Goal: Information Seeking & Learning: Learn about a topic

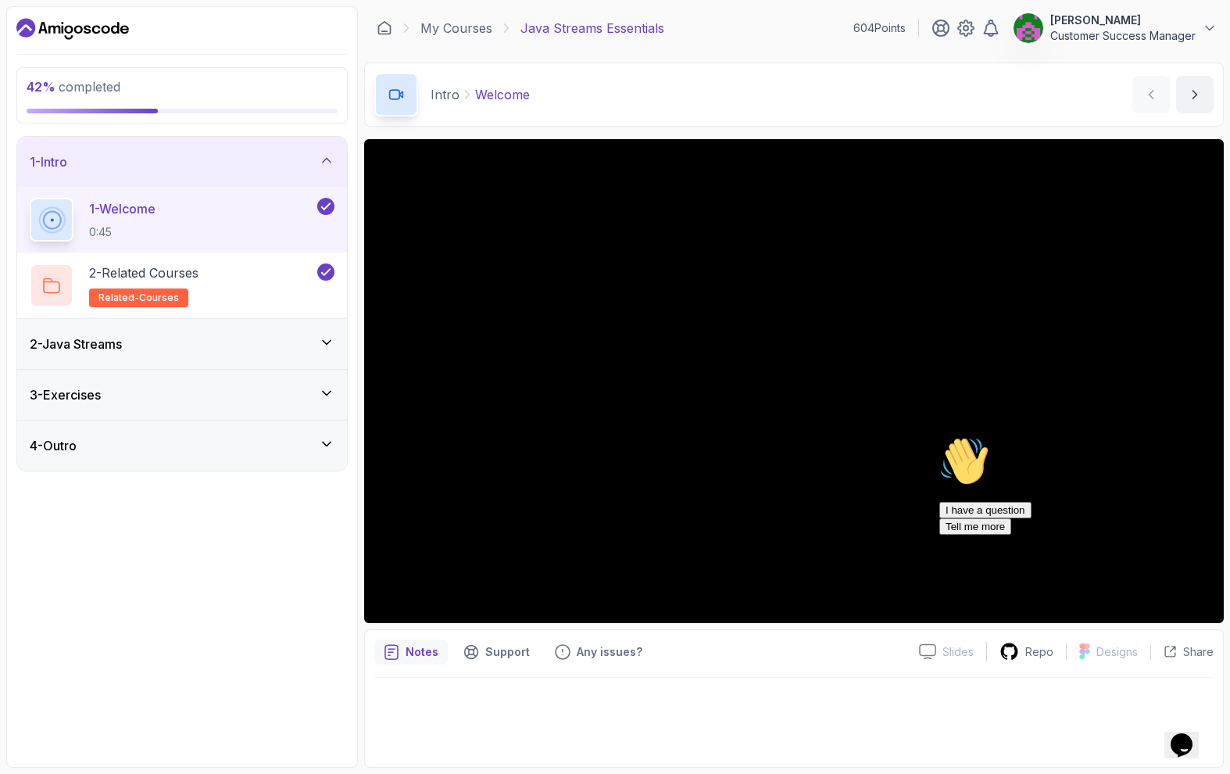
click at [156, 351] on div "2 - Java Streams" at bounding box center [182, 344] width 305 height 19
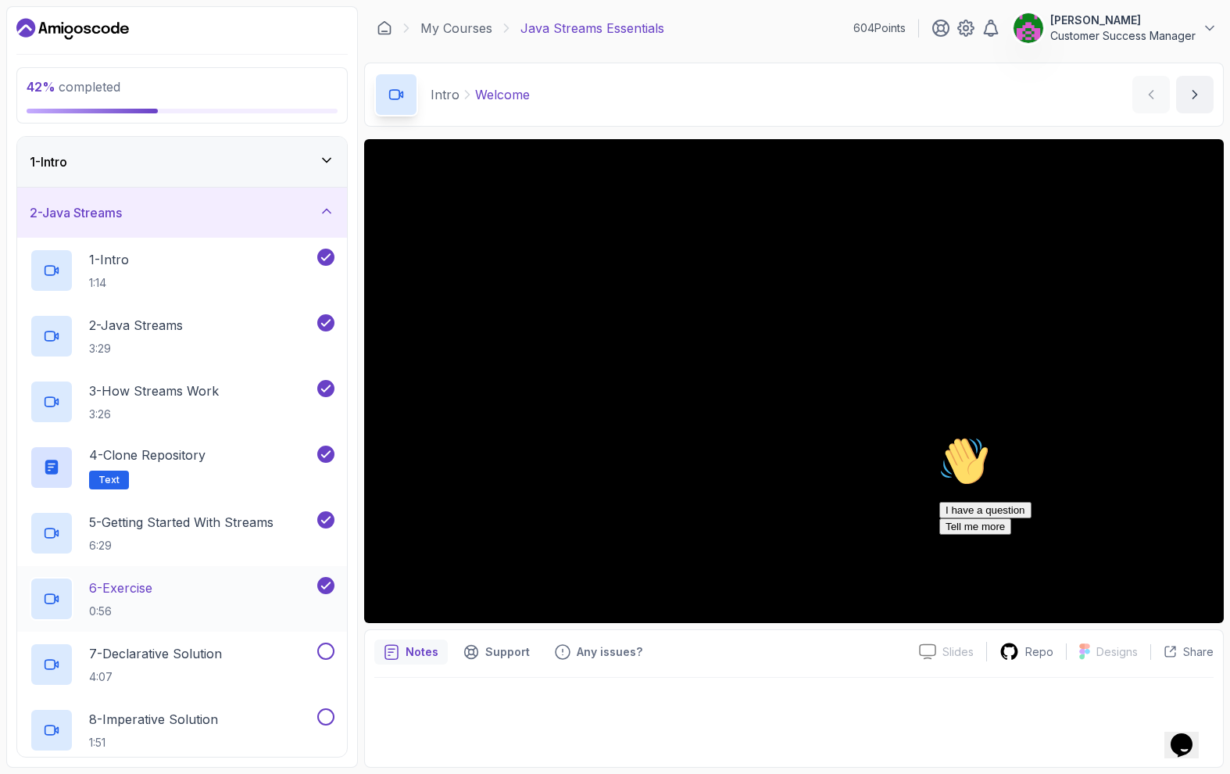
click at [178, 603] on div "6 - Exercise 0:56" at bounding box center [172, 599] width 284 height 44
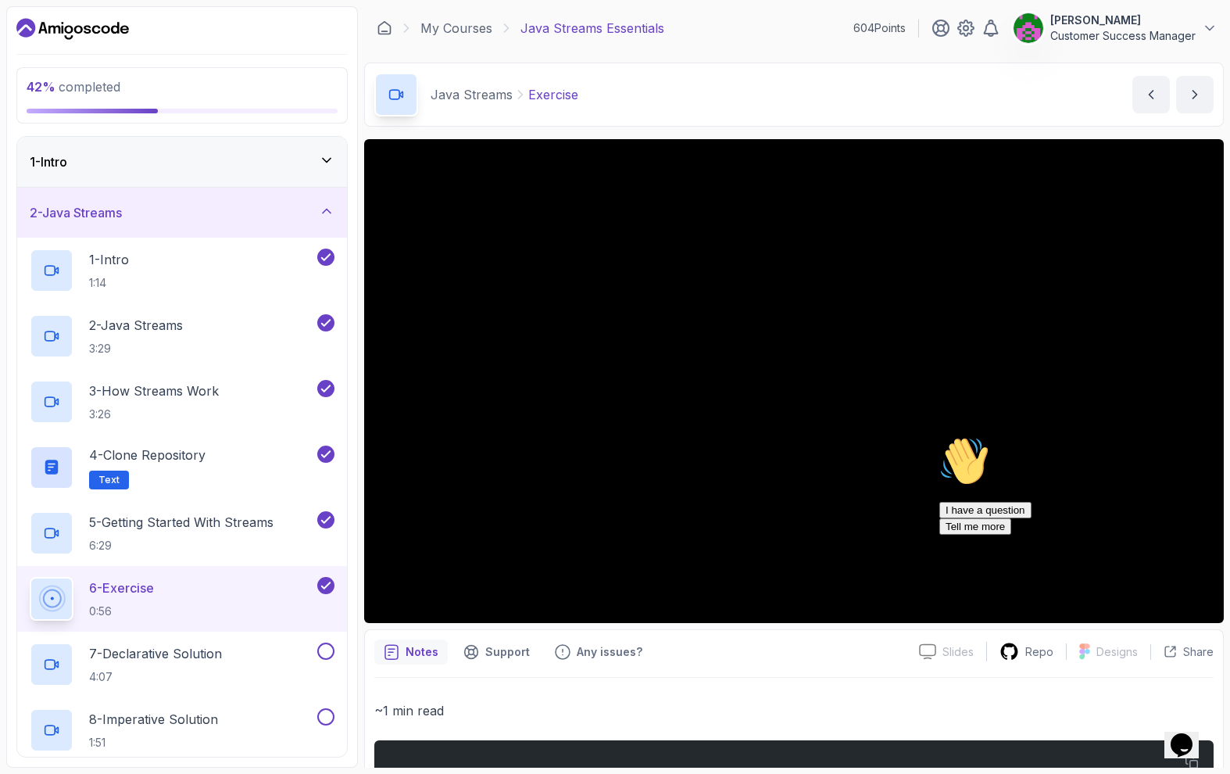
click at [939, 436] on icon "Chat attention grabber" at bounding box center [939, 436] width 0 height 0
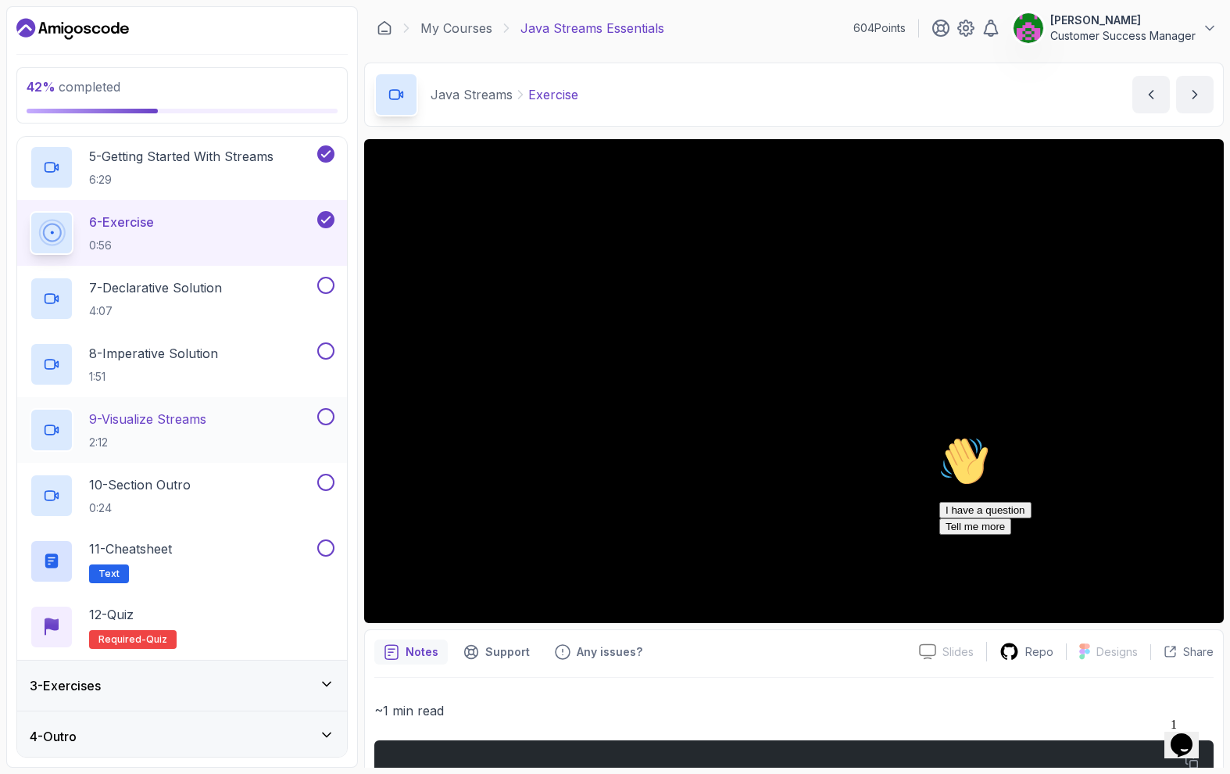
scroll to position [367, 0]
click at [211, 292] on p "7 - Declarative Solution" at bounding box center [155, 286] width 133 height 19
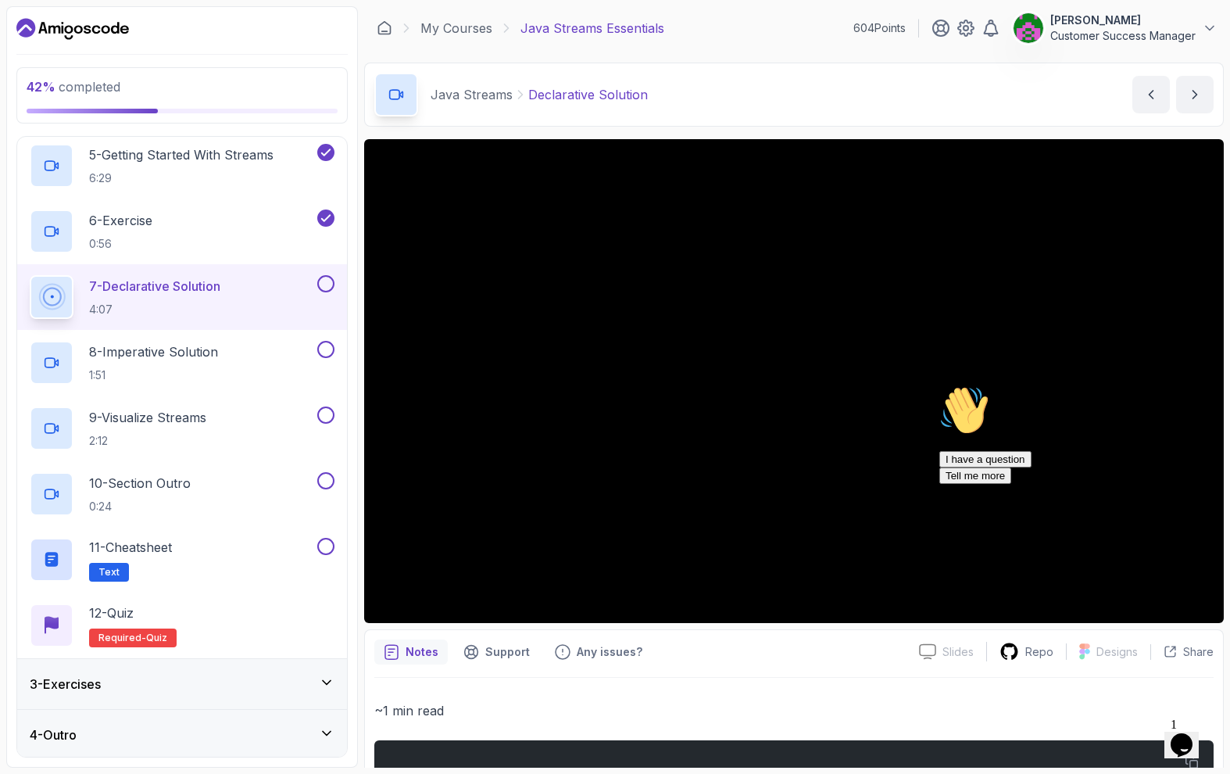
click at [939, 385] on icon "Chat attention grabber" at bounding box center [939, 385] width 0 height 0
click at [1140, 733] on icon "Close" at bounding box center [1140, 739] width 0 height 13
click at [187, 359] on p "8 - Imperative Solution" at bounding box center [153, 351] width 129 height 19
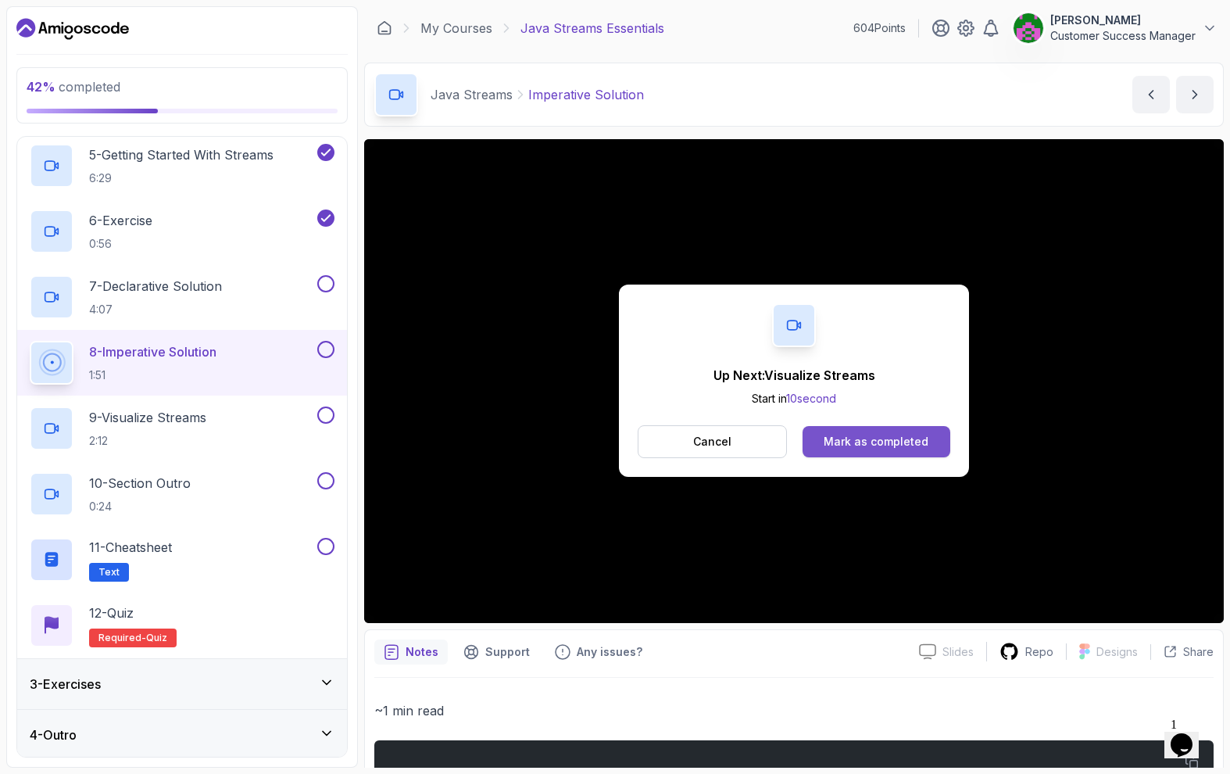
click at [890, 438] on div "Mark as completed" at bounding box center [876, 442] width 105 height 16
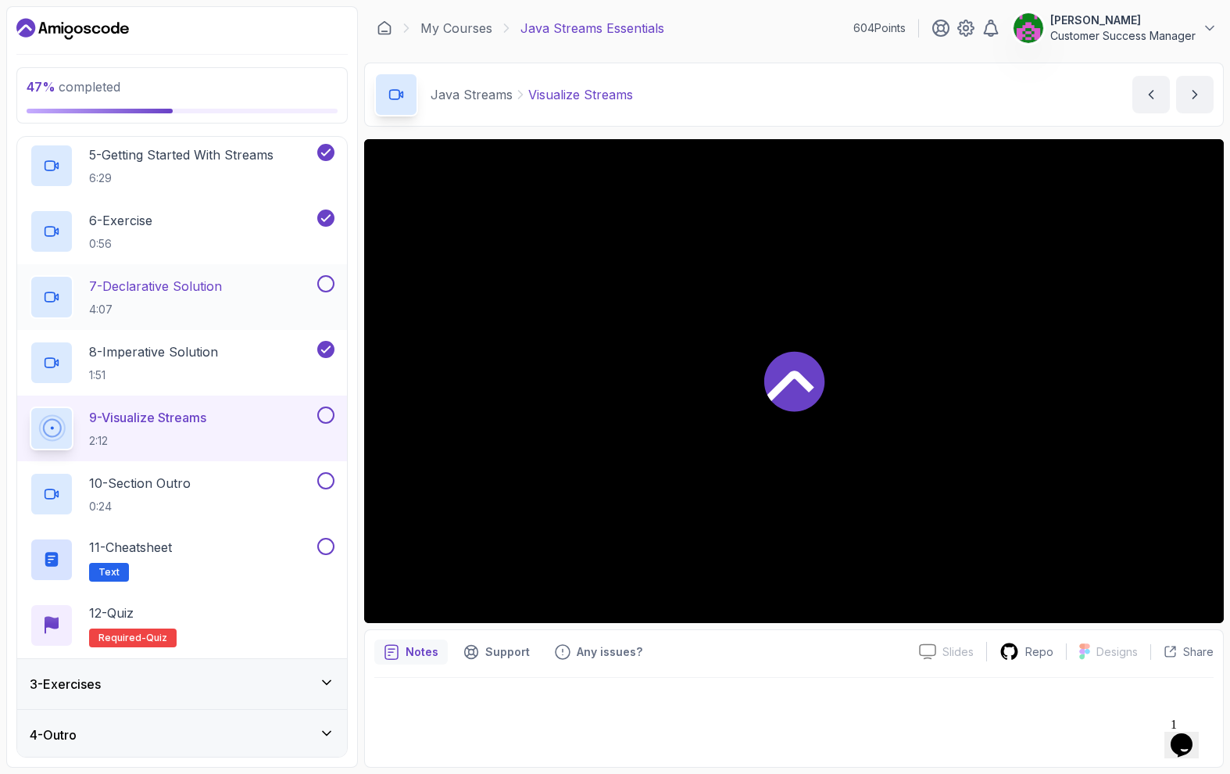
click at [222, 302] on p "4:07" at bounding box center [155, 310] width 133 height 16
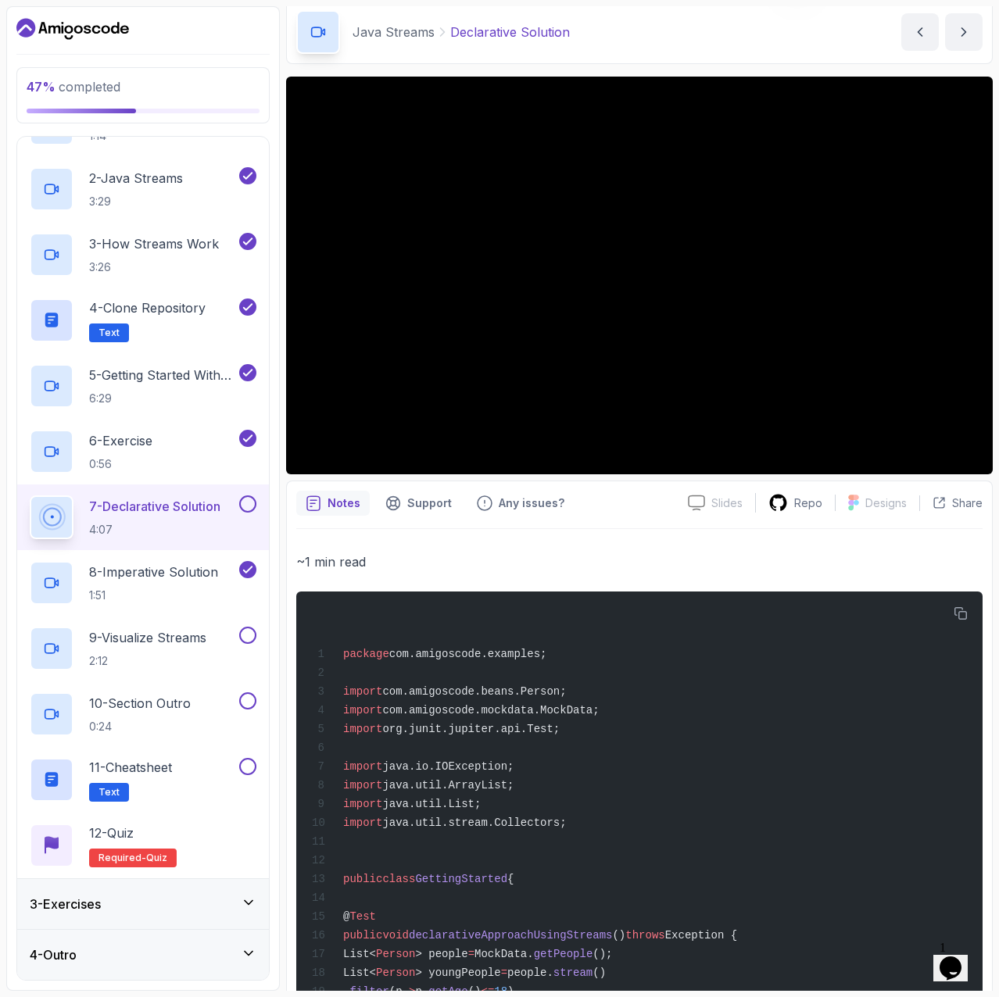
scroll to position [144, 0]
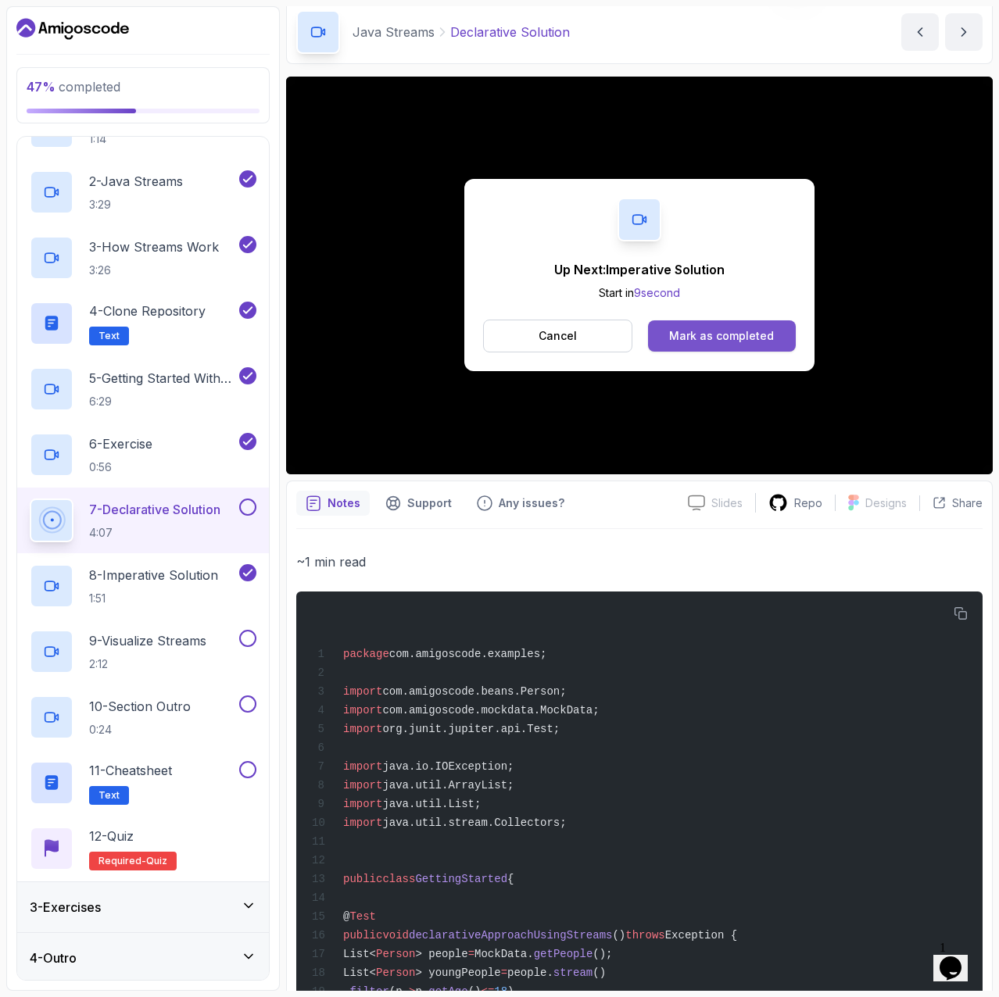
click at [742, 335] on div "Mark as completed" at bounding box center [721, 336] width 105 height 16
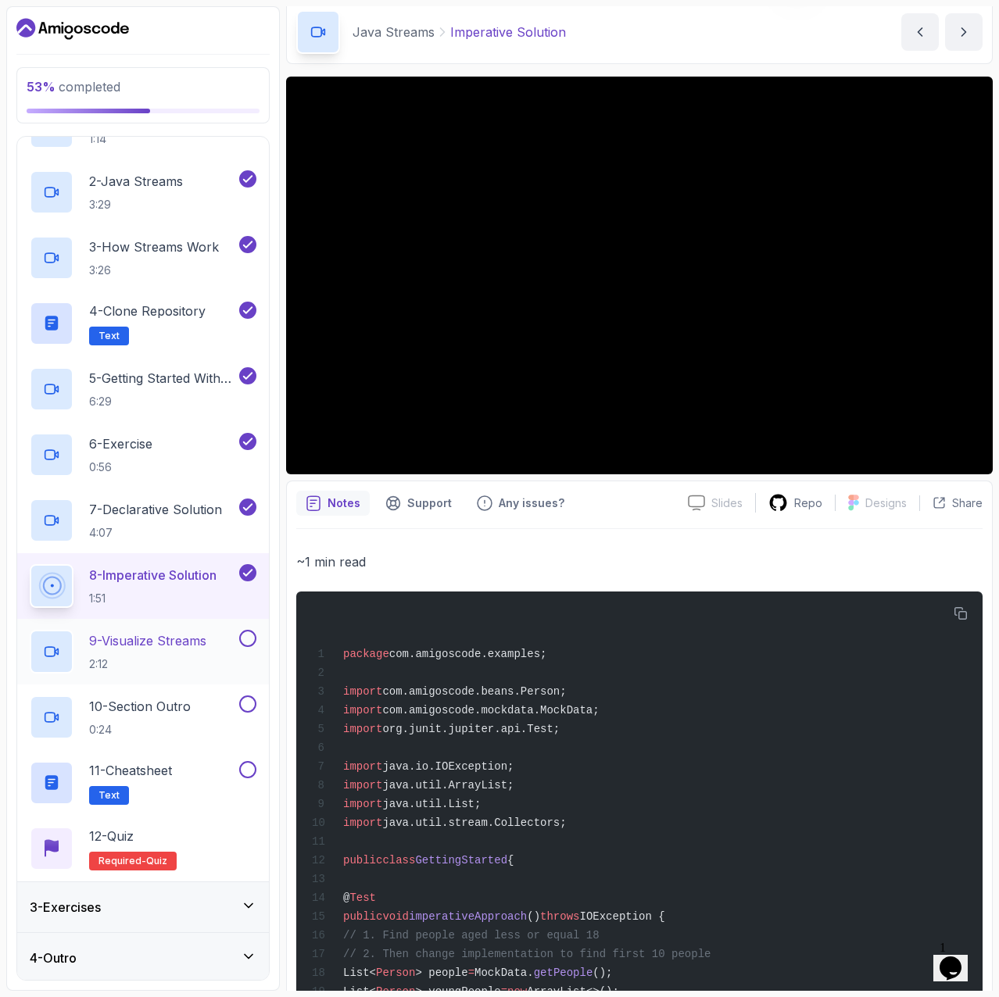
click at [169, 639] on p "9 - Visualize Streams" at bounding box center [147, 641] width 117 height 19
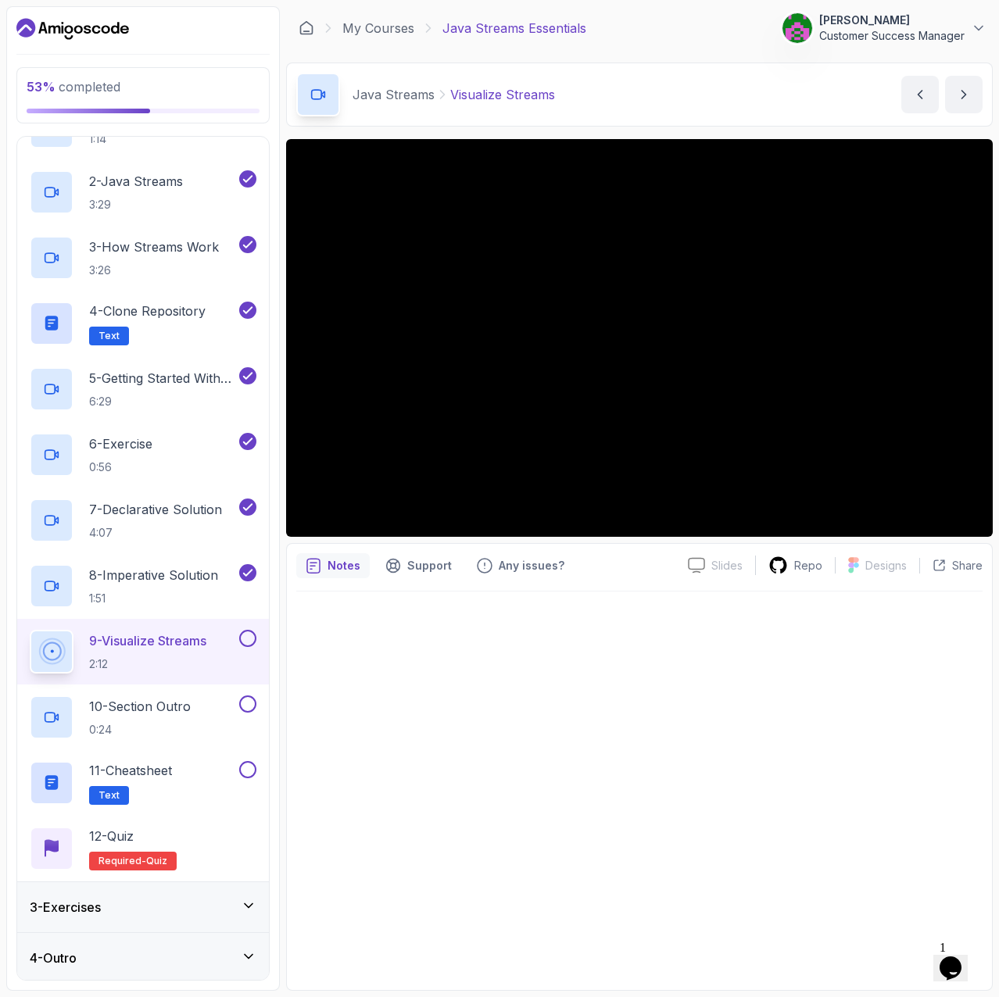
click at [114, 773] on div "3 - Exercises" at bounding box center [143, 907] width 227 height 19
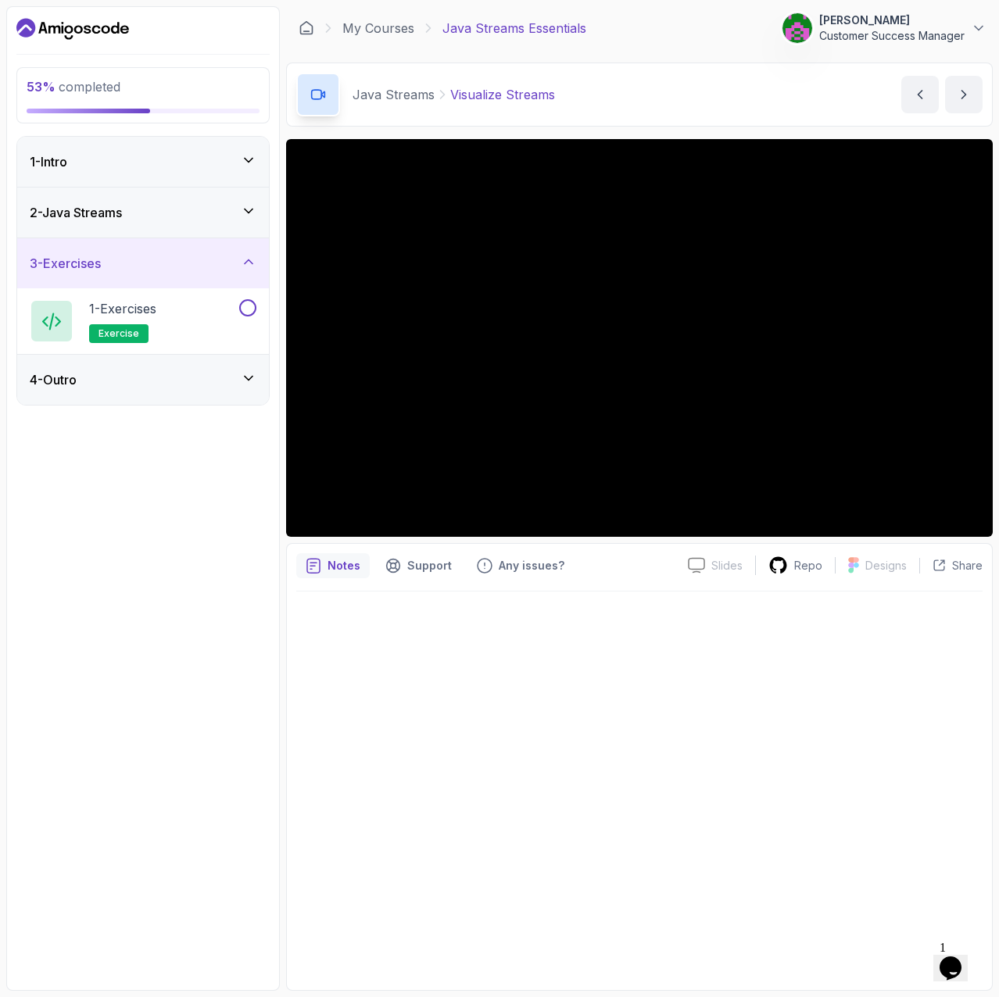
click at [163, 263] on div "3 - Exercises" at bounding box center [143, 263] width 227 height 19
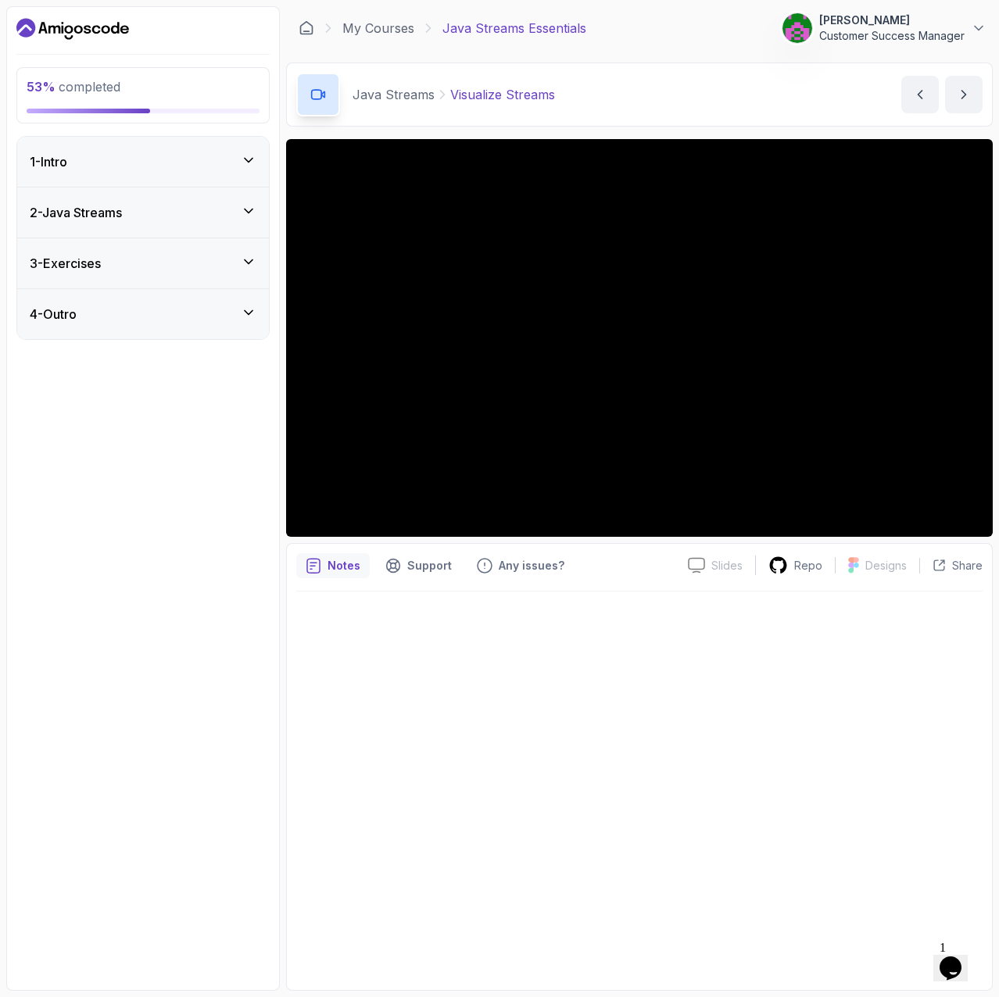
click at [137, 206] on div "2 - Java Streams" at bounding box center [143, 212] width 227 height 19
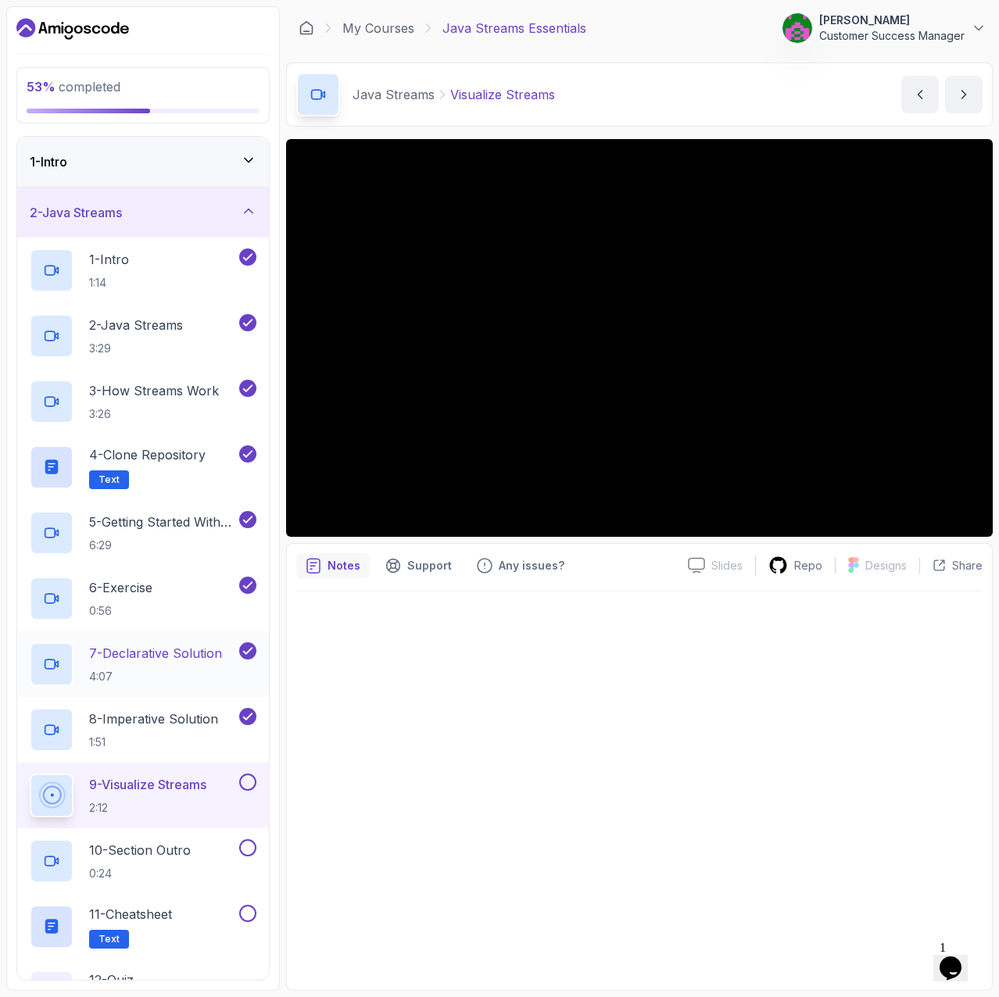
scroll to position [144, 0]
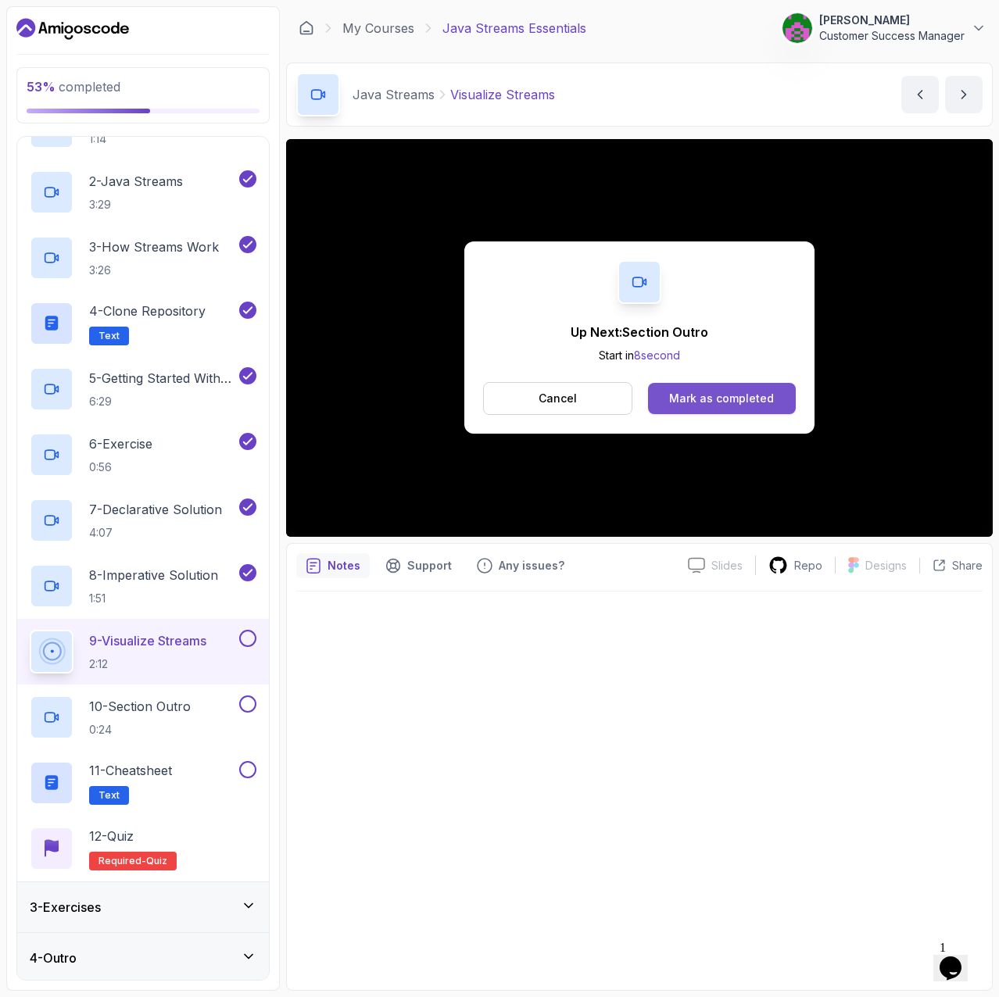
click at [732, 391] on div "Mark as completed" at bounding box center [721, 399] width 105 height 16
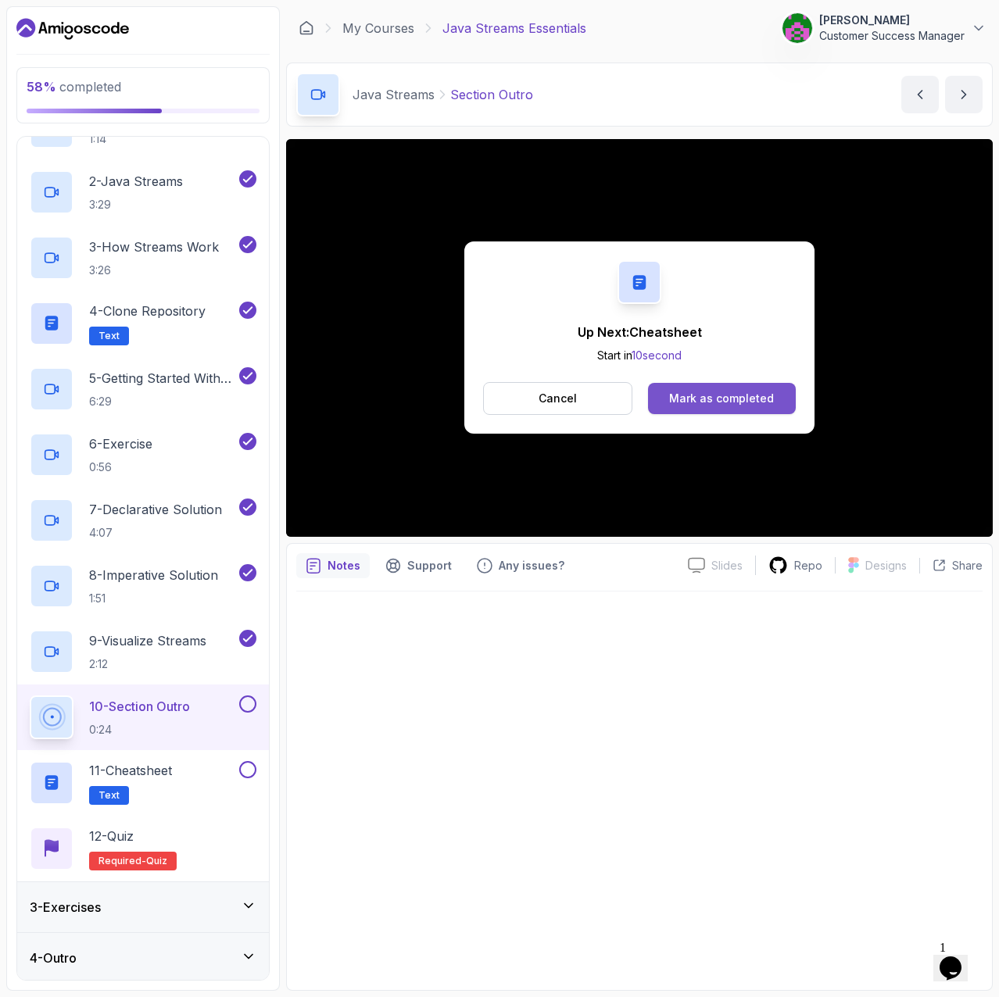
click at [753, 396] on div "Mark as completed" at bounding box center [721, 399] width 105 height 16
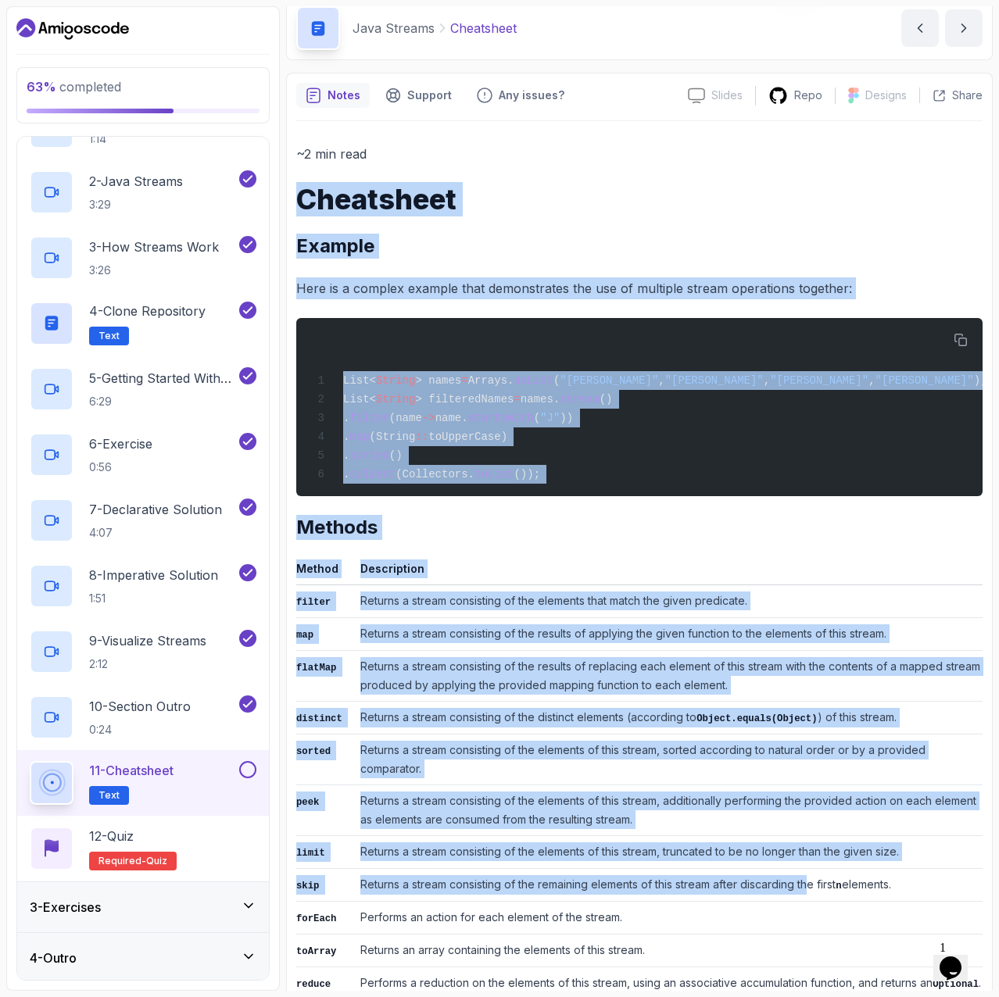
scroll to position [386, 0]
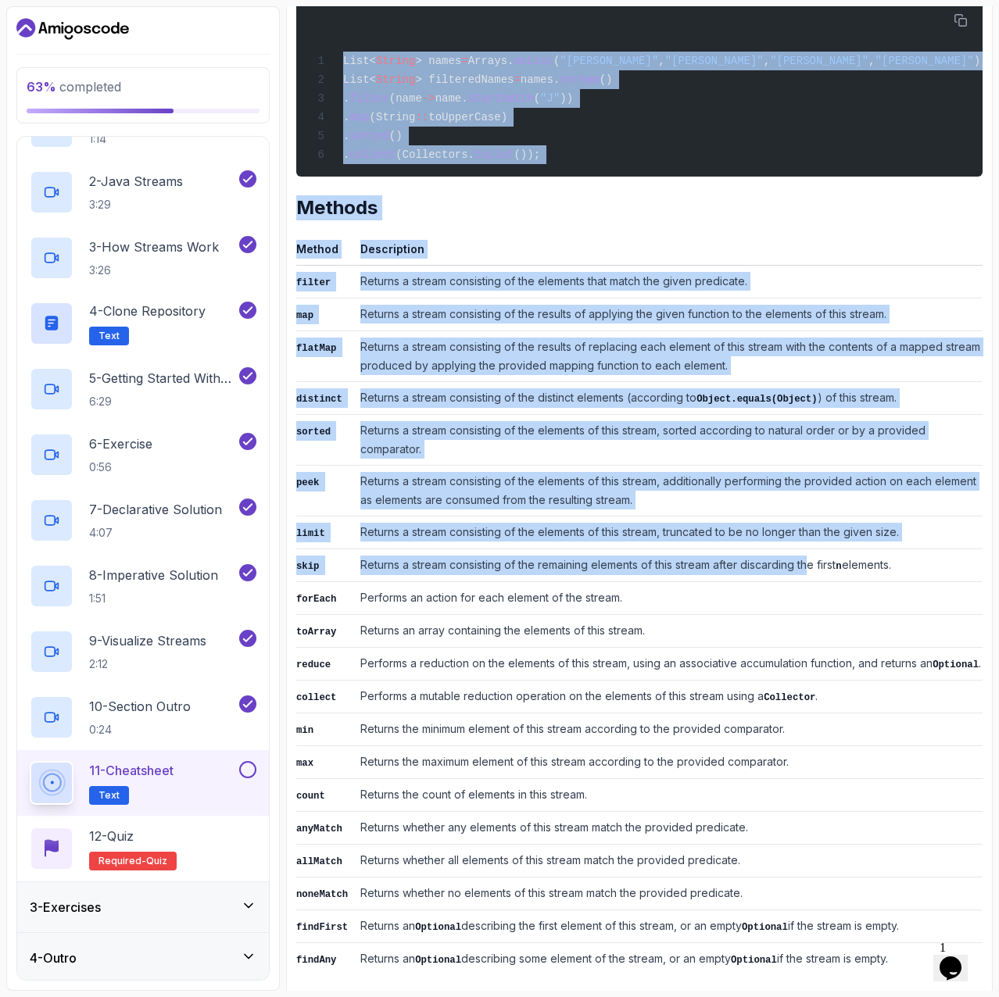
drag, startPoint x: 298, startPoint y: 256, endPoint x: 907, endPoint y: 958, distance: 929.7
click at [907, 773] on div "~2 min read Cheatsheet Example Here is a complex example that demonstrates the …" at bounding box center [639, 399] width 686 height 1152
copy div "Cheatsheet Example Here is a complex example that demonstrates the use of multi…"
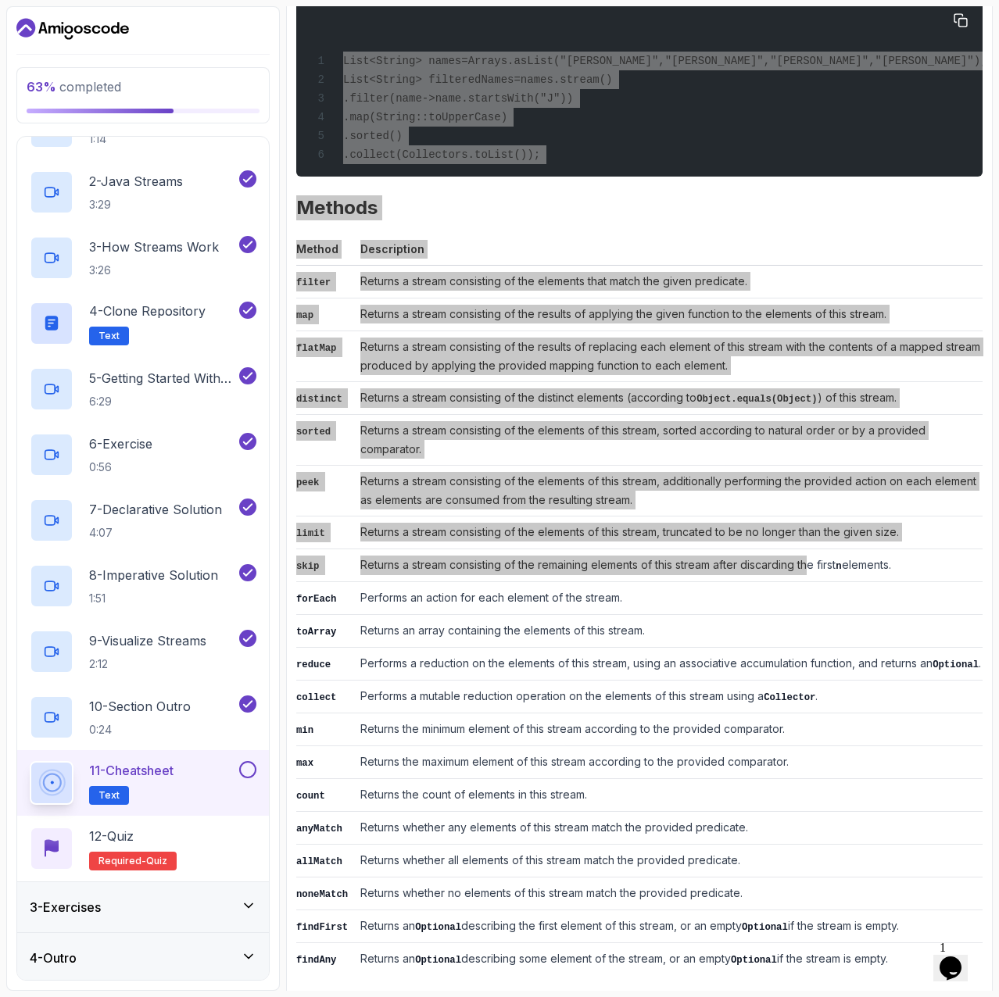
scroll to position [73, 0]
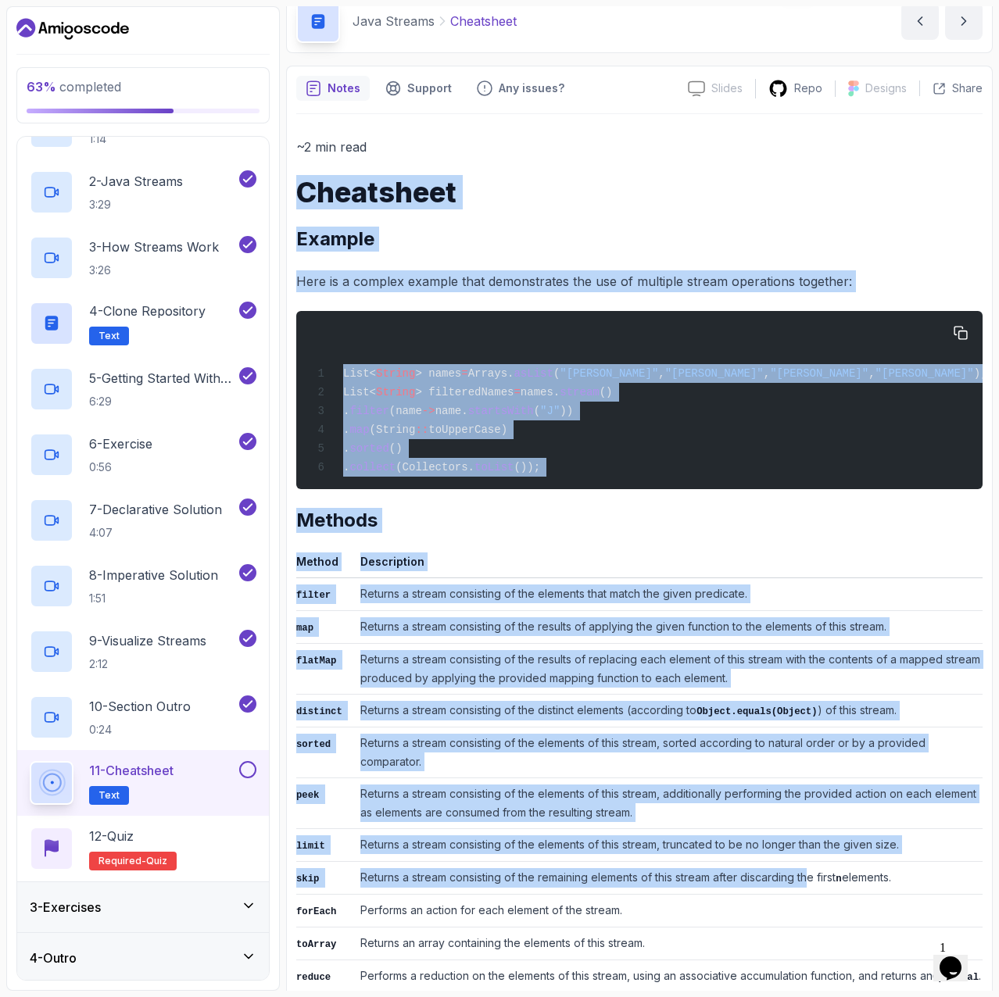
click at [797, 436] on div "List< String > names = Arrays. asList ( "John" , "Jane" , "Jim" , "Jill" ); Lis…" at bounding box center [639, 399] width 661 height 159
drag, startPoint x: 742, startPoint y: 424, endPoint x: 753, endPoint y: 423, distance: 11.1
click at [743, 424] on div "List< String > names = Arrays. asList ( "John" , "Jane" , "Jim" , "Jill" ); Lis…" at bounding box center [639, 399] width 661 height 159
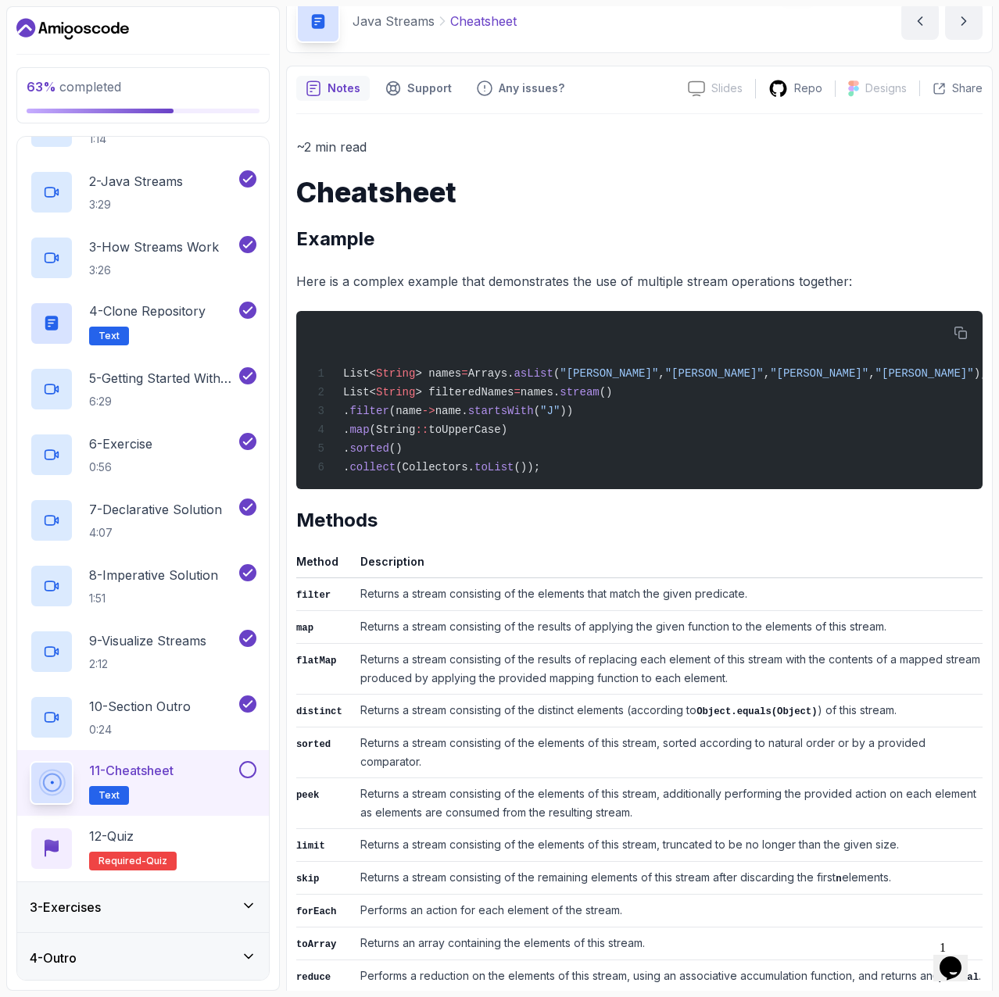
click at [649, 680] on td "Returns a stream consisting of the results of replacing each element of this st…" at bounding box center [668, 668] width 628 height 51
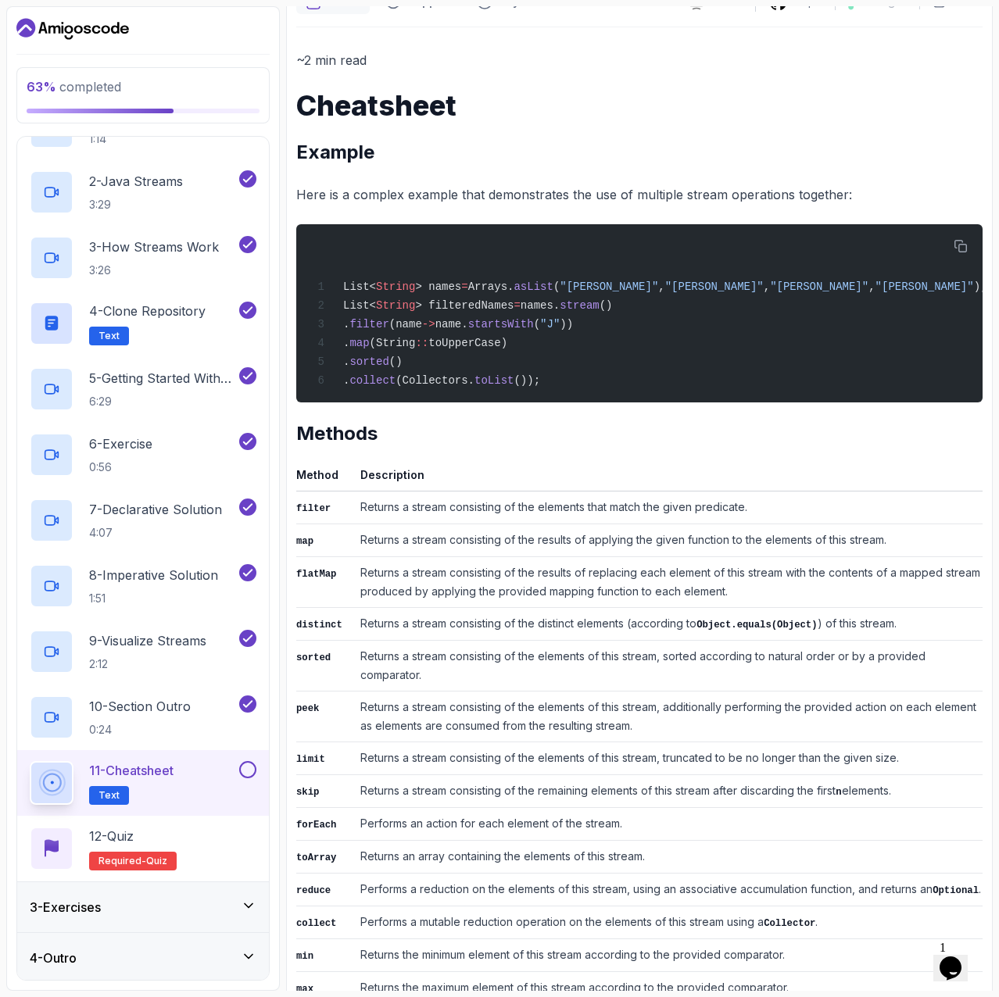
scroll to position [386, 0]
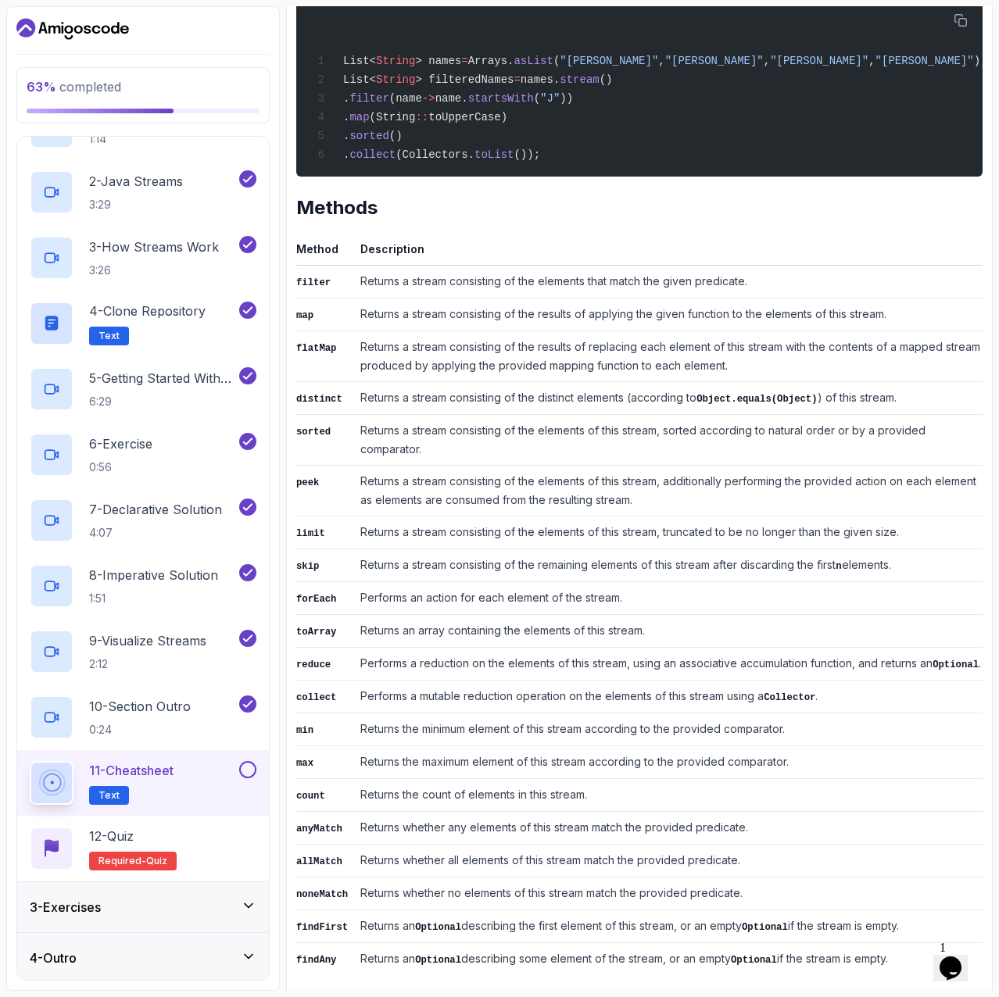
click at [252, 767] on button at bounding box center [247, 769] width 17 height 17
click at [197, 773] on div "12 - Quiz Required- quiz" at bounding box center [143, 849] width 227 height 44
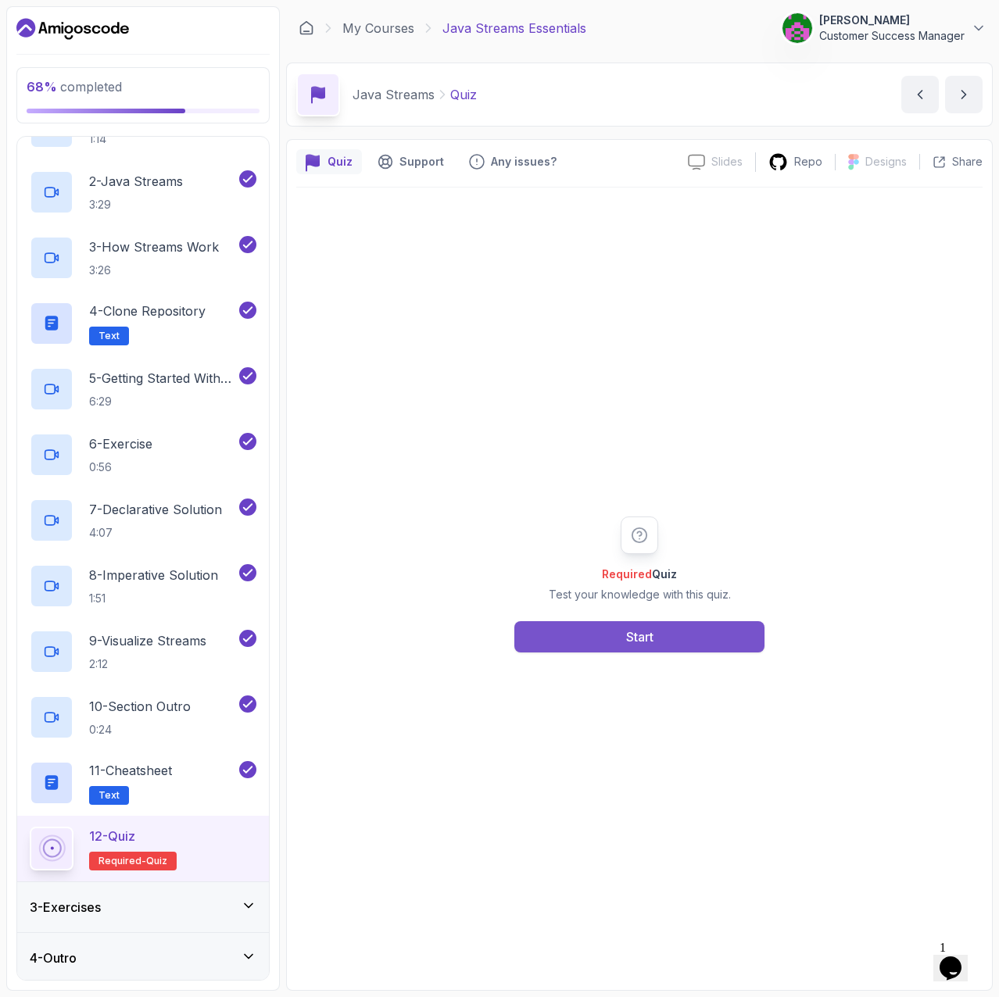
click at [657, 648] on button "Start" at bounding box center [639, 636] width 250 height 31
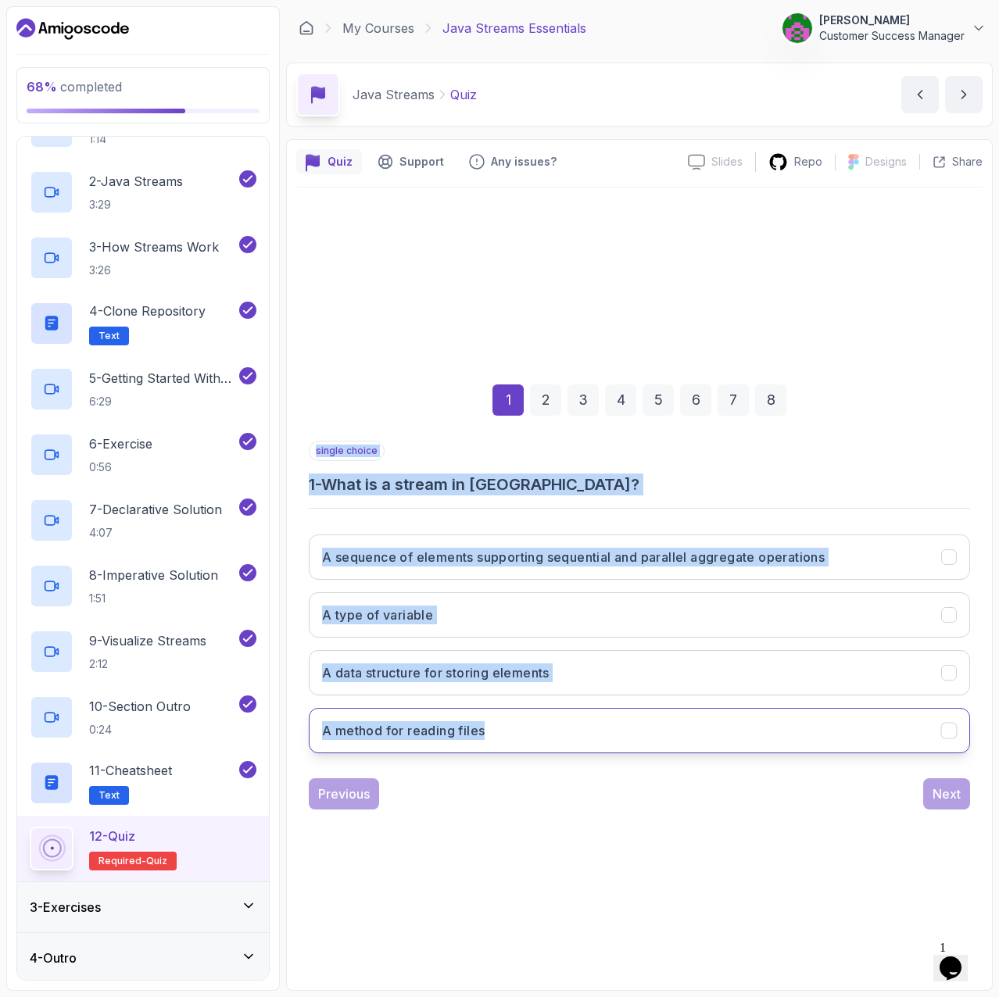
drag, startPoint x: 306, startPoint y: 447, endPoint x: 560, endPoint y: 731, distance: 381.3
click at [560, 731] on div "1 2 3 4 5 6 7 8 single choice 1 - What is a stream in Java? A sequence of eleme…" at bounding box center [639, 584] width 686 height 475
copy div "single choice 1 - What is a stream in Java? A sequence of elements supporting s…"
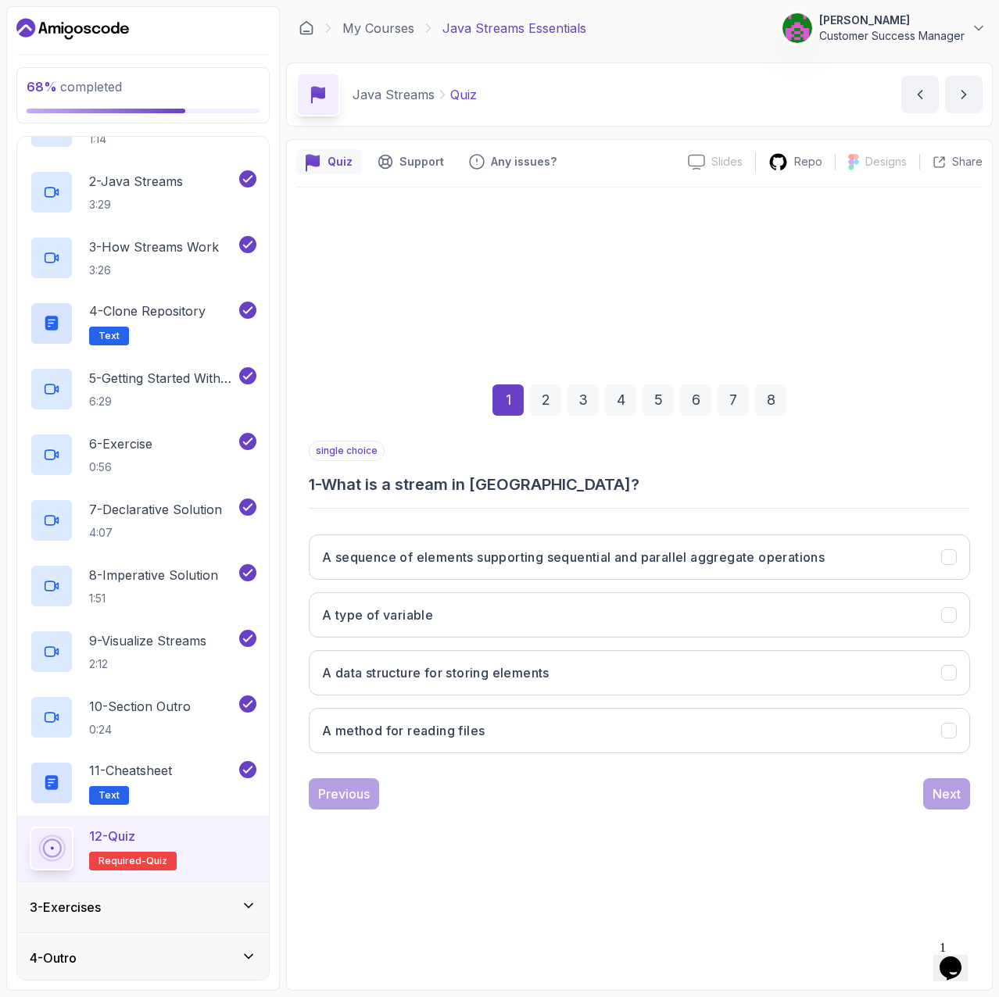
click at [463, 773] on div "1 2 3 4 5 6 7 8 single choice 1 - What is a stream in Java? A sequence of eleme…" at bounding box center [639, 584] width 686 height 793
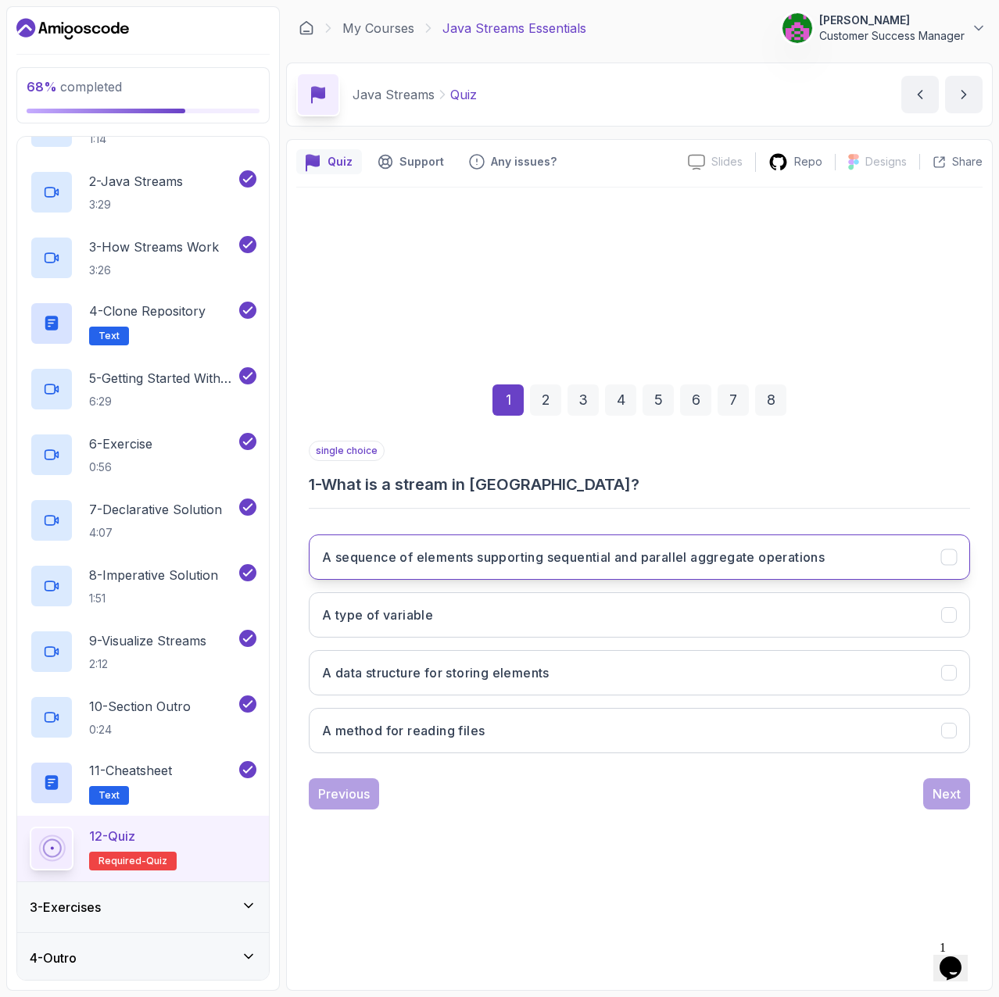
click at [860, 555] on button "A sequence of elements supporting sequential and parallel aggregate operations" at bounding box center [639, 557] width 661 height 45
click at [936, 773] on div "Next" at bounding box center [946, 794] width 28 height 19
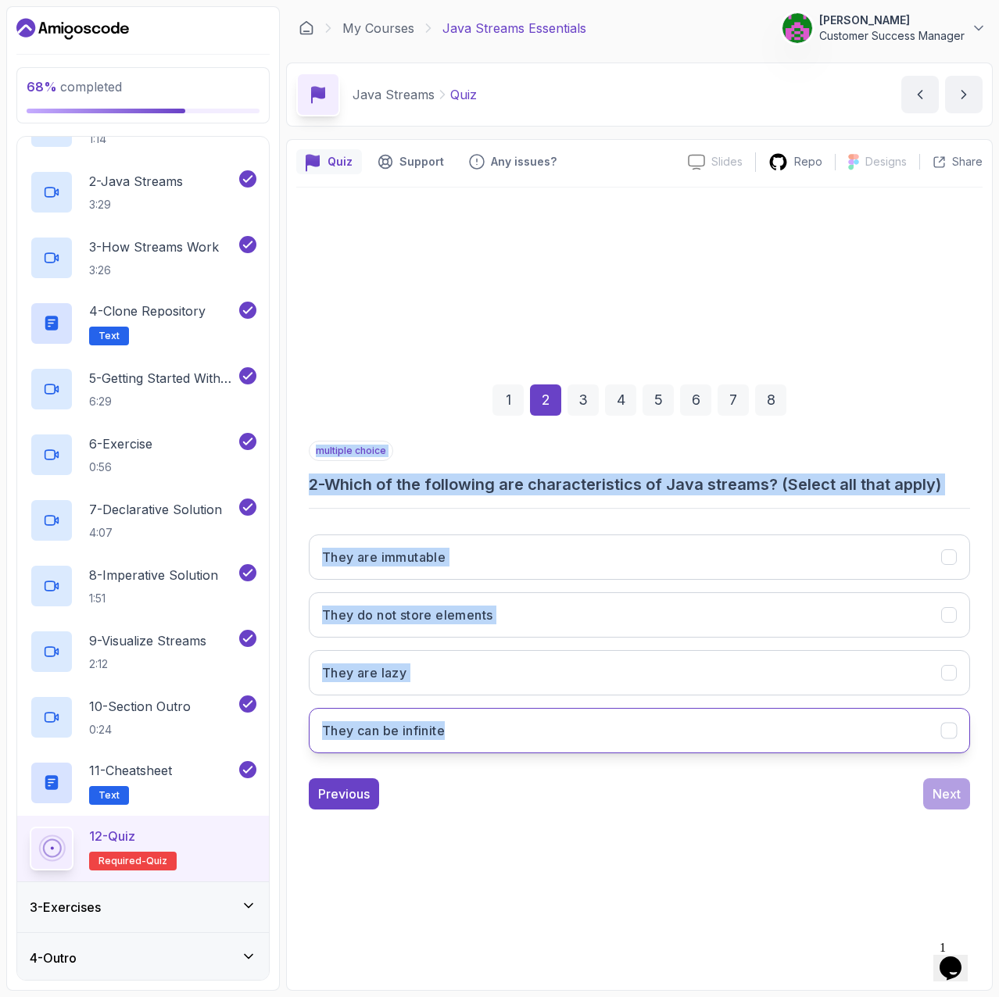
drag, startPoint x: 308, startPoint y: 454, endPoint x: 499, endPoint y: 716, distance: 323.9
click at [499, 716] on div "1 2 3 4 5 6 7 8 multiple choice 2 - Which of the following are characteristics …" at bounding box center [639, 584] width 686 height 475
copy div "multiple choice 2 - Which of the following are characteristics of Java streams?…"
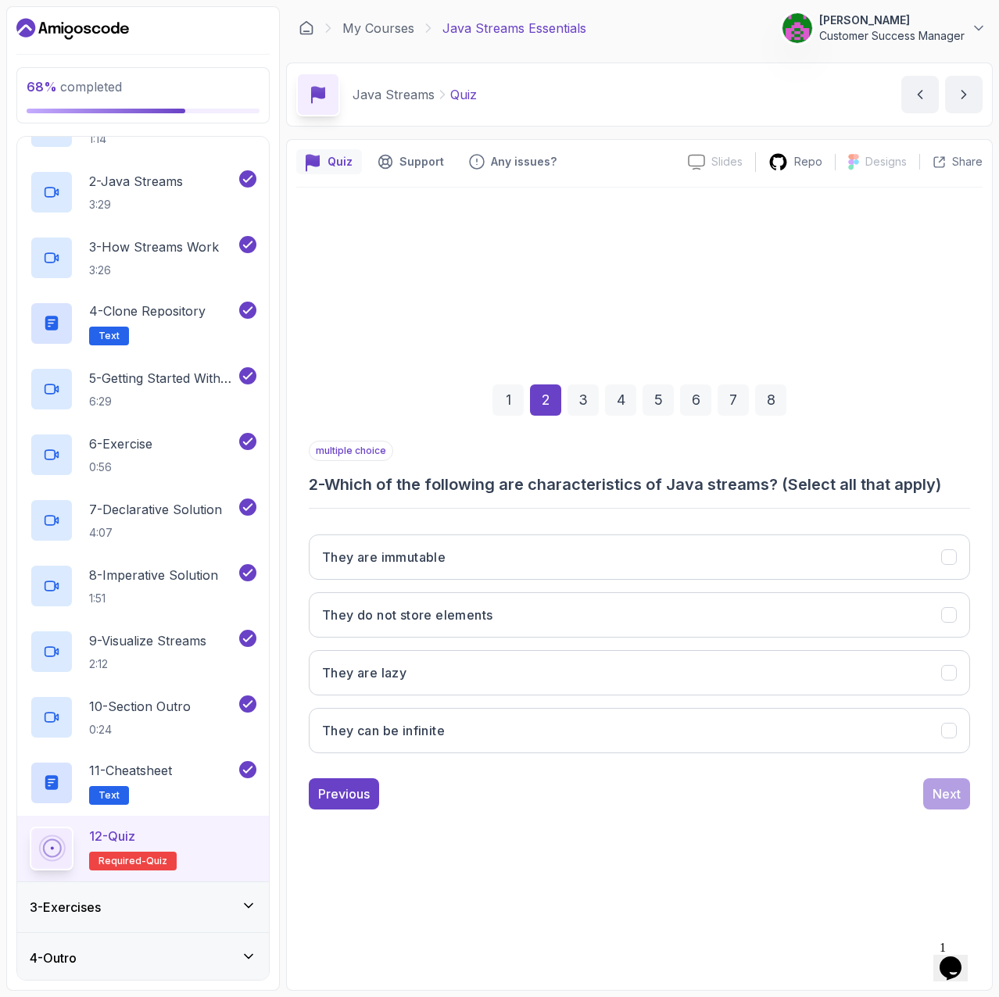
click at [612, 773] on div "1 2 3 4 5 6 7 8 multiple choice 2 - Which of the following are characteristics …" at bounding box center [639, 584] width 686 height 793
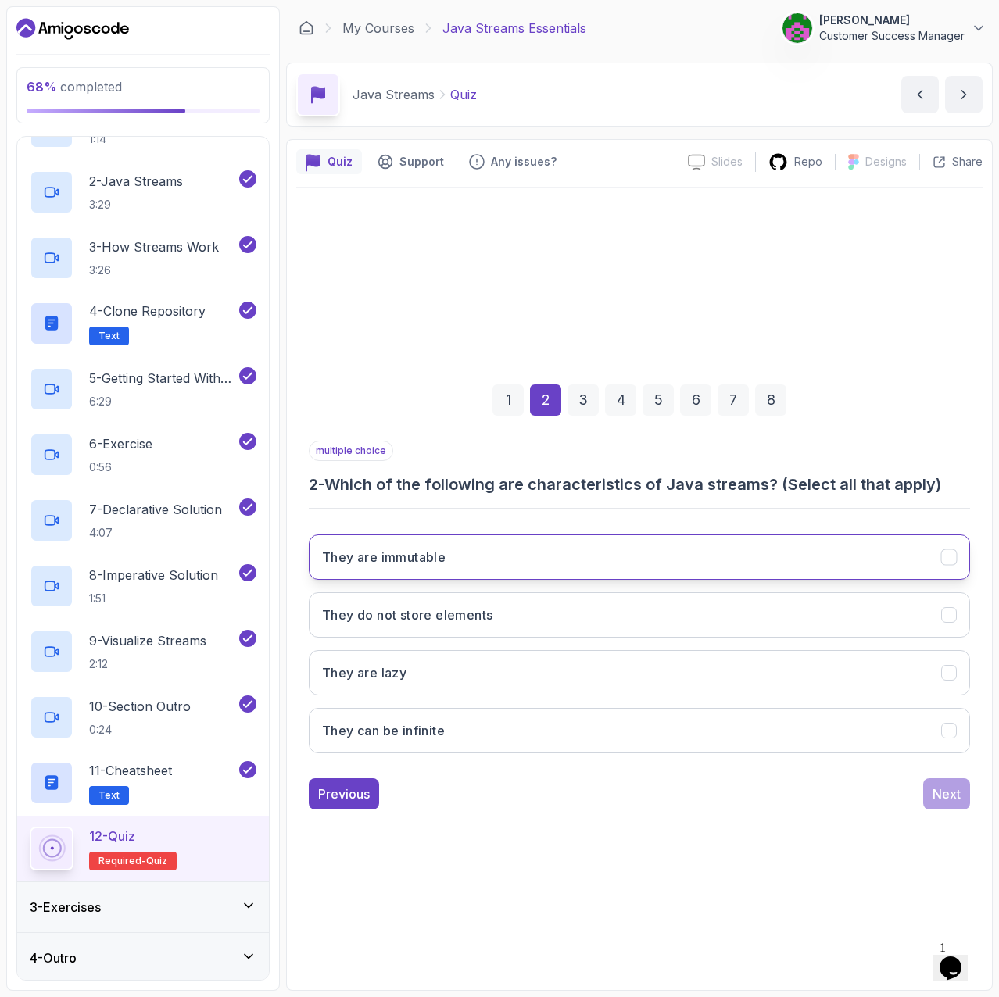
click at [924, 549] on button "They are immutable" at bounding box center [639, 557] width 661 height 45
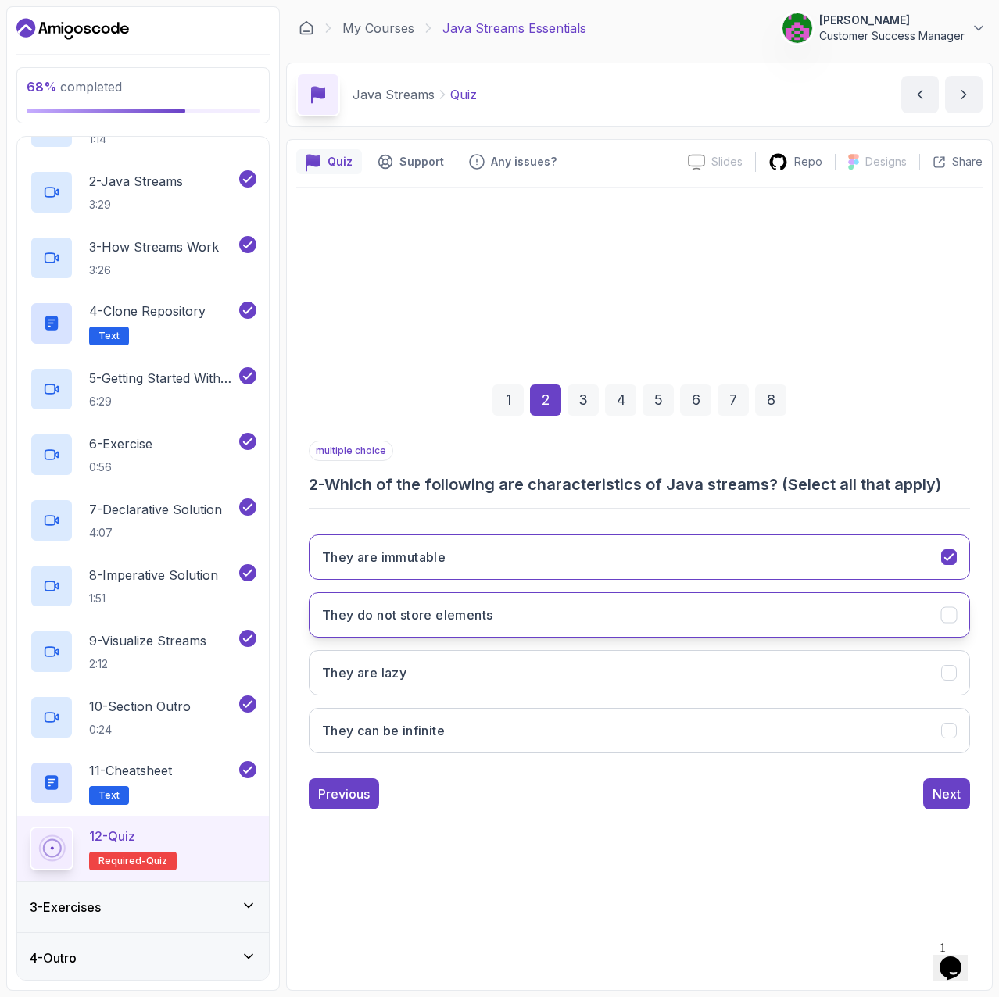
click at [933, 612] on button "They do not store elements" at bounding box center [639, 614] width 661 height 45
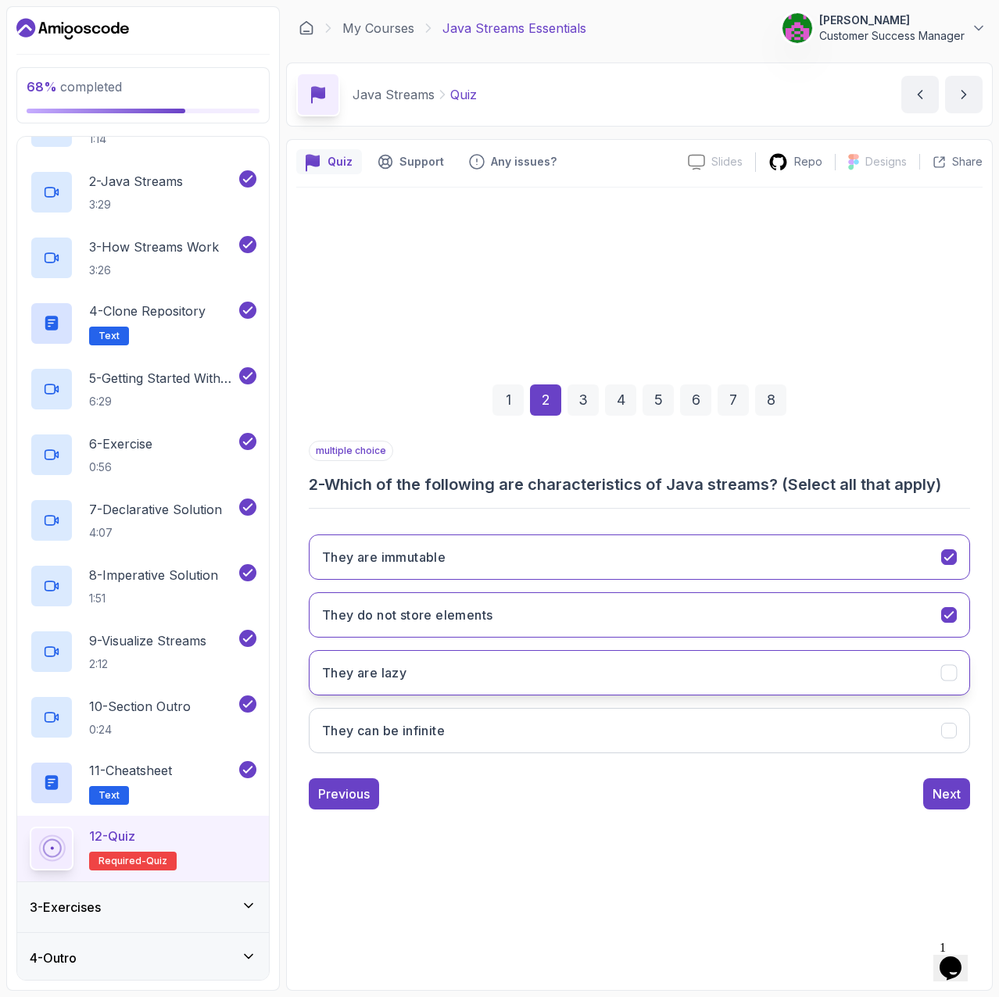
click at [936, 673] on button "They are lazy" at bounding box center [639, 672] width 661 height 45
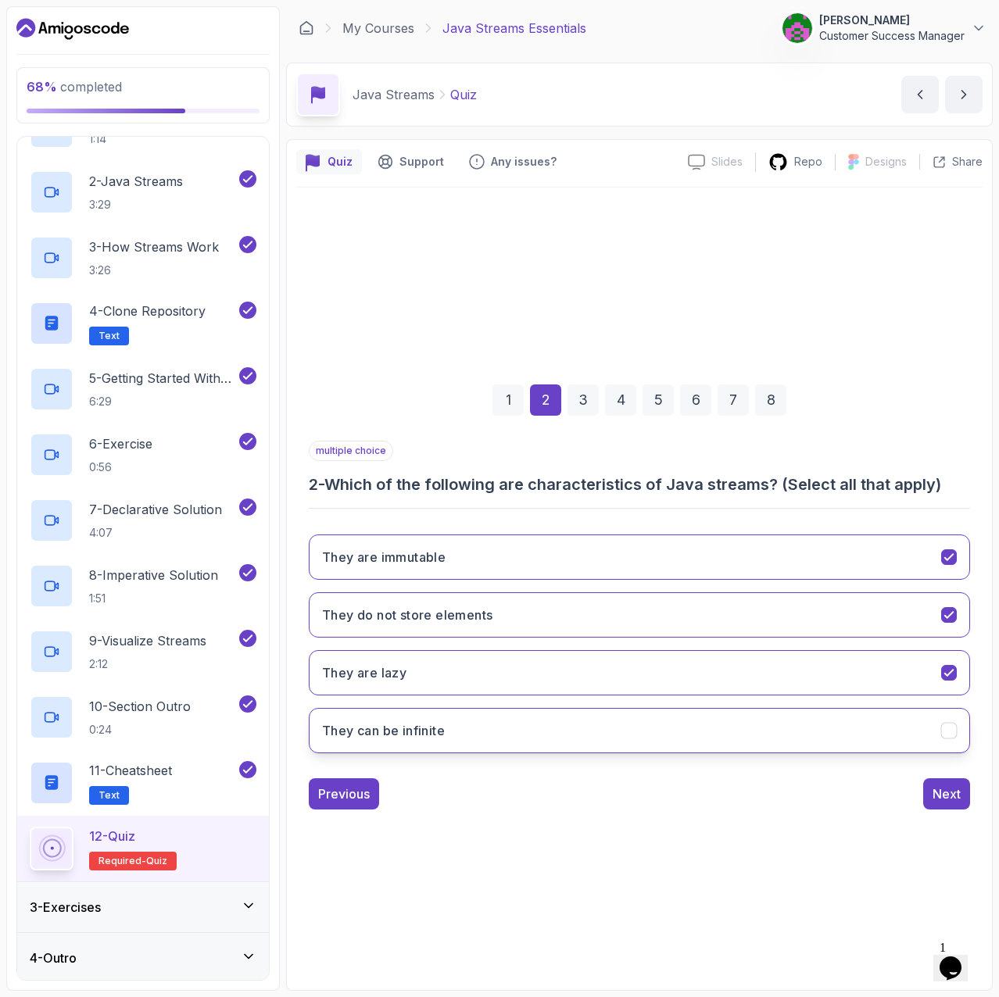
click at [939, 731] on button "They can be infinite" at bounding box center [639, 730] width 661 height 45
click at [701, 773] on div "1 2 3 4 5 6 7 8 multiple choice 2 - Which of the following are characteristics …" at bounding box center [639, 584] width 686 height 793
click at [945, 773] on div "Next" at bounding box center [946, 794] width 28 height 19
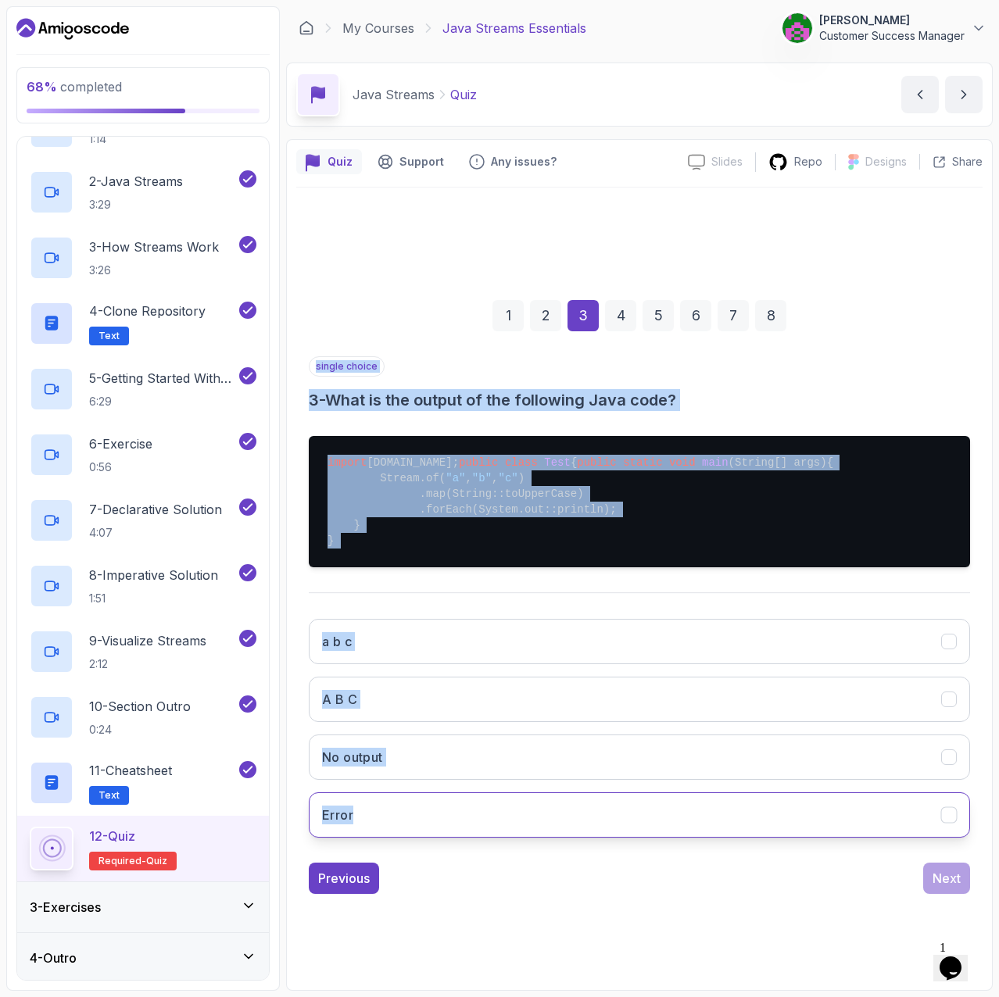
drag, startPoint x: 313, startPoint y: 351, endPoint x: 620, endPoint y: 833, distance: 571.7
click at [620, 773] on div "single choice 3 - What is the output of the following Java code? import java.ut…" at bounding box center [639, 603] width 661 height 494
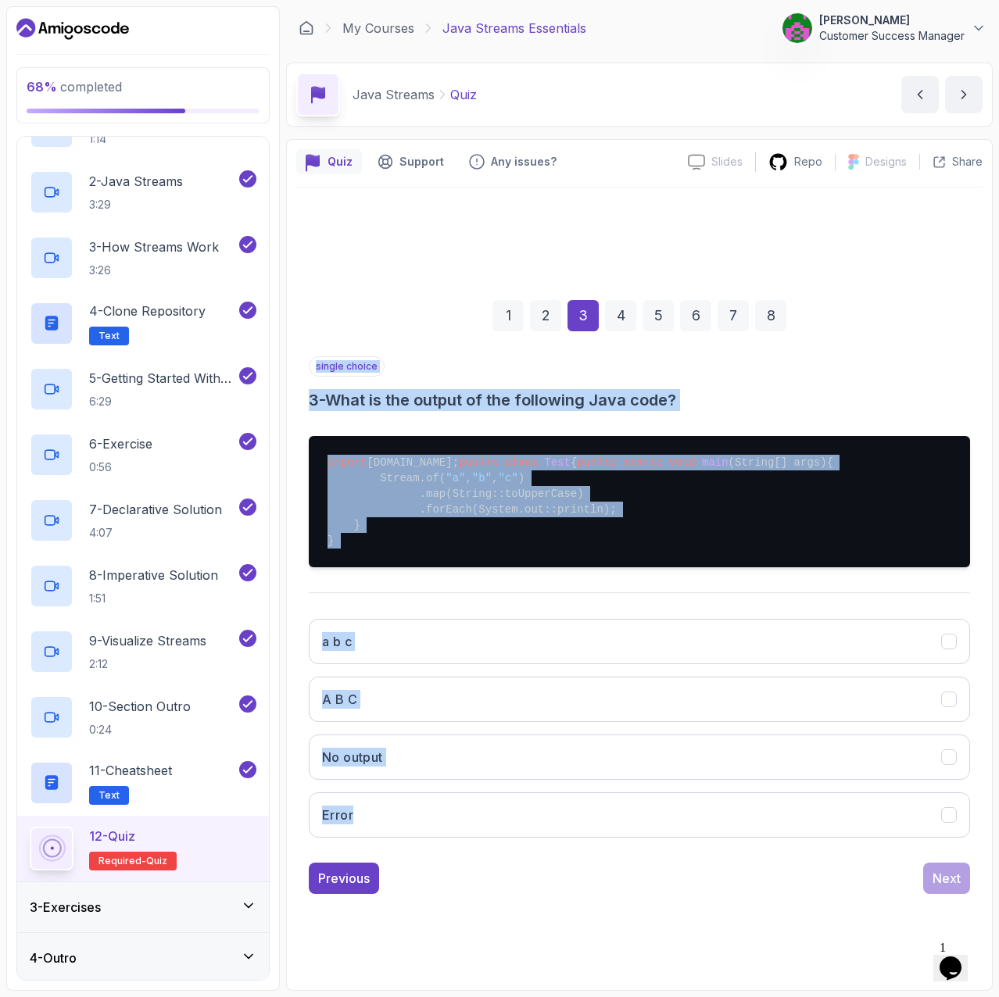
copy div "single choice 3 - What is the output of the following Java code? import java.ut…"
click at [583, 511] on pre "import java.util.stream.Stream; public class Test { public static void main (St…" at bounding box center [639, 501] width 661 height 131
click at [614, 501] on pre "import java.util.stream.Stream; public class Test { public static void main (St…" at bounding box center [639, 501] width 661 height 131
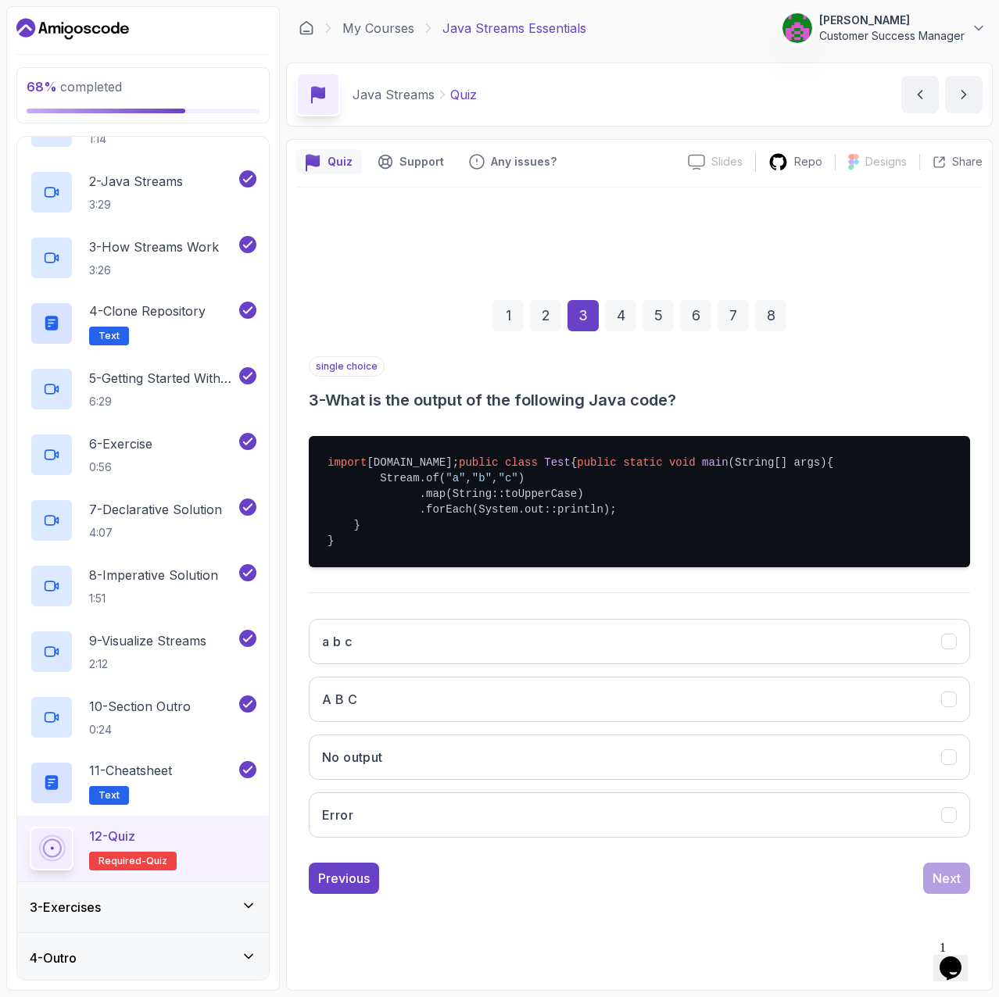
click at [635, 522] on pre "import java.util.stream.Stream; public class Test { public static void main (St…" at bounding box center [639, 501] width 661 height 131
drag, startPoint x: 441, startPoint y: 512, endPoint x: 556, endPoint y: 507, distance: 115.8
click at [556, 507] on pre "import java.util.stream.Stream; public class Test { public static void main (St…" at bounding box center [639, 501] width 661 height 131
copy pre "String::toUpperCase"
click at [496, 580] on div "import java.util.stream.Stream; public class Test { public static void main (St…" at bounding box center [639, 502] width 661 height 156
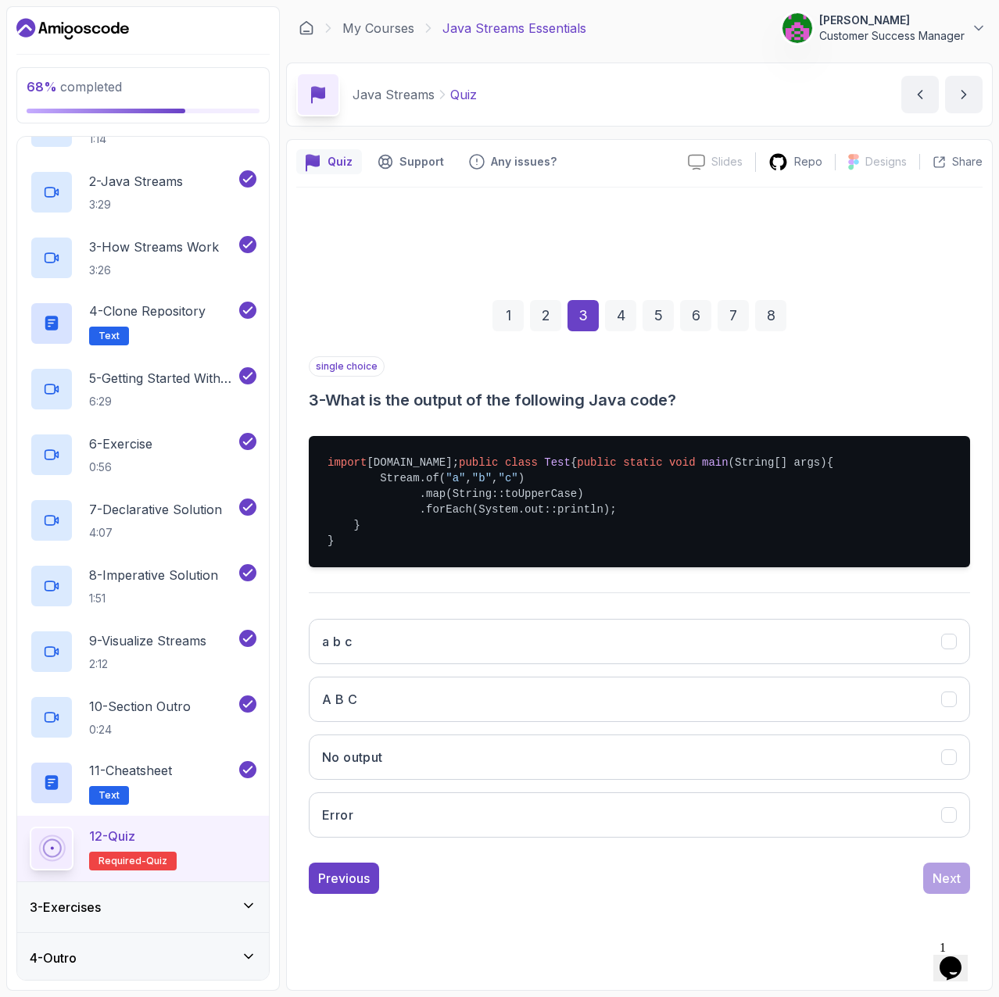
click at [672, 621] on div "single choice 3 - What is the output of the following Java code? import java.ut…" at bounding box center [639, 603] width 661 height 494
click at [417, 718] on button "A B C" at bounding box center [639, 699] width 661 height 45
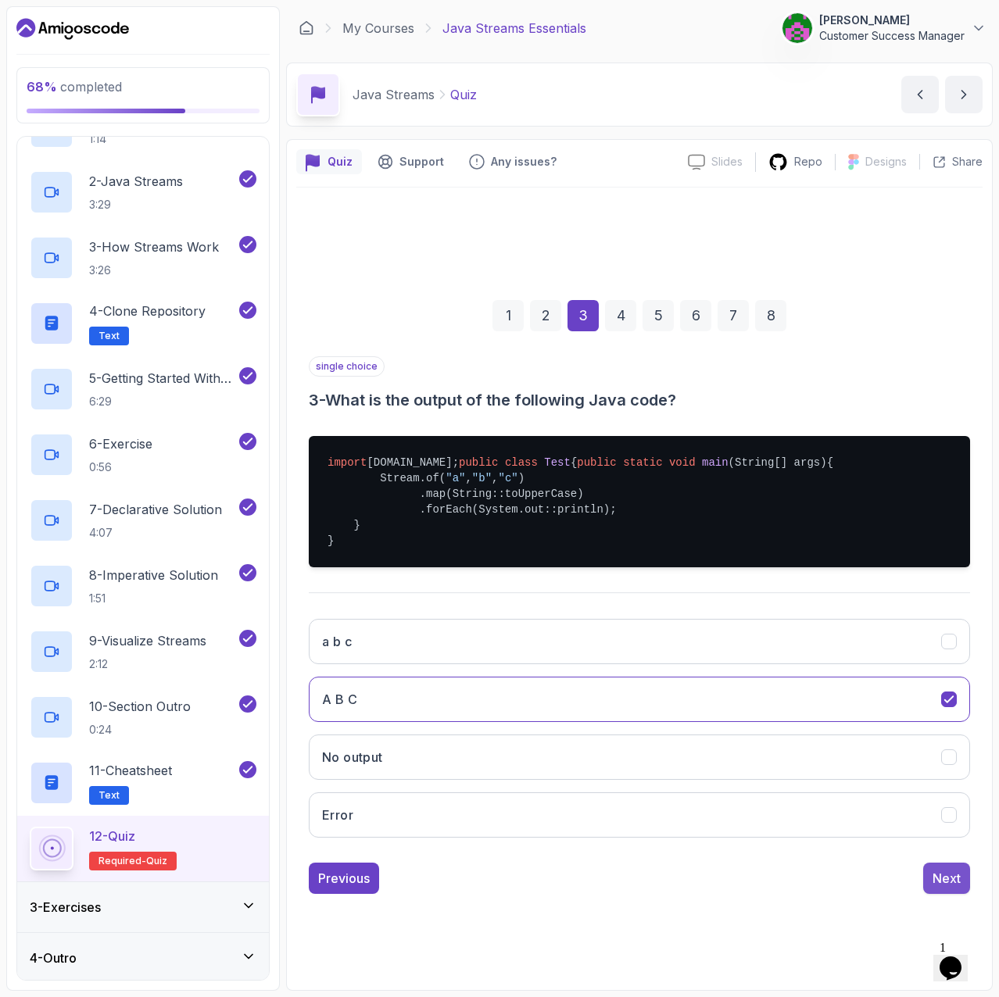
click at [939, 773] on div "Next" at bounding box center [946, 878] width 28 height 19
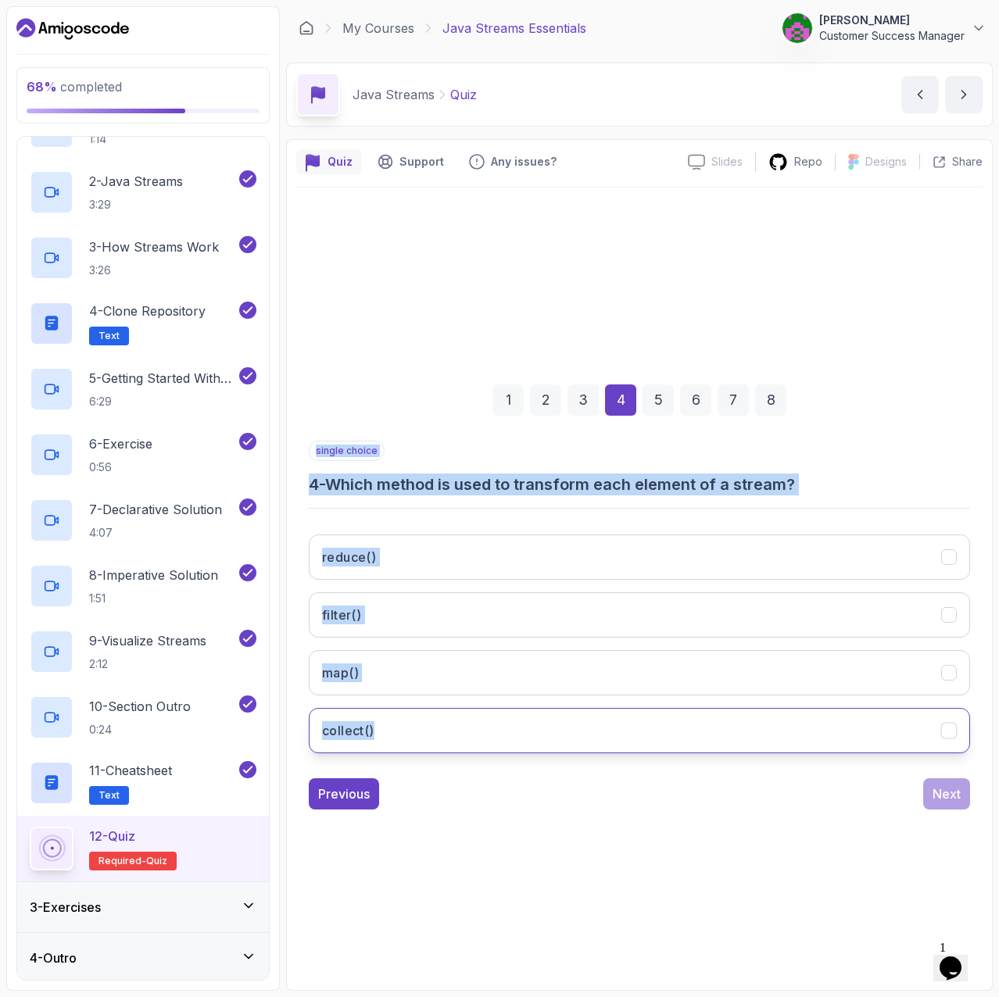
drag, startPoint x: 310, startPoint y: 449, endPoint x: 498, endPoint y: 734, distance: 341.2
click at [498, 734] on div "single choice 4 - Which method is used to transform each element of a stream? r…" at bounding box center [639, 603] width 661 height 325
copy div "single choice 4 - Which method is used to transform each element of a stream? r…"
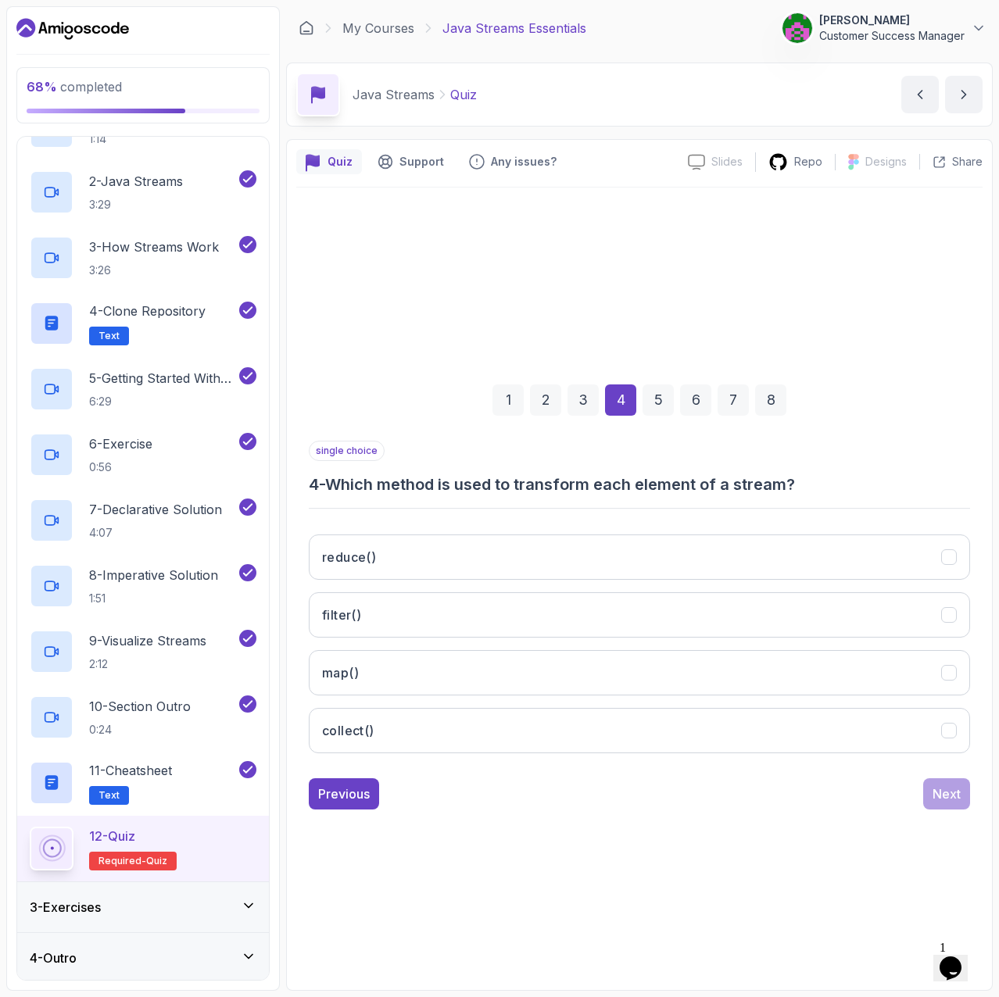
click at [503, 773] on div "1 2 3 4 5 6 7 8 single choice 4 - Which method is used to transform each elemen…" at bounding box center [639, 584] width 686 height 793
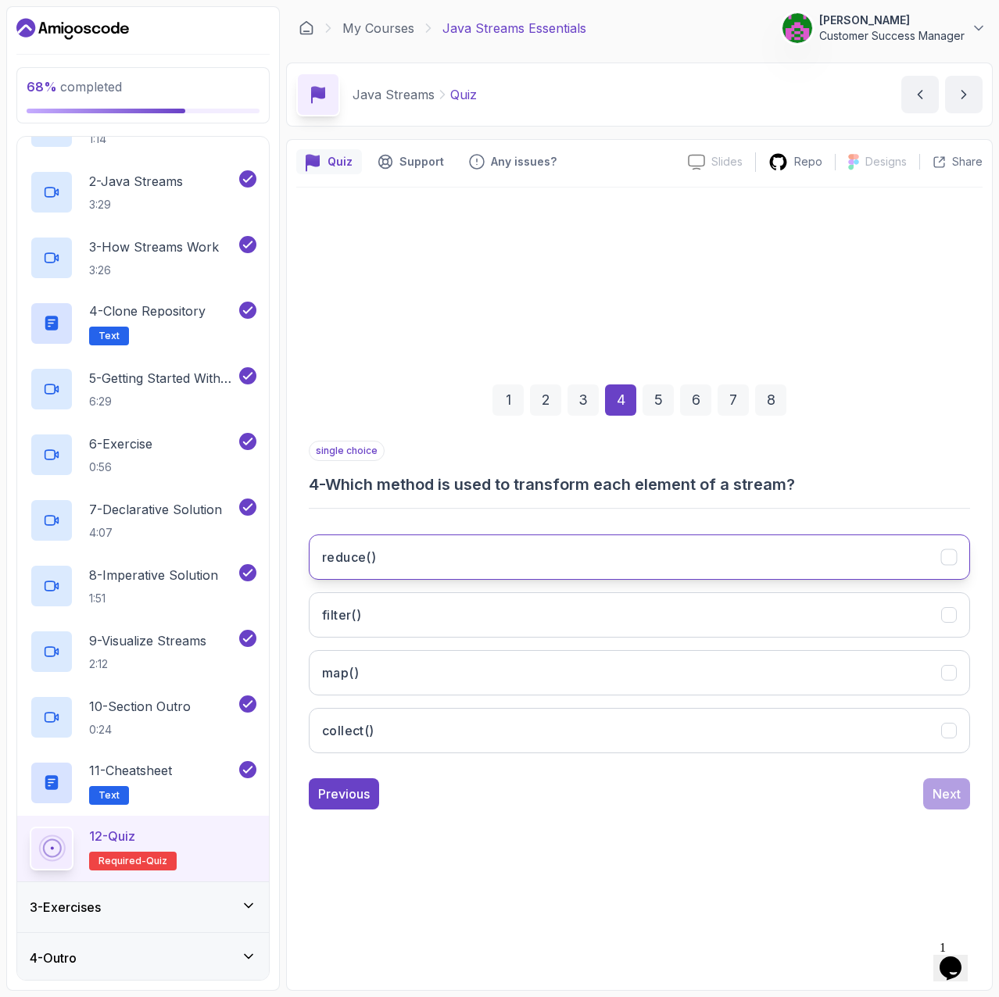
click at [455, 567] on button "reduce()" at bounding box center [639, 557] width 661 height 45
click at [948, 560] on icon "reduce()" at bounding box center [949, 556] width 15 height 15
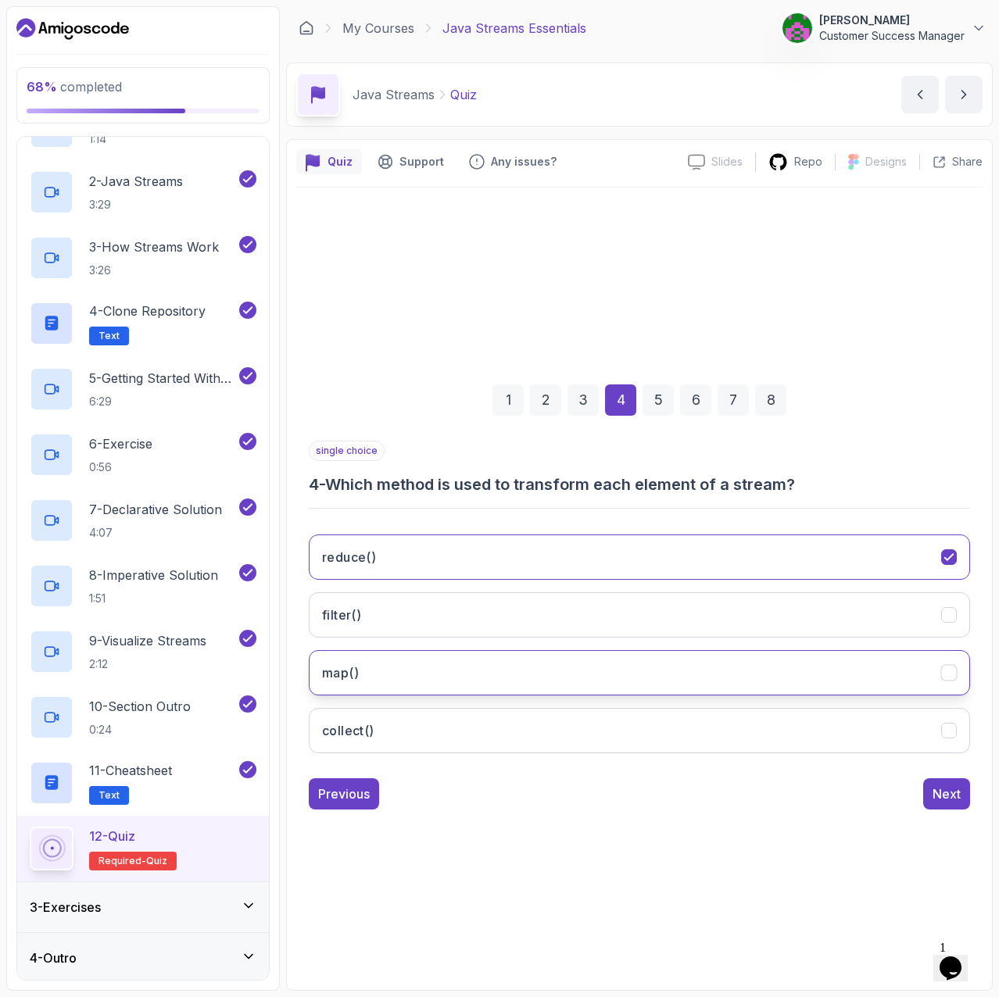
click at [960, 673] on button "map()" at bounding box center [639, 672] width 661 height 45
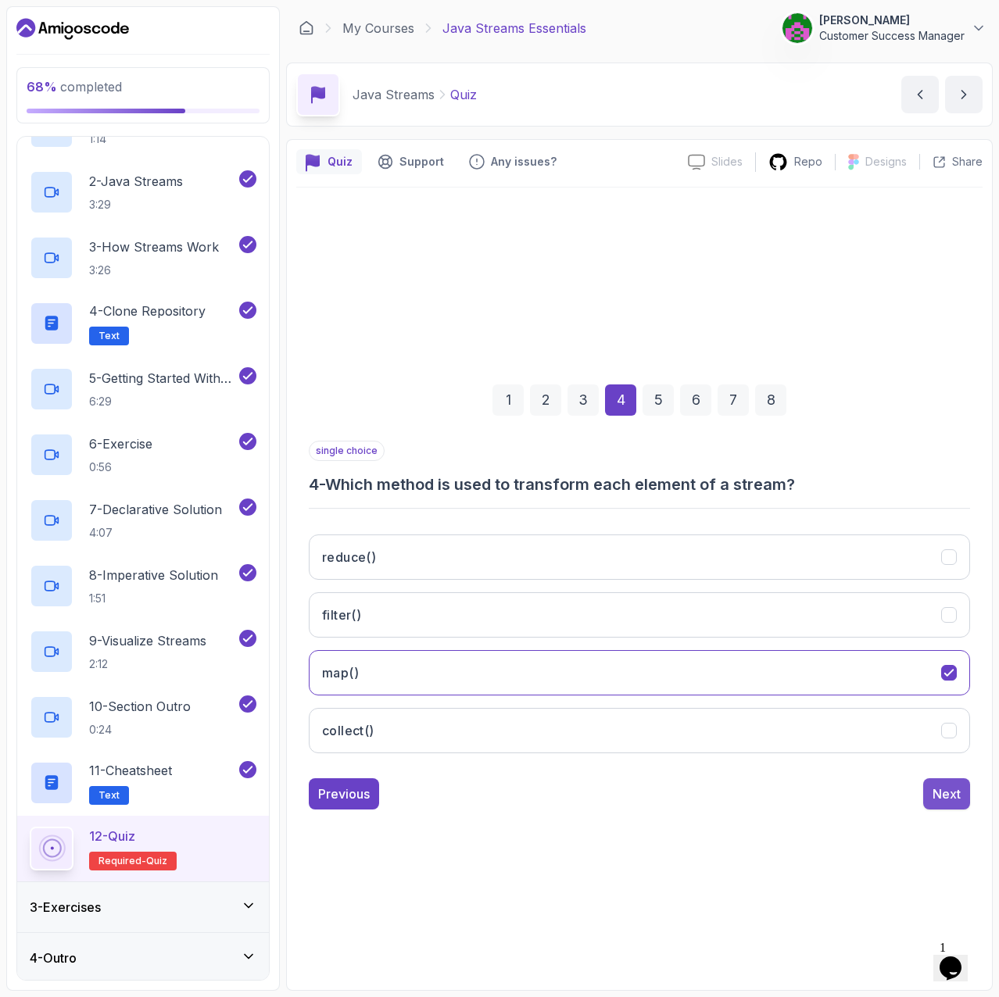
click at [945, 773] on div "Next" at bounding box center [946, 794] width 28 height 19
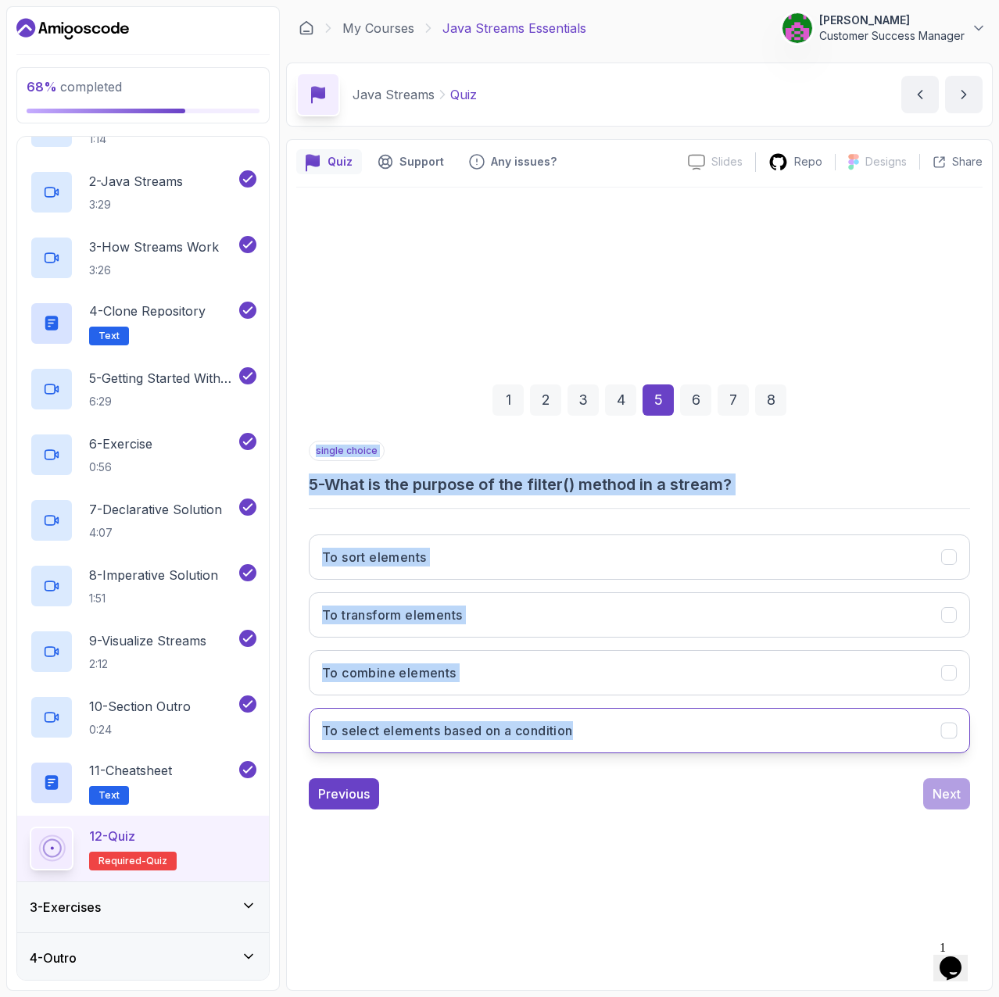
drag, startPoint x: 309, startPoint y: 456, endPoint x: 622, endPoint y: 724, distance: 412.4
click at [622, 724] on div "single choice 5 - What is the purpose of the filter() method in a stream? To so…" at bounding box center [639, 603] width 661 height 325
copy div "single choice 5 - What is the purpose of the filter() method in a stream? To so…"
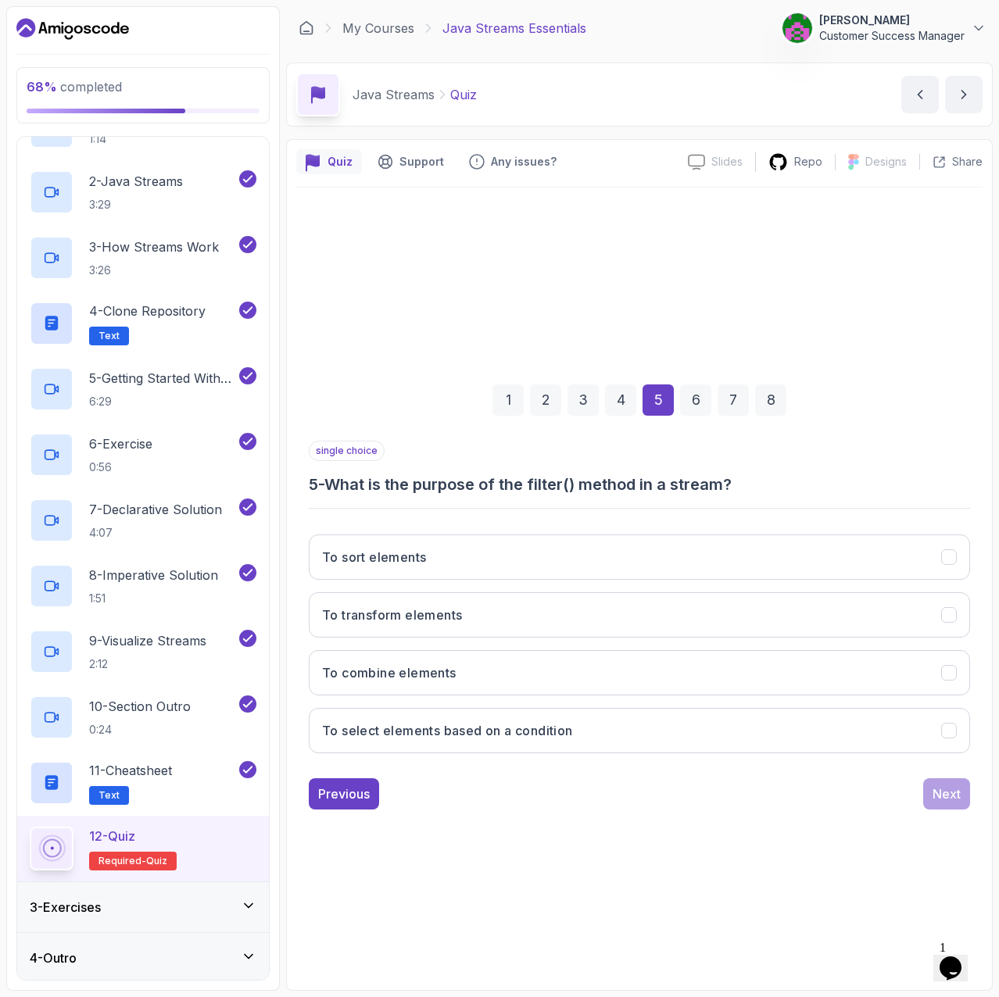
click at [590, 773] on div "1 2 3 4 5 6 7 8 single choice 5 - What is the purpose of the filter() method in…" at bounding box center [639, 584] width 686 height 793
click at [619, 773] on div "1 2 3 4 5 6 7 8 single choice 5 - What is the purpose of the filter() method in…" at bounding box center [639, 584] width 686 height 793
click at [632, 735] on button "To select elements based on a condition" at bounding box center [639, 730] width 661 height 45
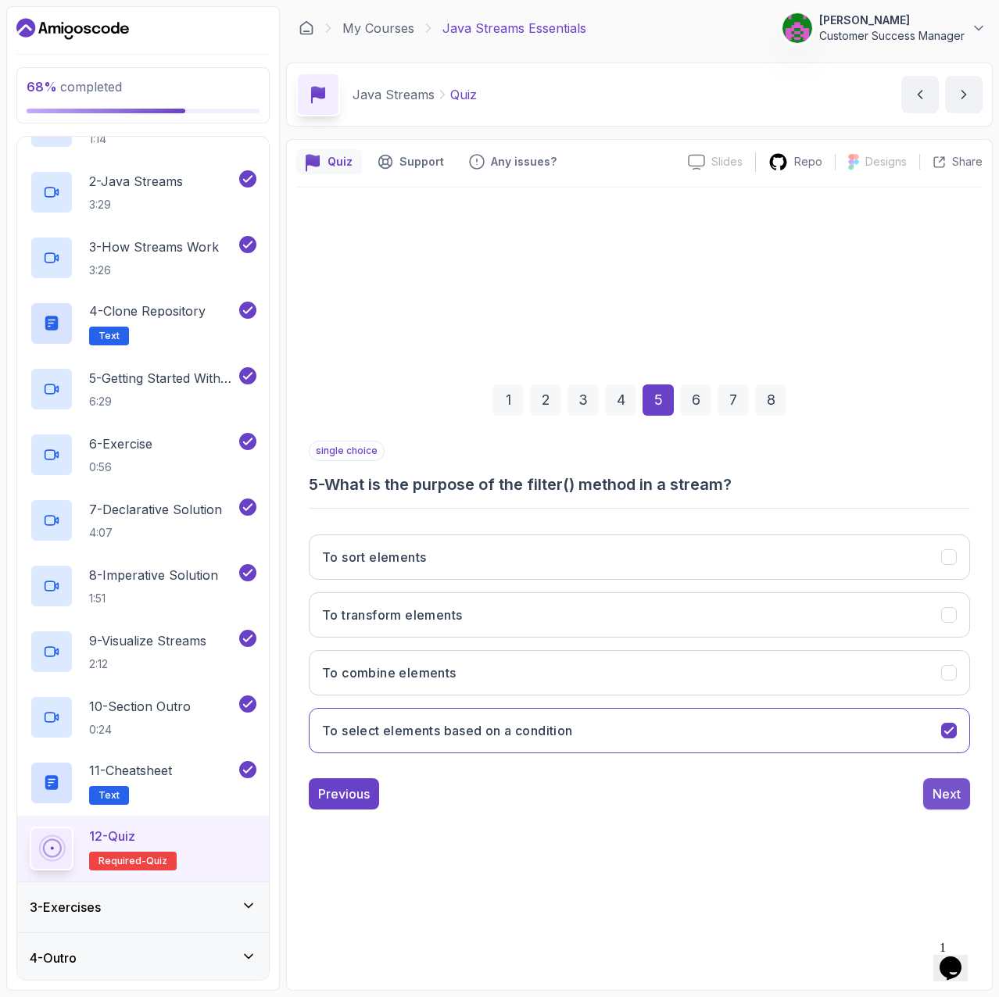
click at [938, 773] on div "Next" at bounding box center [946, 794] width 28 height 19
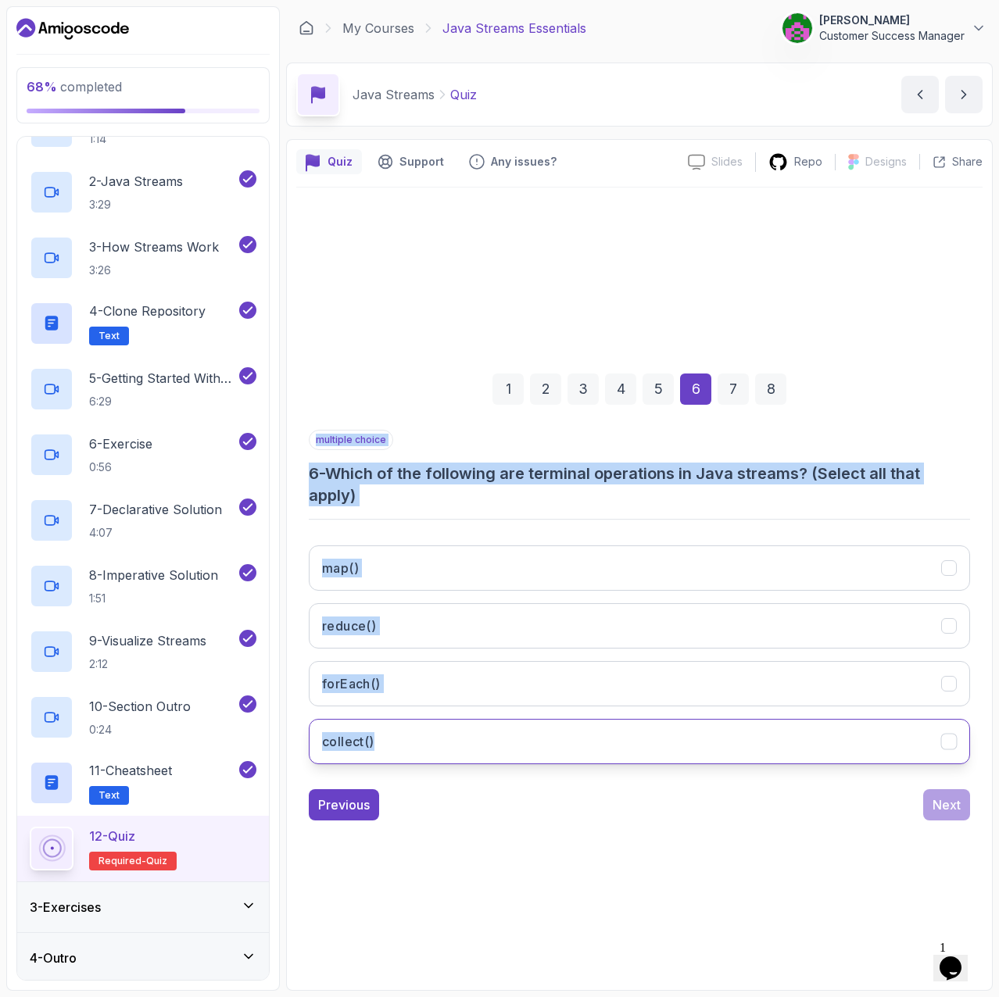
drag, startPoint x: 323, startPoint y: 453, endPoint x: 494, endPoint y: 760, distance: 352.3
click at [494, 760] on div "multiple choice 6 - Which of the following are terminal operations in Java stre…" at bounding box center [639, 603] width 661 height 347
copy div "multiple choice 6 - Which of the following are terminal operations in Java stre…"
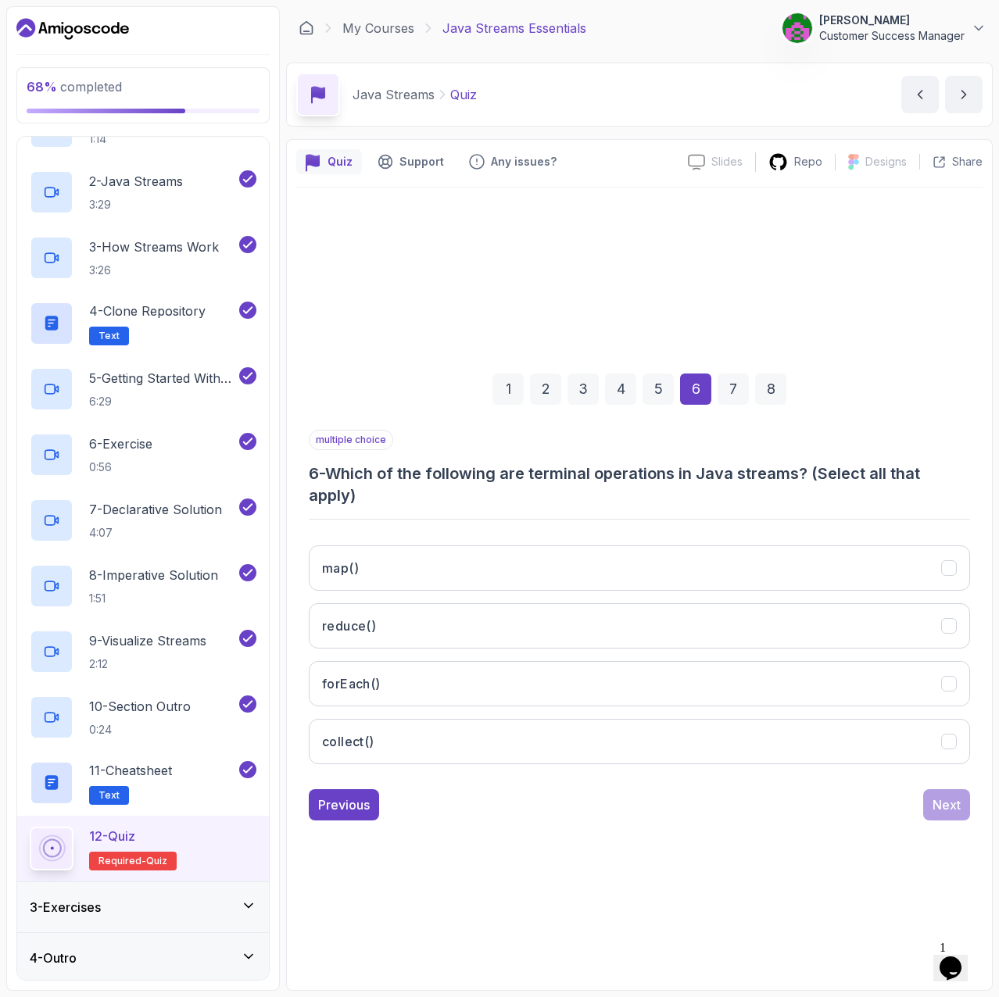
click at [542, 773] on div "1 2 3 4 5 6 7 8 multiple choice 6 - Which of the following are terminal operati…" at bounding box center [639, 584] width 686 height 793
click at [950, 742] on icon "collect()" at bounding box center [949, 741] width 15 height 15
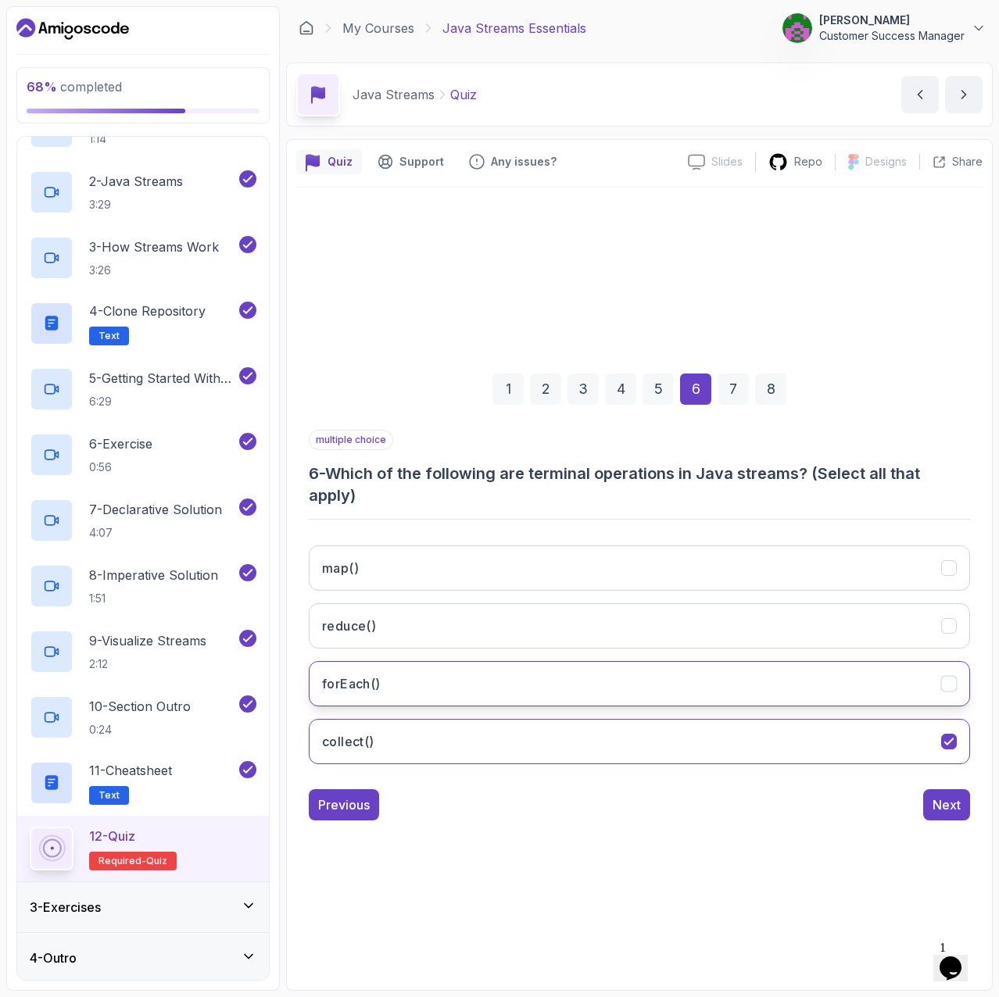
click at [949, 690] on div "forEach()" at bounding box center [949, 683] width 16 height 16
click at [945, 632] on icon "reduce()" at bounding box center [949, 625] width 15 height 15
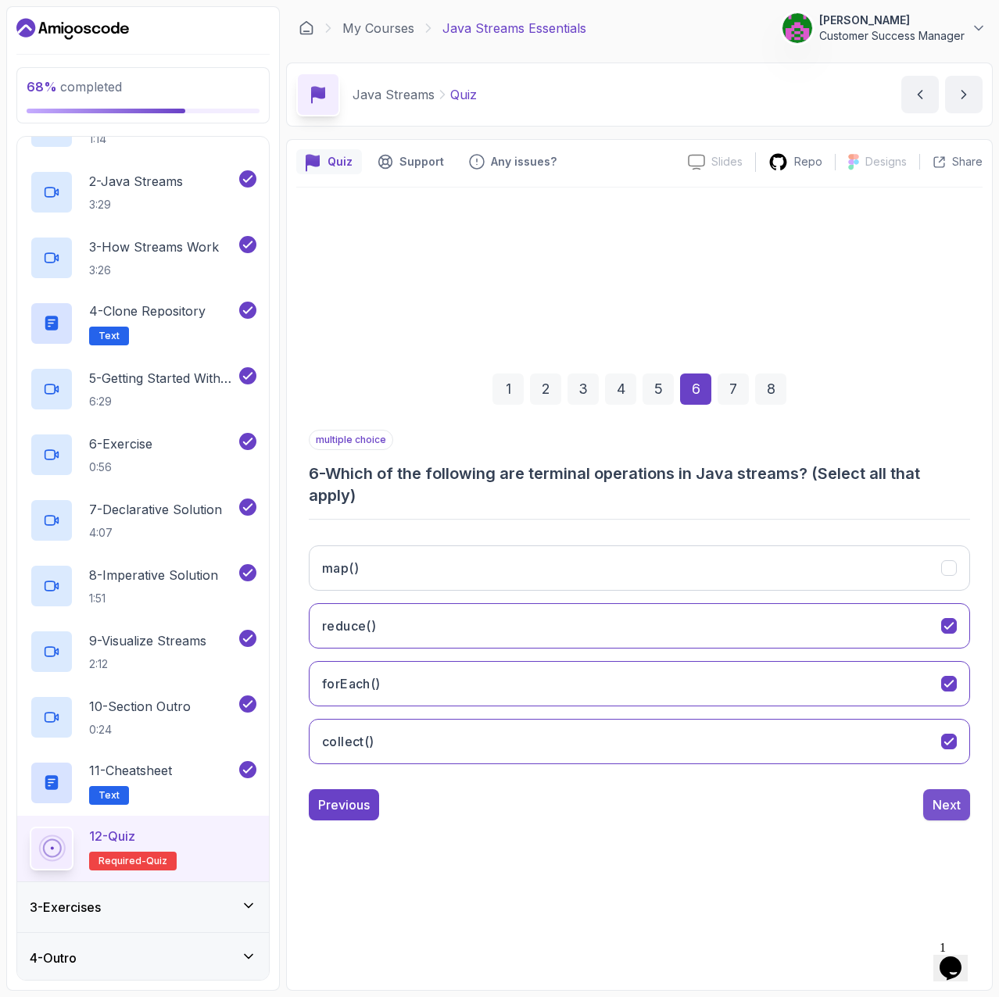
click at [944, 773] on div "Next" at bounding box center [946, 805] width 28 height 19
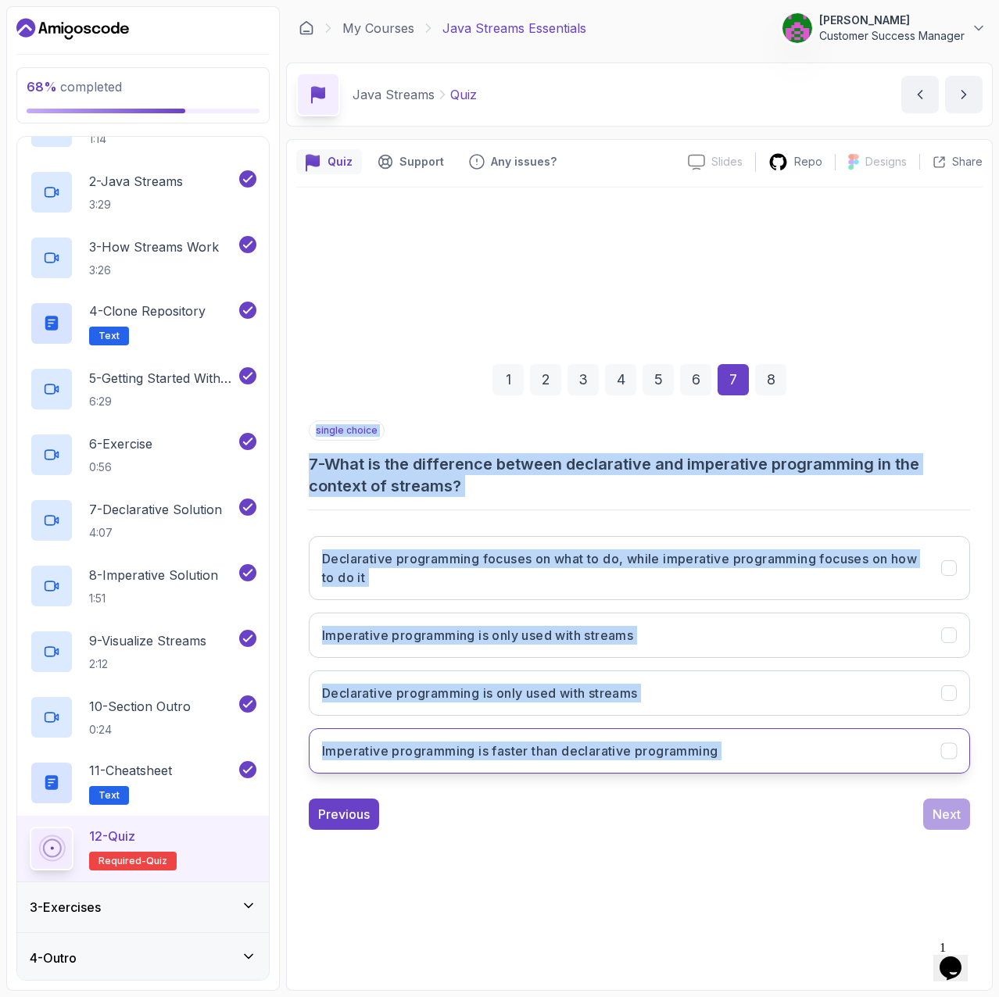
drag, startPoint x: 310, startPoint y: 430, endPoint x: 865, endPoint y: 747, distance: 639.9
click at [865, 747] on div "single choice 7 - What is the difference between declarative and imperative pro…" at bounding box center [639, 603] width 661 height 366
copy div "single choice 7 - What is the difference between declarative and imperative pro…"
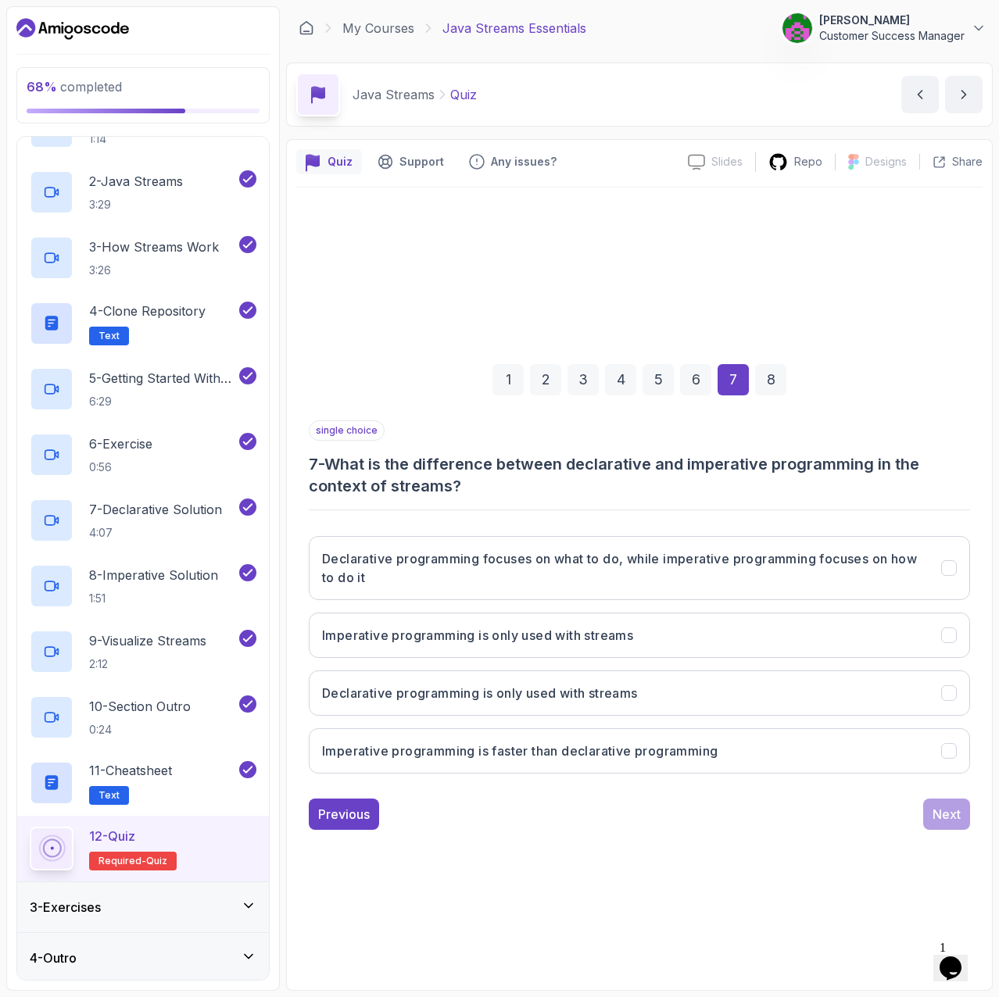
click at [471, 773] on div "1 2 3 4 5 6 7 8 single choice 7 - What is the difference between declarative an…" at bounding box center [639, 584] width 686 height 793
click at [590, 484] on h3 "7 - What is the difference between declarative and imperative programming in th…" at bounding box center [639, 475] width 661 height 44
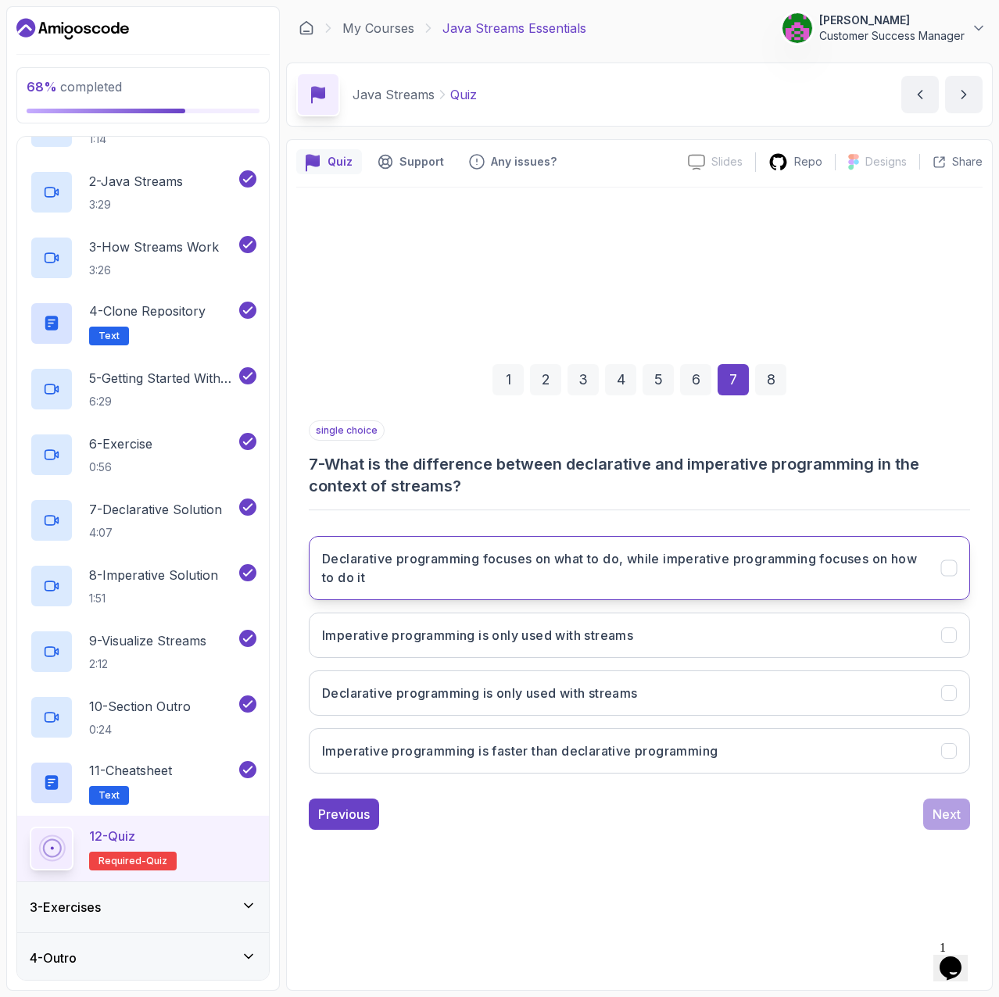
click at [534, 584] on h3 "Declarative programming focuses on what to do, while imperative programming foc…" at bounding box center [622, 568] width 600 height 38
click at [939, 773] on div "Next" at bounding box center [946, 814] width 28 height 19
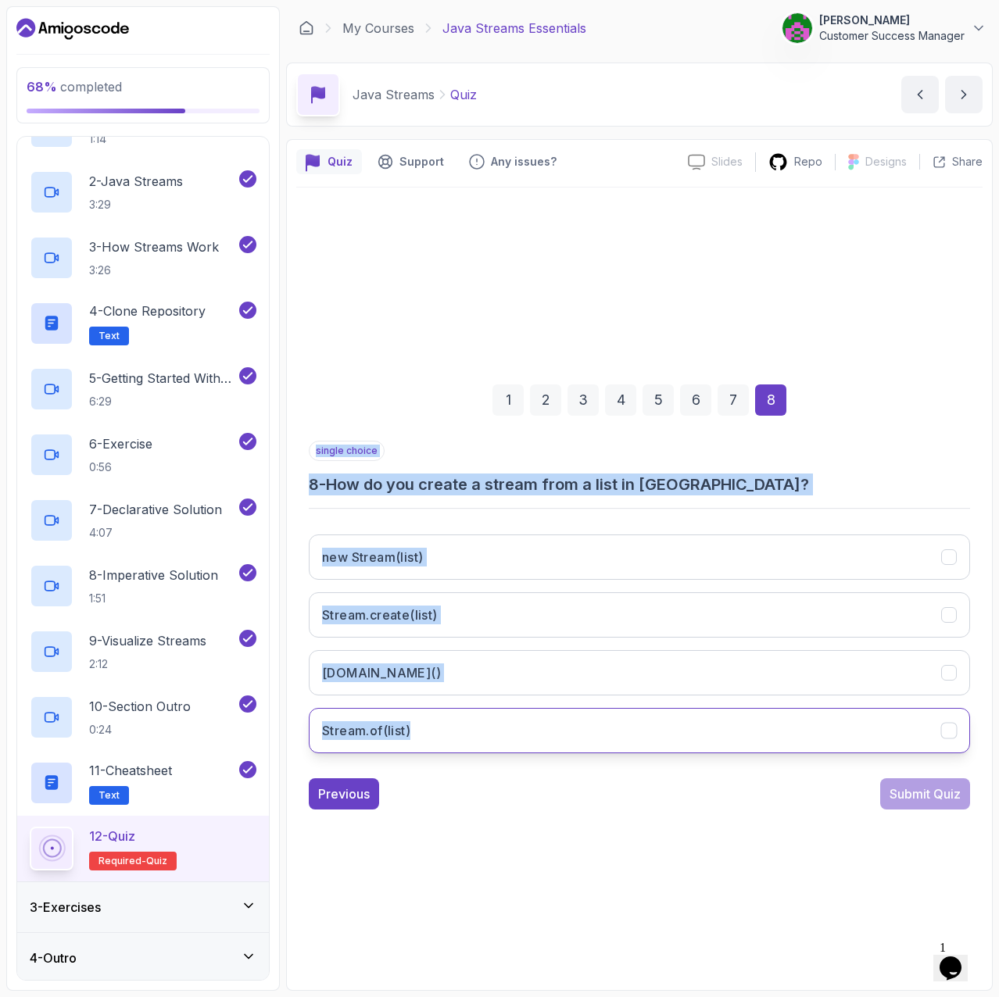
drag, startPoint x: 303, startPoint y: 451, endPoint x: 488, endPoint y: 717, distance: 324.1
click at [488, 717] on div "1 2 3 4 5 6 7 8 single choice 8 - How do you create a stream from a list in Jav…" at bounding box center [639, 584] width 686 height 475
copy div "single choice 8 - How do you create a stream from a list in Java? new Stream(li…"
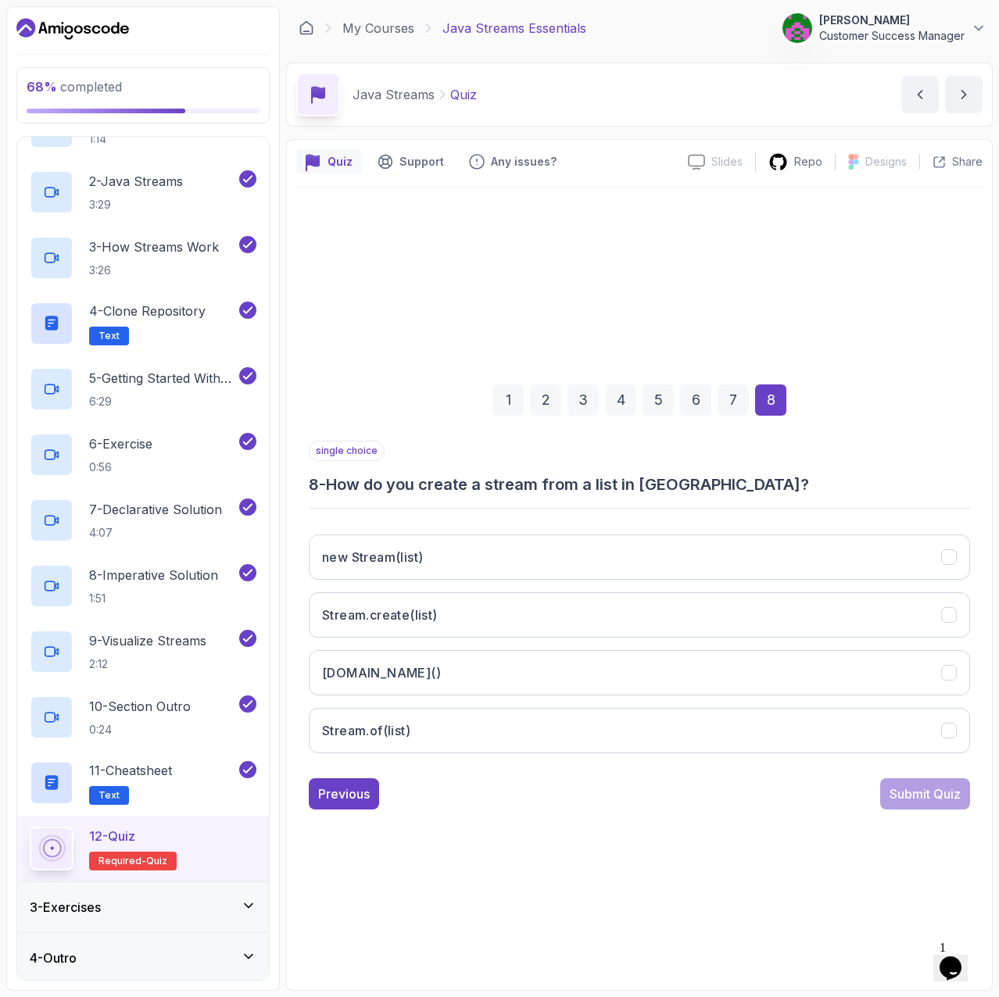
click at [536, 773] on div "1 2 3 4 5 6 7 8 single choice 8 - How do you create a stream from a list in Jav…" at bounding box center [639, 584] width 686 height 793
click at [539, 773] on div "1 2 3 4 5 6 7 8 single choice 8 - How do you create a stream from a list in Jav…" at bounding box center [639, 584] width 686 height 793
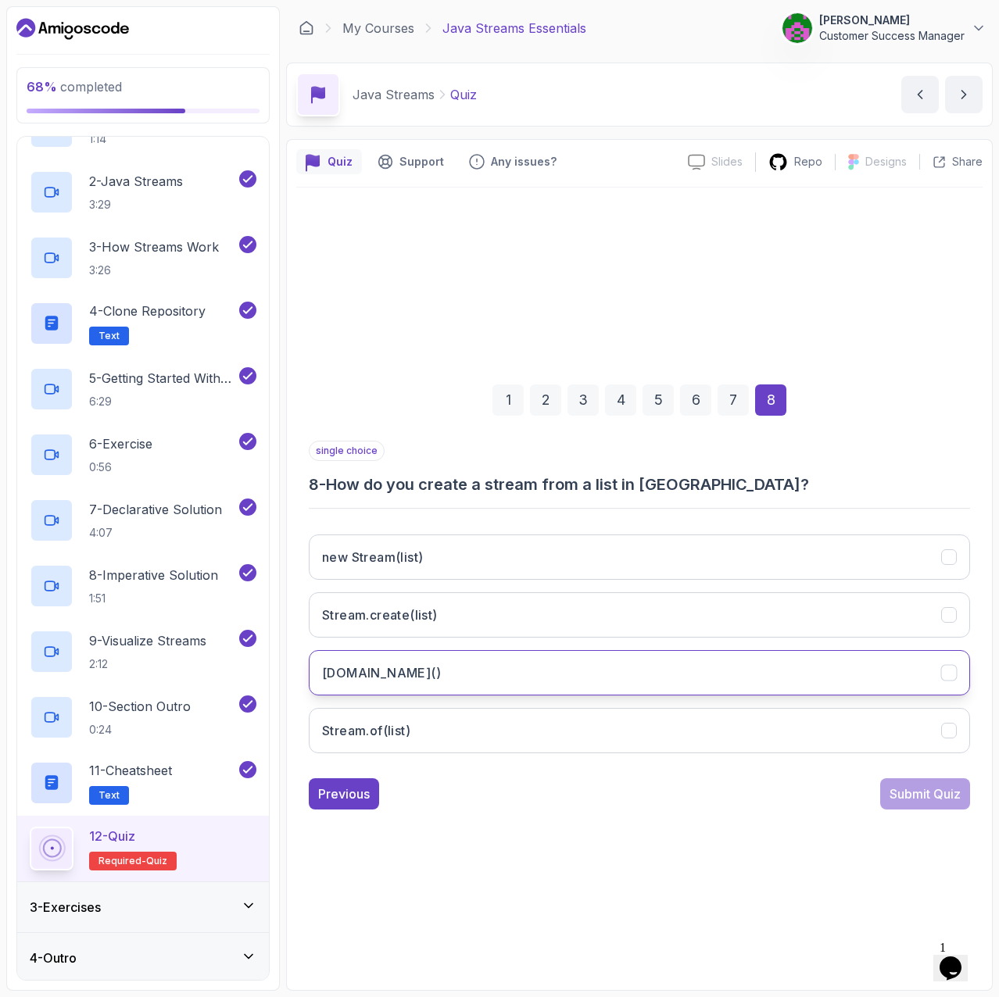
click at [568, 673] on button "list.stream()" at bounding box center [639, 672] width 661 height 45
click at [933, 773] on div "Submit Quiz" at bounding box center [924, 794] width 71 height 19
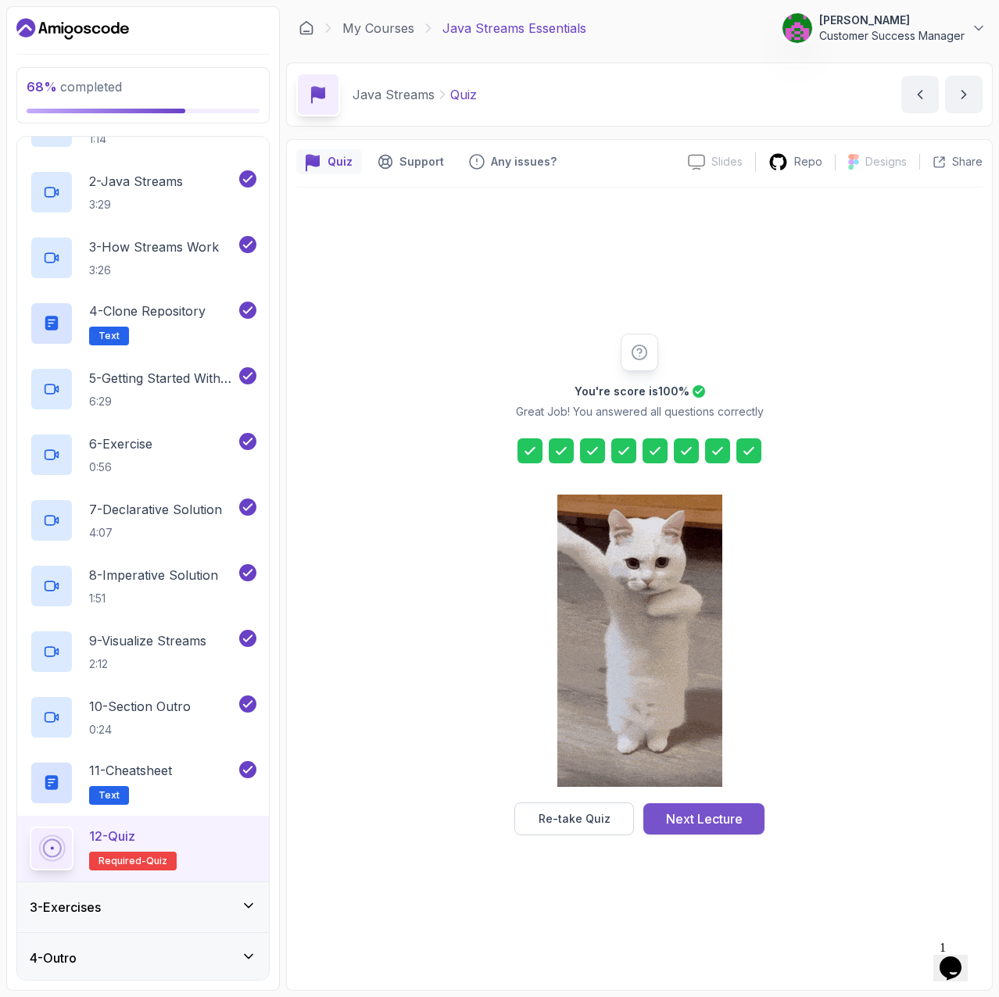
click at [716, 773] on div "Next Lecture" at bounding box center [704, 819] width 77 height 19
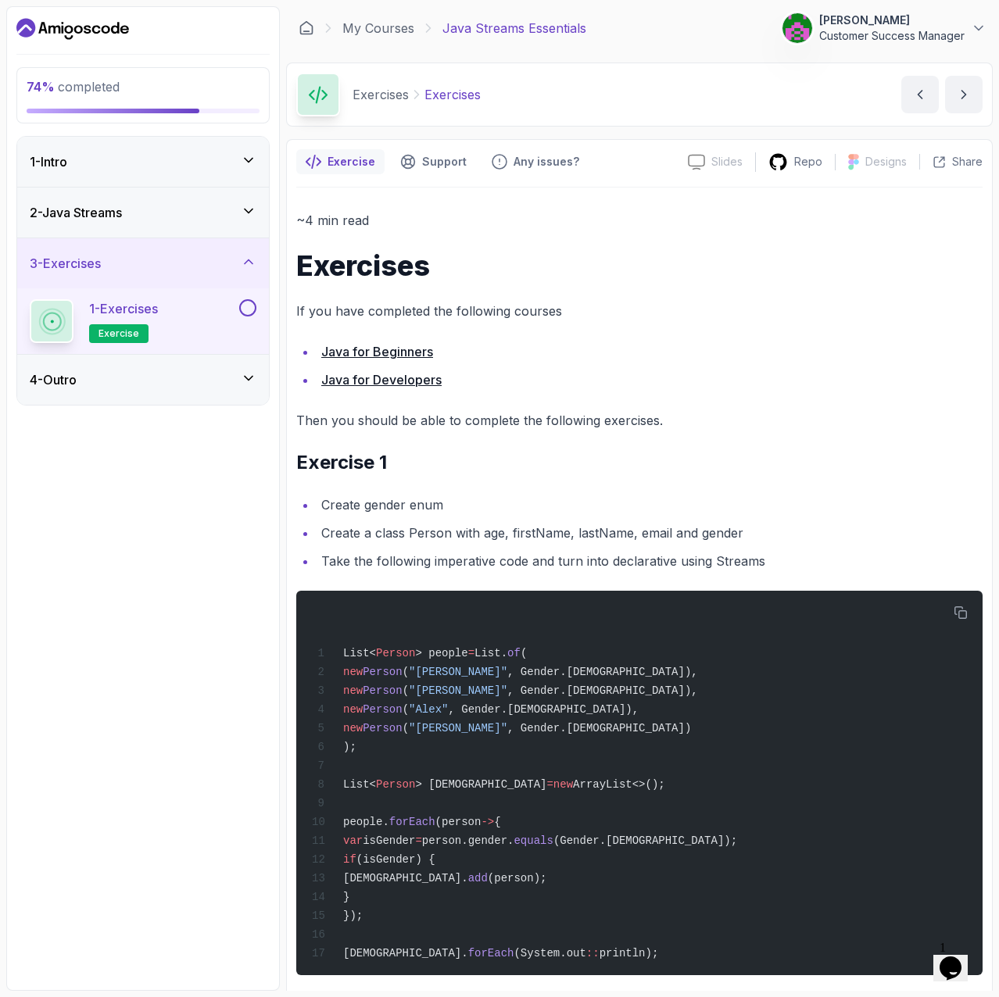
click at [177, 381] on div "4 - Outro" at bounding box center [143, 379] width 227 height 19
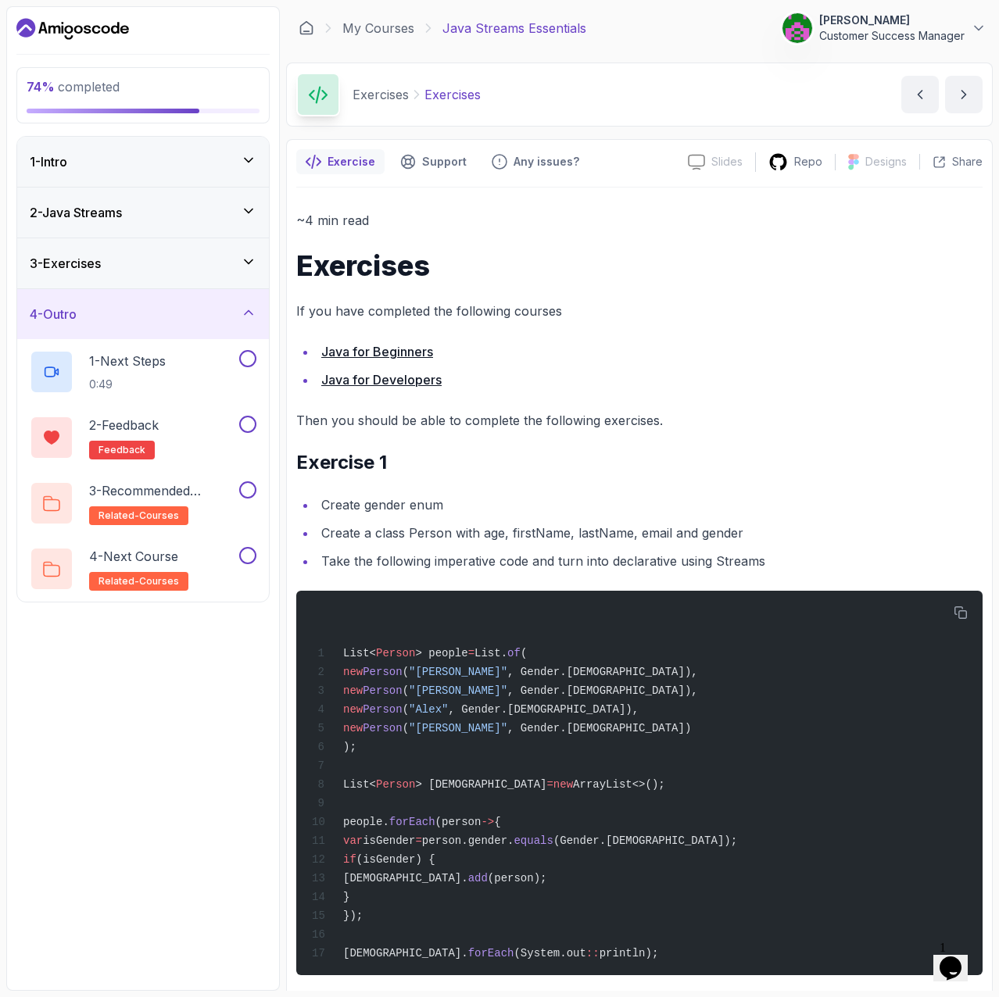
click at [147, 263] on div "3 - Exercises" at bounding box center [143, 263] width 227 height 19
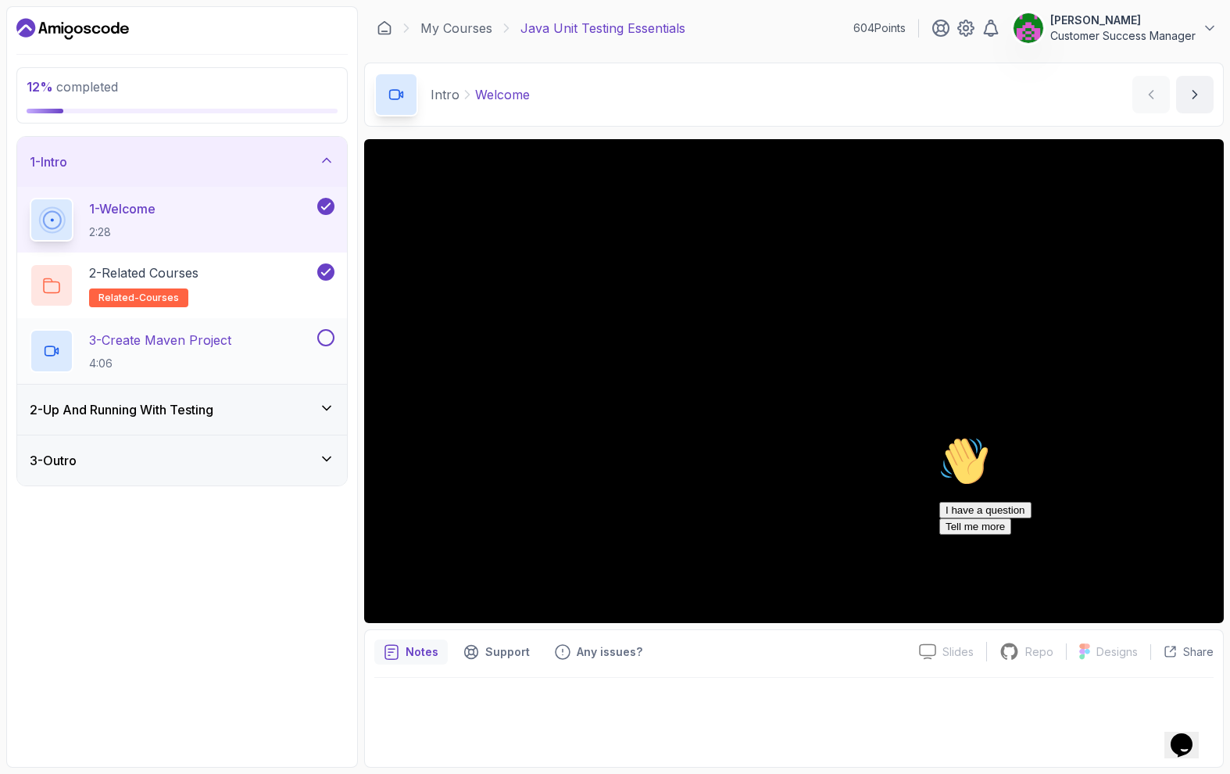
click at [164, 353] on h2 "3 - Create Maven Project 4:06" at bounding box center [160, 351] width 142 height 41
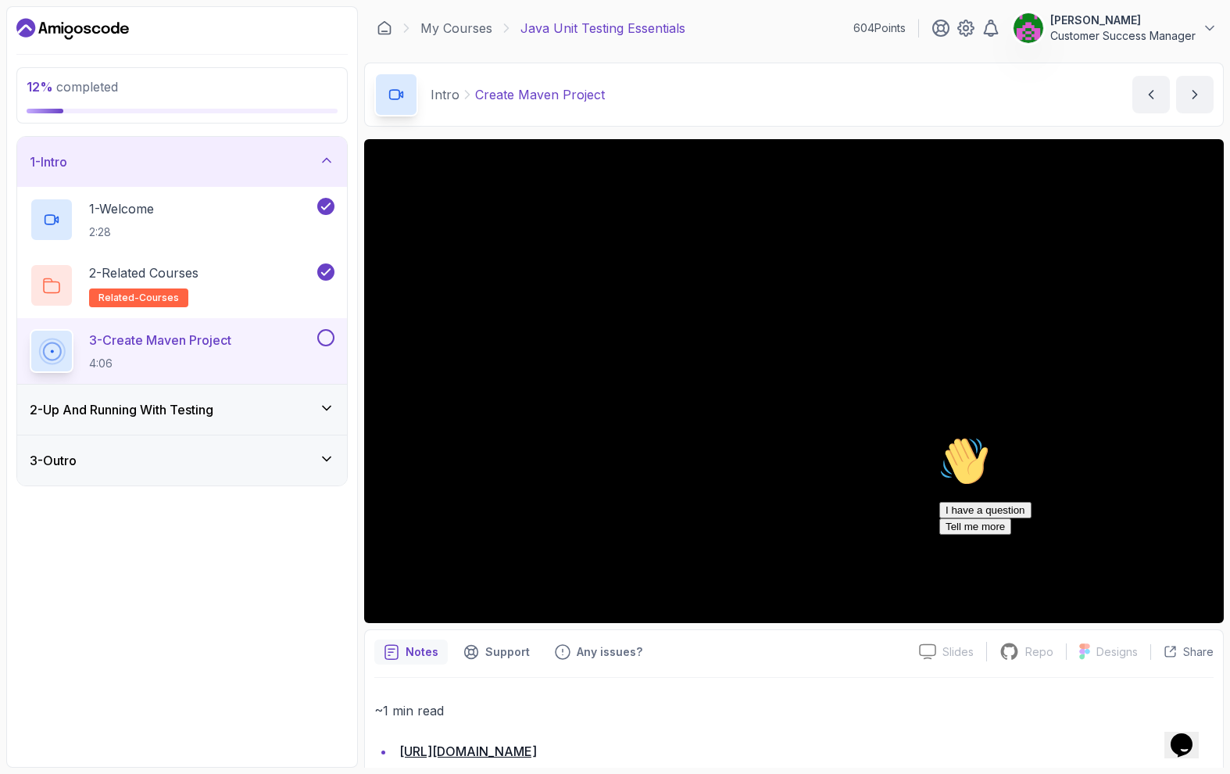
click at [190, 413] on h3 "2 - Up And Running With Testing" at bounding box center [122, 409] width 184 height 19
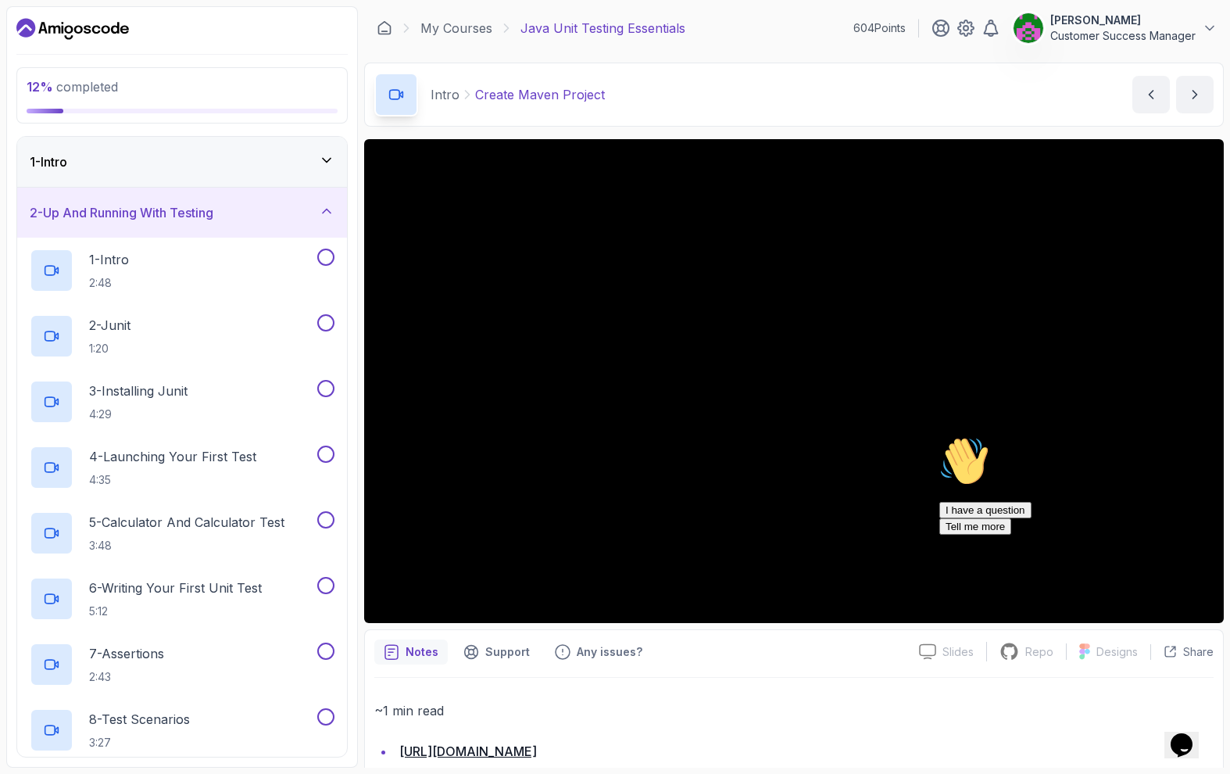
click at [134, 209] on h3 "2 - Up And Running With Testing" at bounding box center [122, 212] width 184 height 19
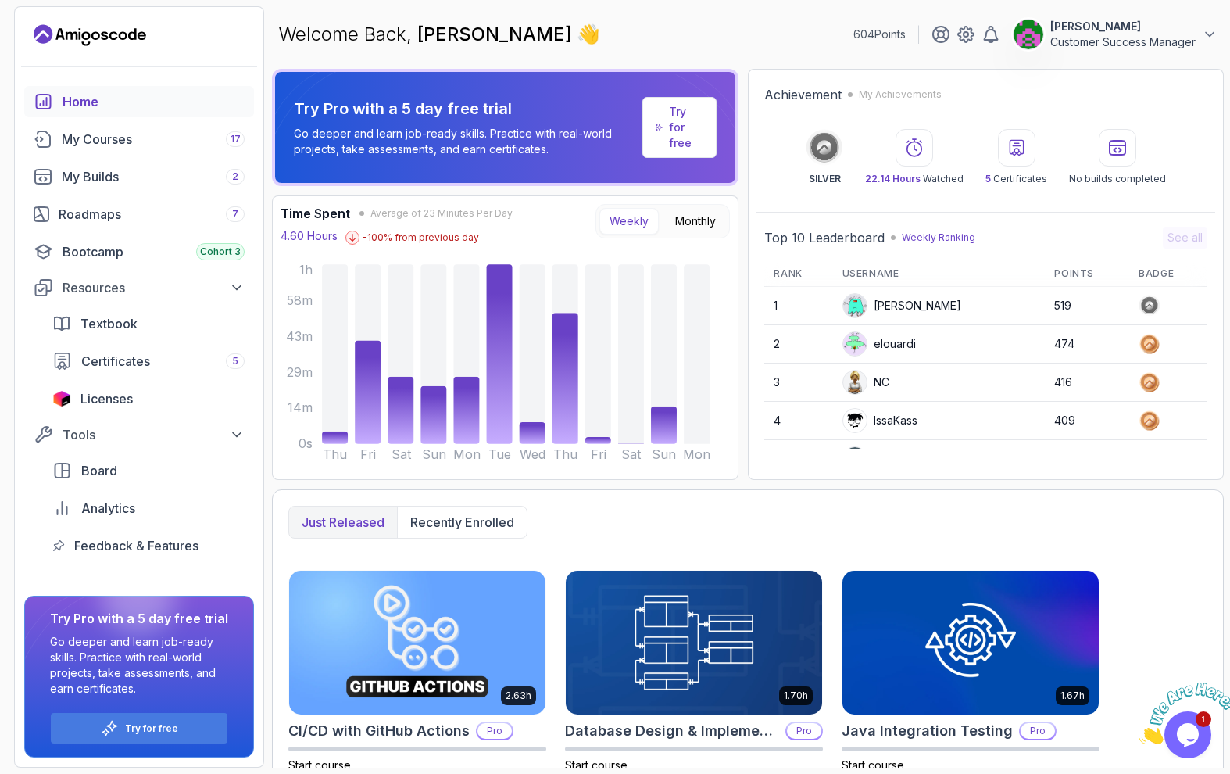
click at [1140, 733] on icon "Close" at bounding box center [1140, 739] width 0 height 13
click at [105, 141] on div "My Courses 17" at bounding box center [153, 139] width 183 height 19
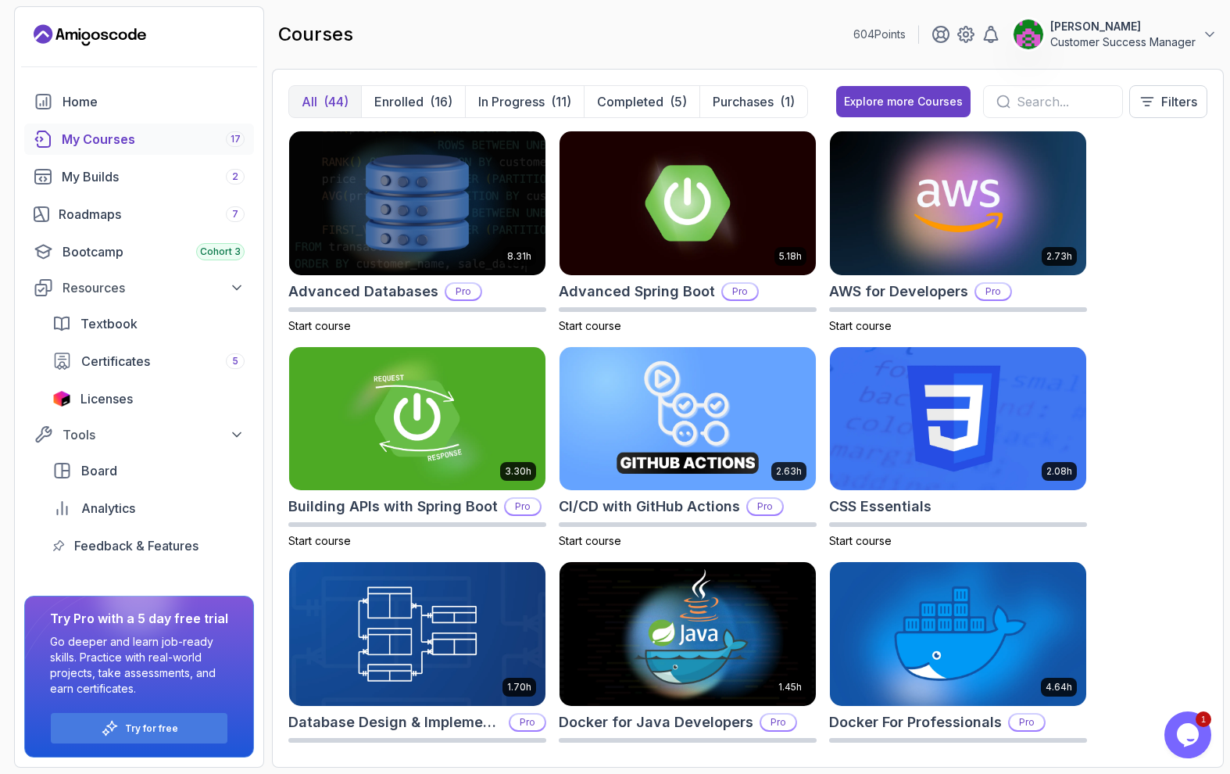
click at [1112, 33] on p "[PERSON_NAME]" at bounding box center [1122, 27] width 145 height 16
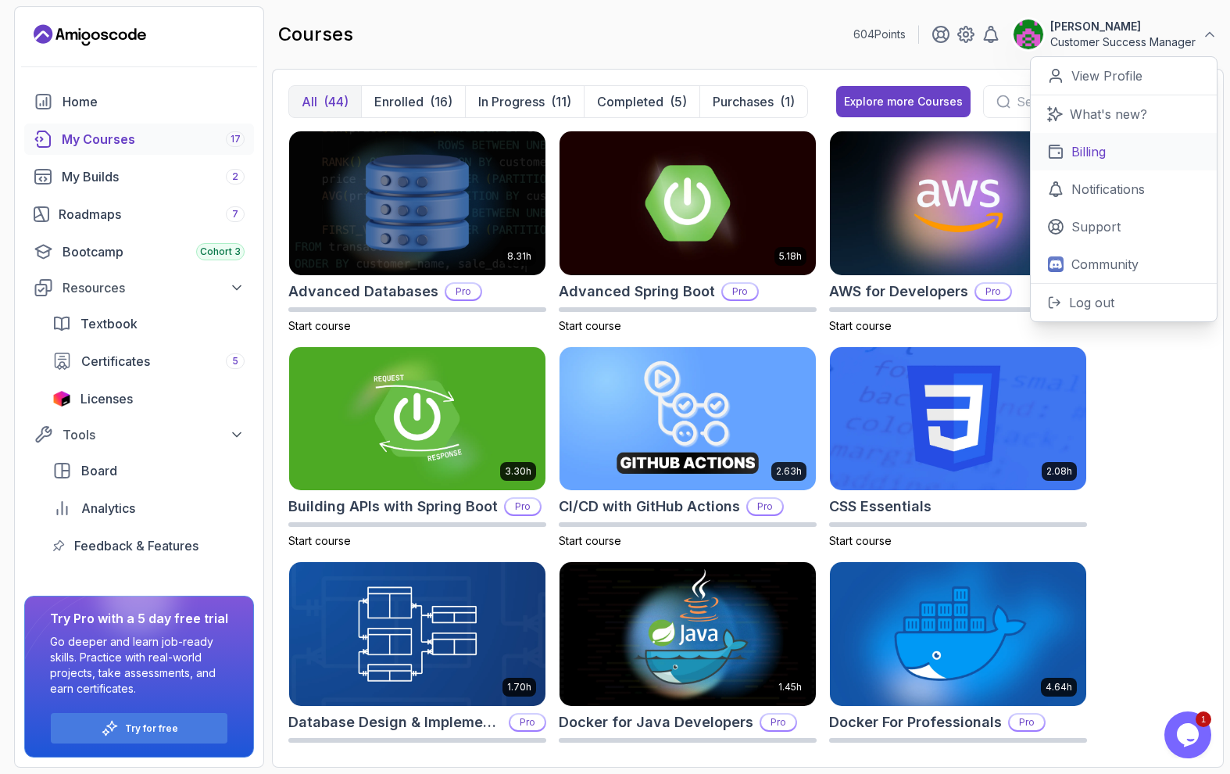
click at [1098, 148] on p "Billing" at bounding box center [1089, 151] width 34 height 19
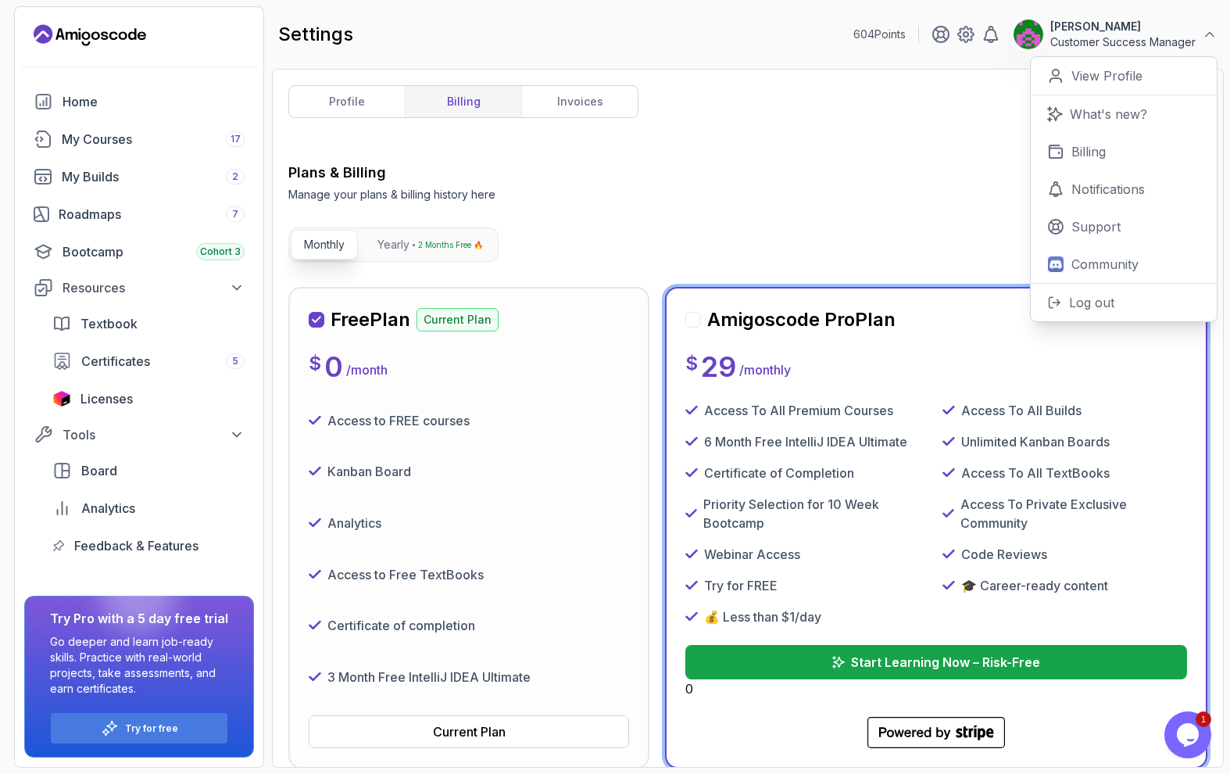
click at [841, 193] on div "Plans & Billing Manage your plans & billing history here Need Help?" at bounding box center [747, 182] width 919 height 41
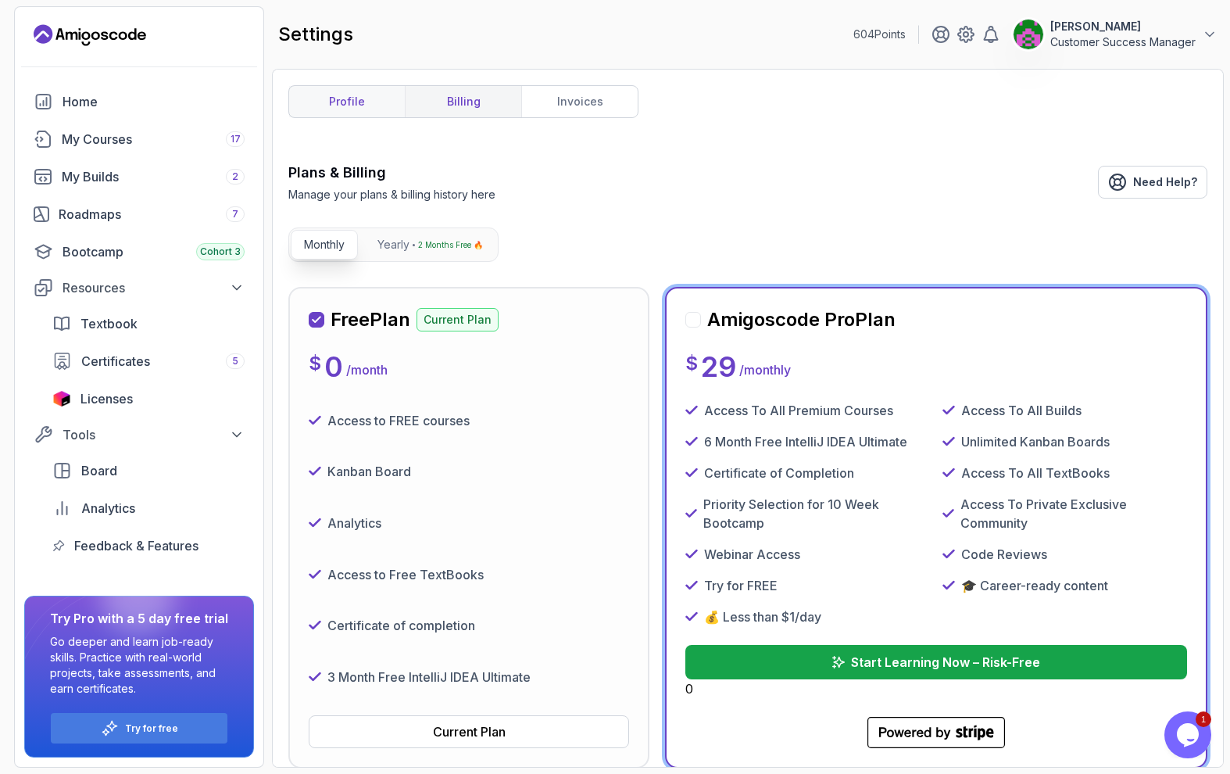
click at [359, 98] on link "profile" at bounding box center [347, 101] width 116 height 31
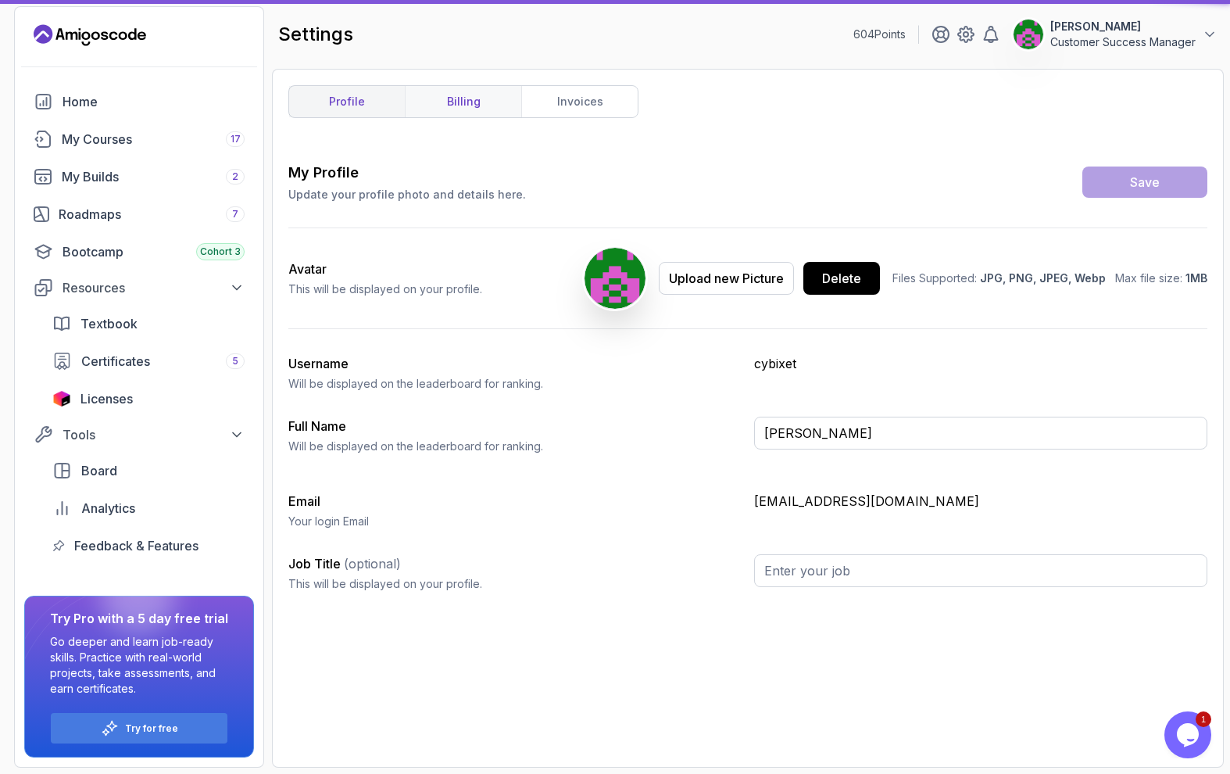
type input "Customer Success Manager"
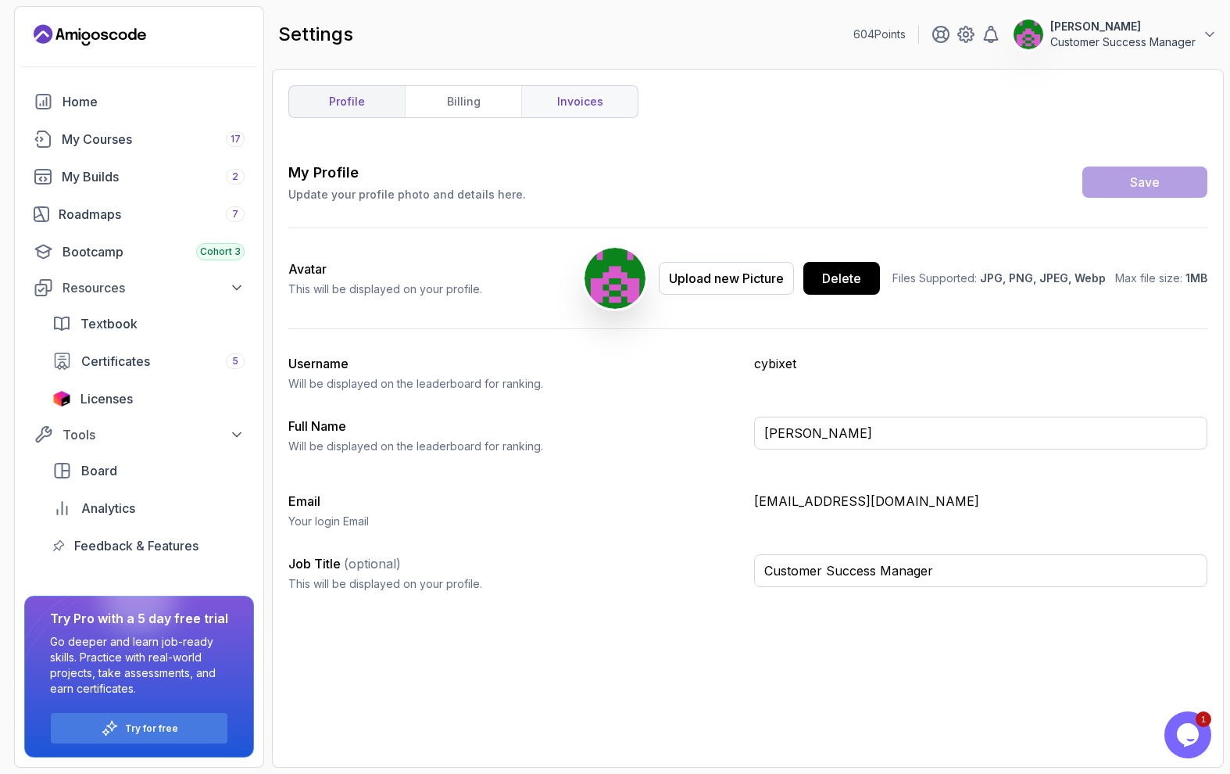
click at [571, 102] on link "invoices" at bounding box center [579, 101] width 116 height 31
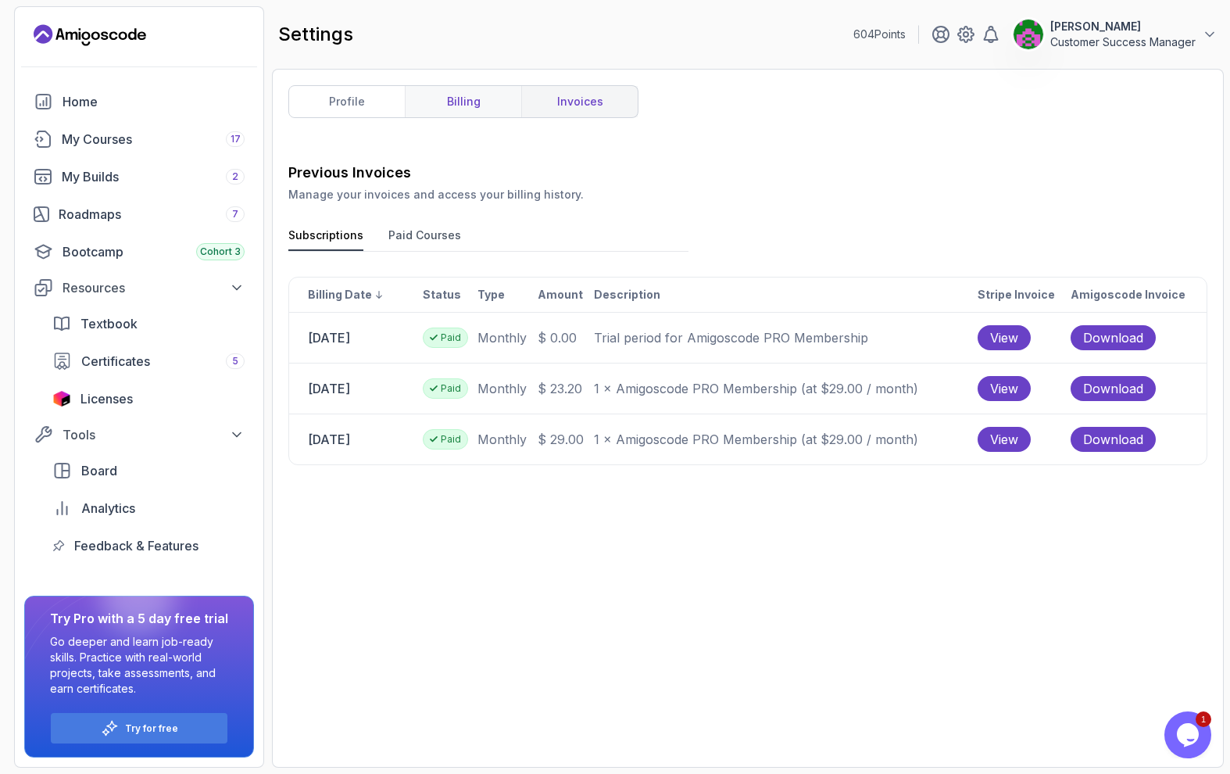
click at [477, 109] on link "billing" at bounding box center [463, 101] width 116 height 31
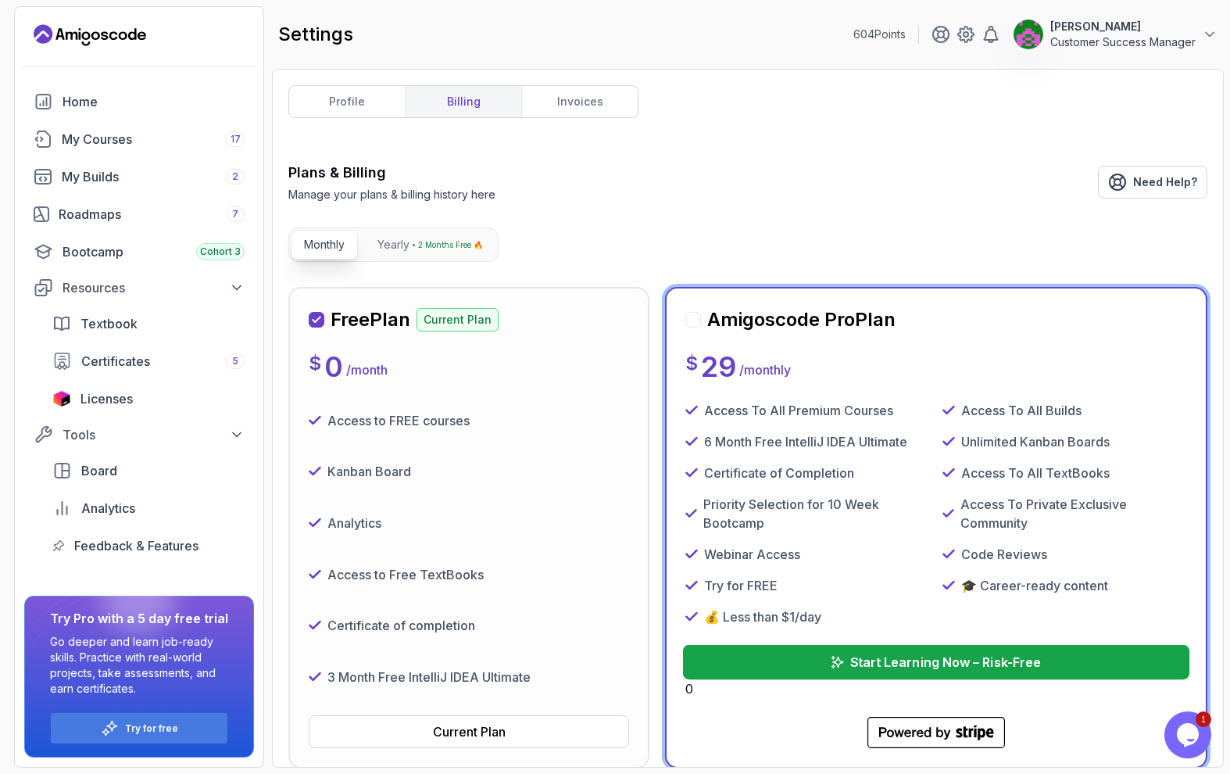
click at [909, 664] on p "Start Learning Now – Risk-Free" at bounding box center [945, 662] width 191 height 19
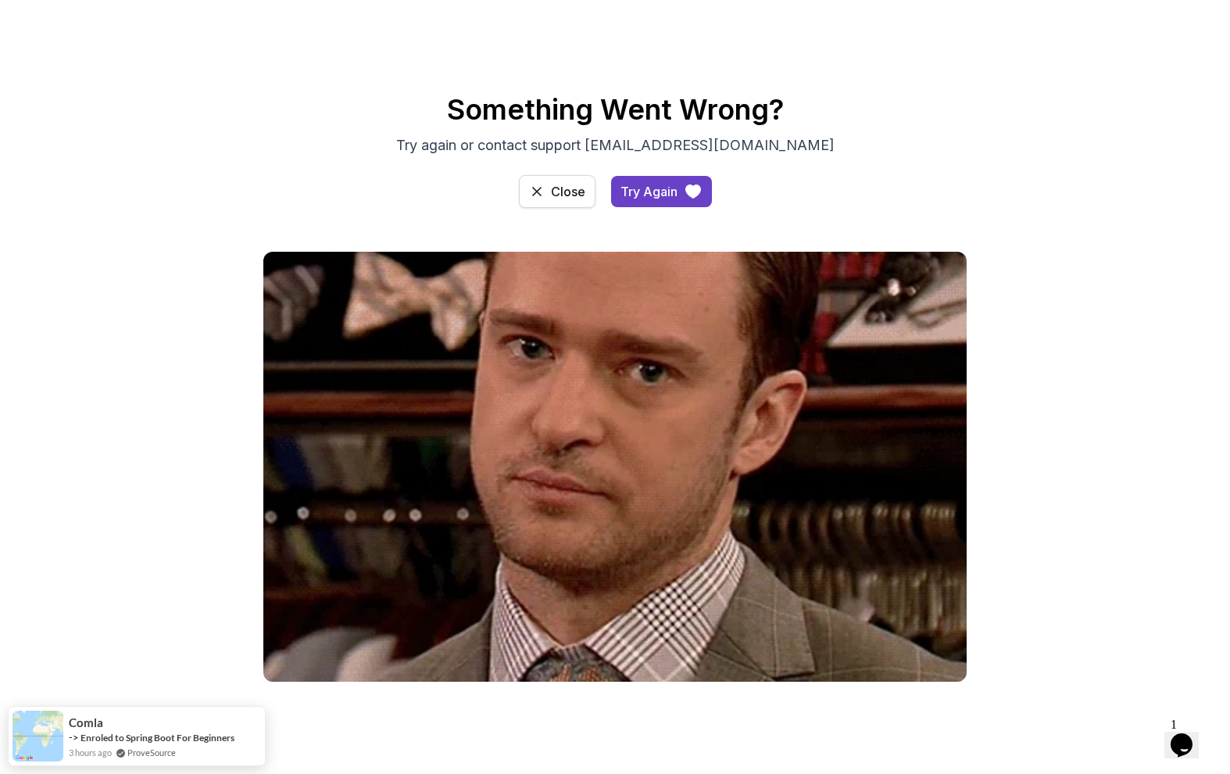
click at [555, 197] on div "Close" at bounding box center [568, 191] width 34 height 19
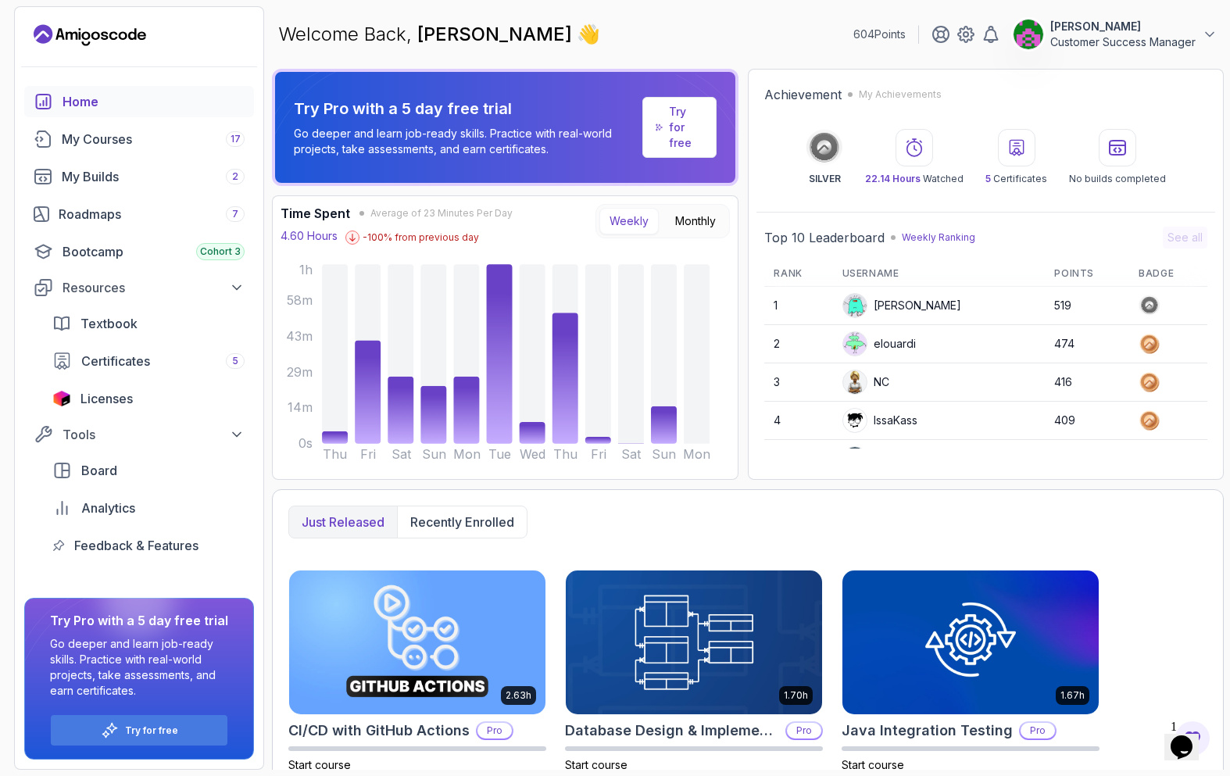
click at [680, 139] on p "Try for free" at bounding box center [686, 127] width 34 height 47
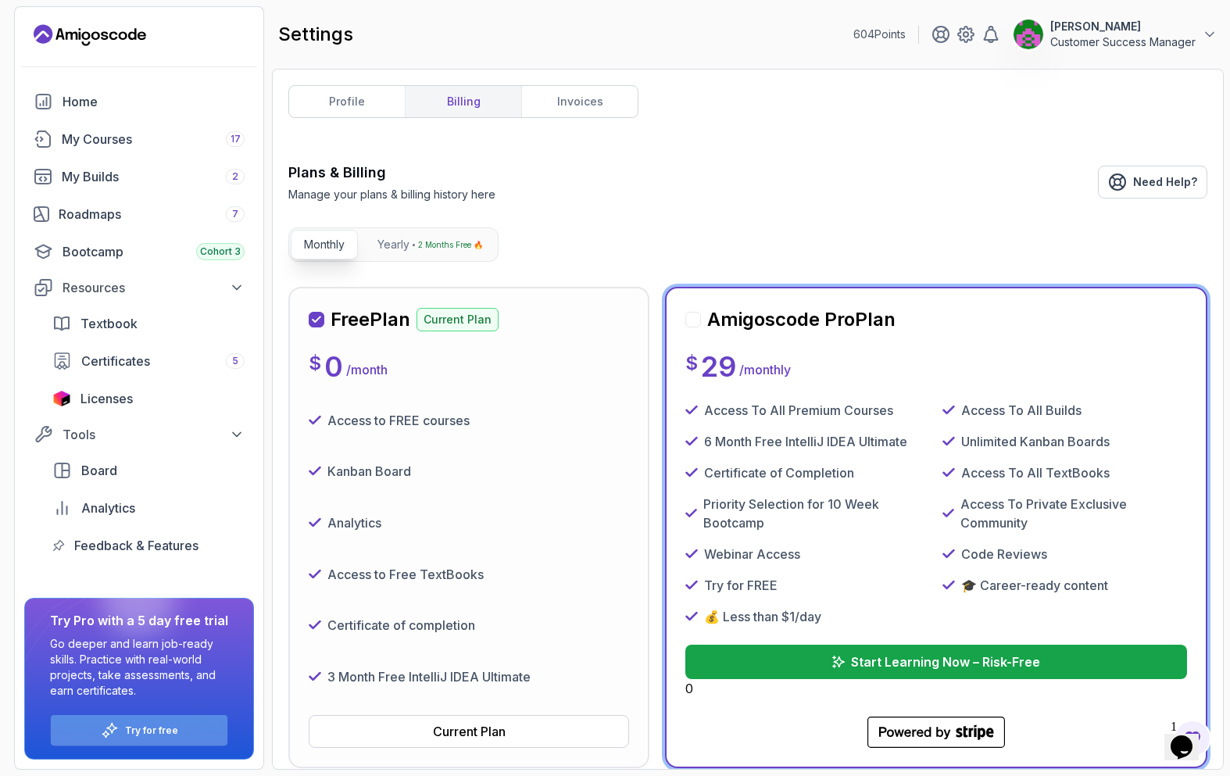
click at [164, 731] on p "Try for free" at bounding box center [151, 731] width 53 height 13
click at [805, 670] on button "Start Learning Now – Risk-Free" at bounding box center [936, 662] width 506 height 34
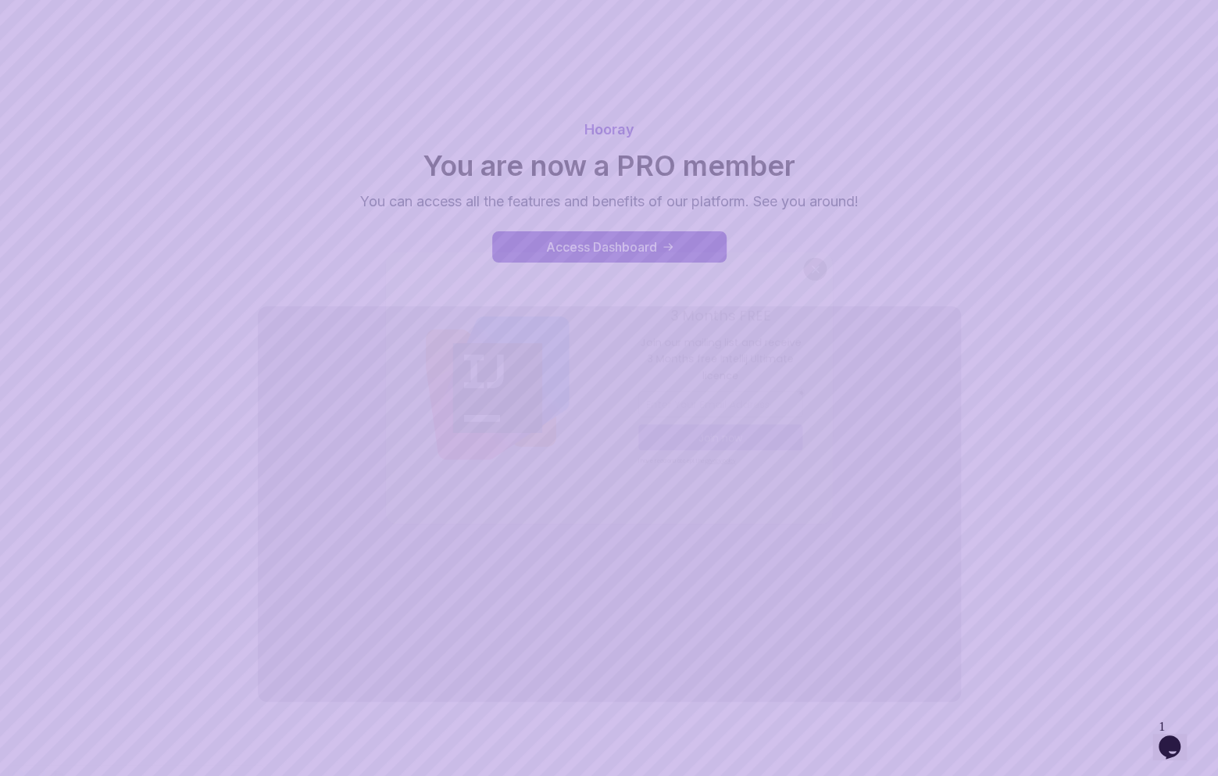
click at [833, 249] on body "Hooray You are now a PRO member You can access all the features and benefits of…" at bounding box center [609, 401] width 1218 height 802
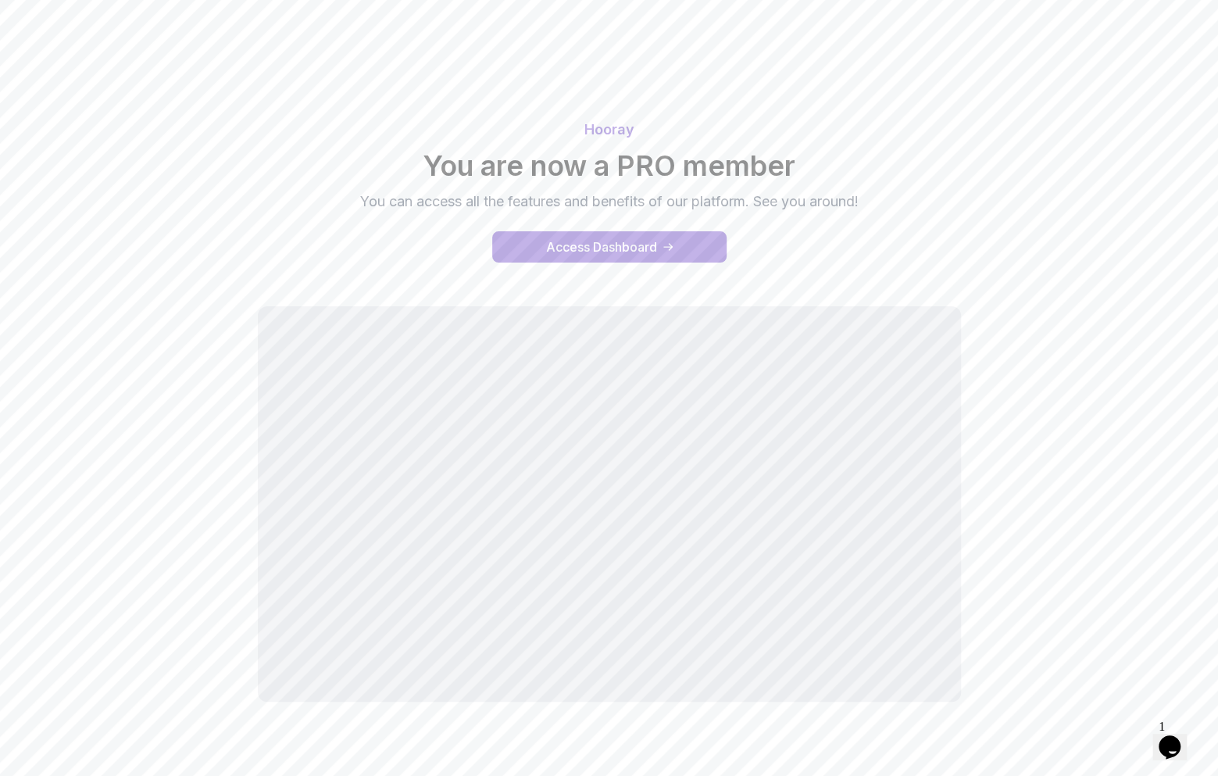
click at [1162, 736] on div "Opens Chat This icon Opens the chat window." at bounding box center [1170, 747] width 25 height 25
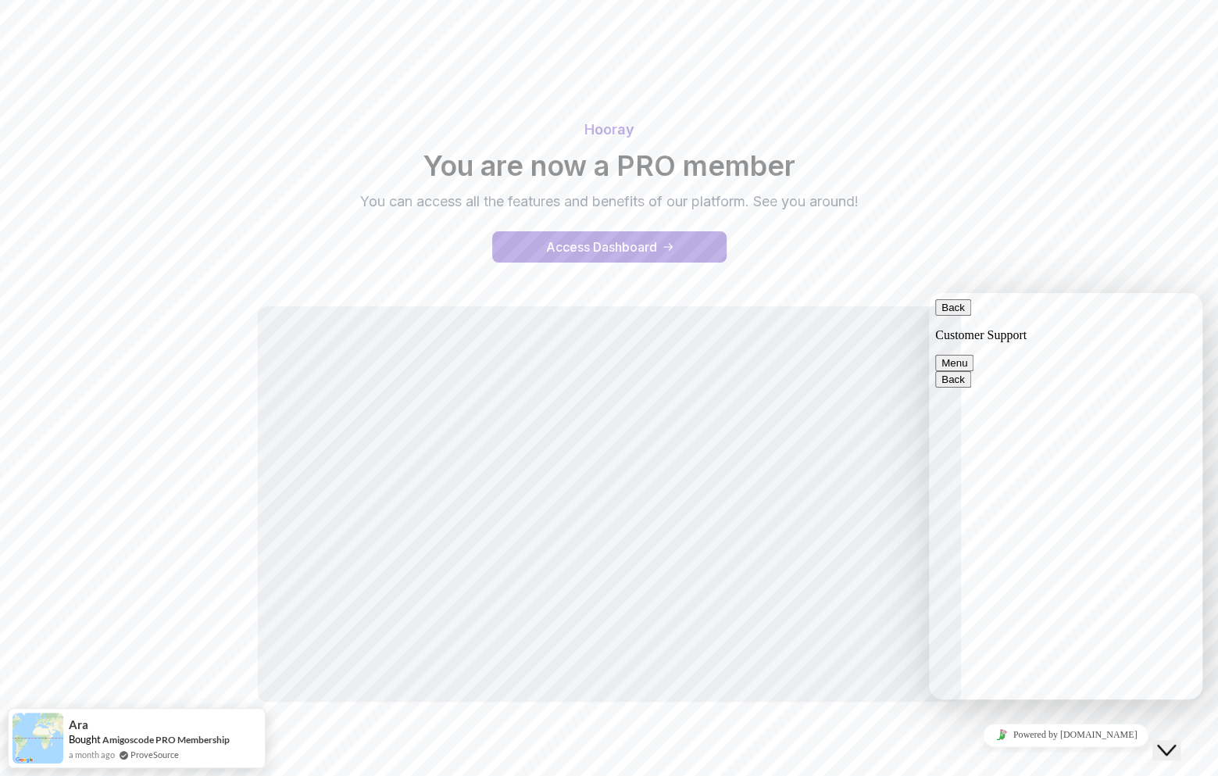
click at [946, 316] on button "Back" at bounding box center [954, 307] width 36 height 16
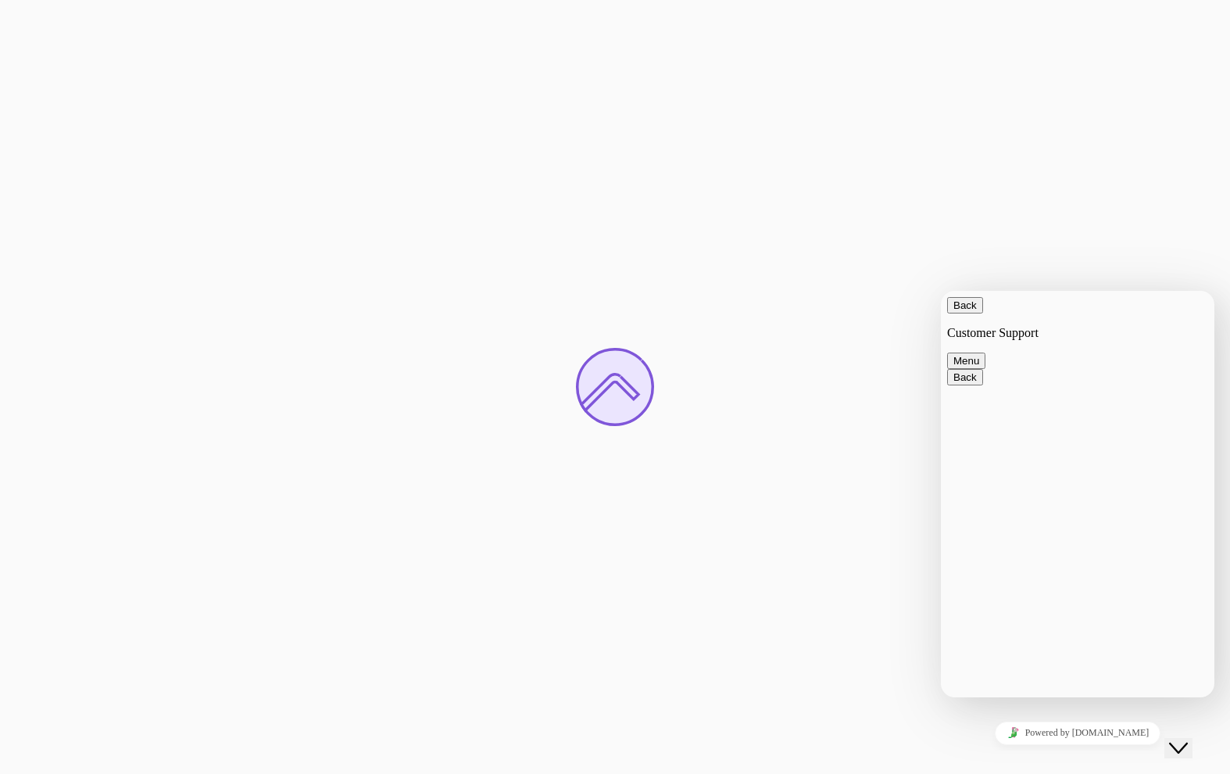
click at [1179, 739] on icon "Close Chat This icon closes the chat window." at bounding box center [1178, 748] width 19 height 19
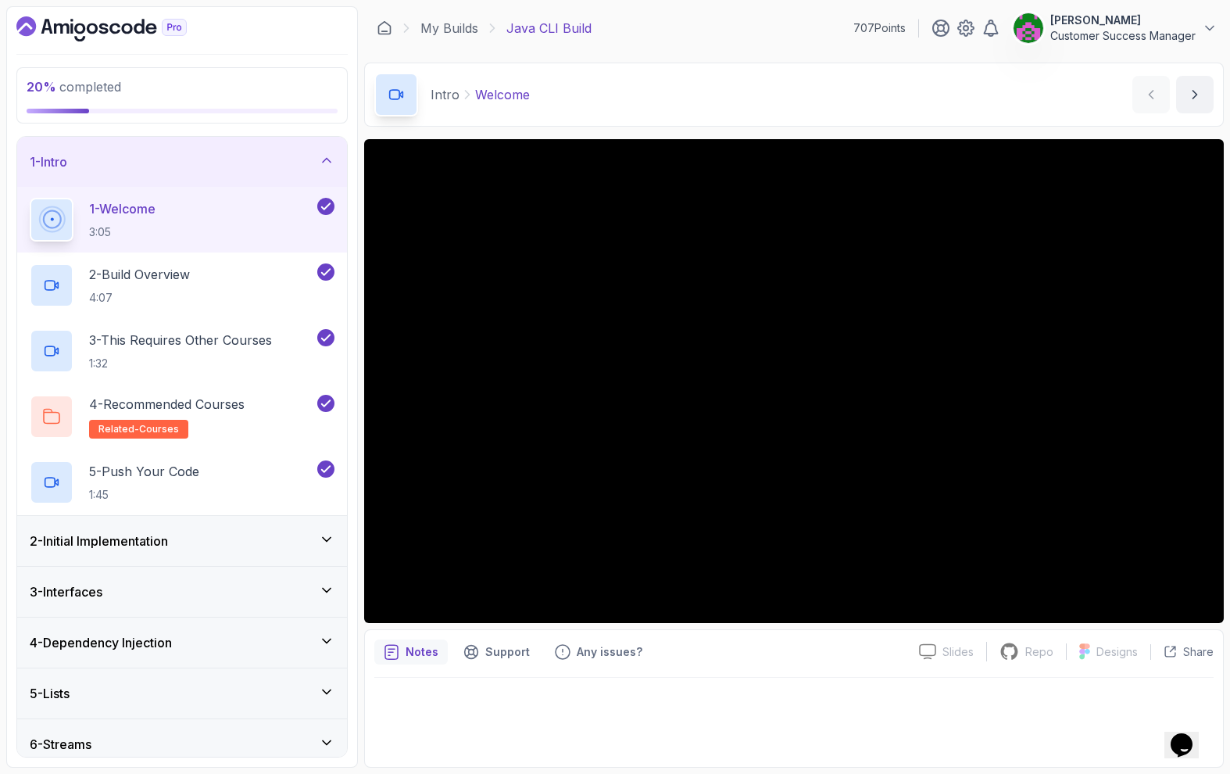
click at [161, 546] on h3 "2 - Initial Implementation" at bounding box center [99, 540] width 138 height 19
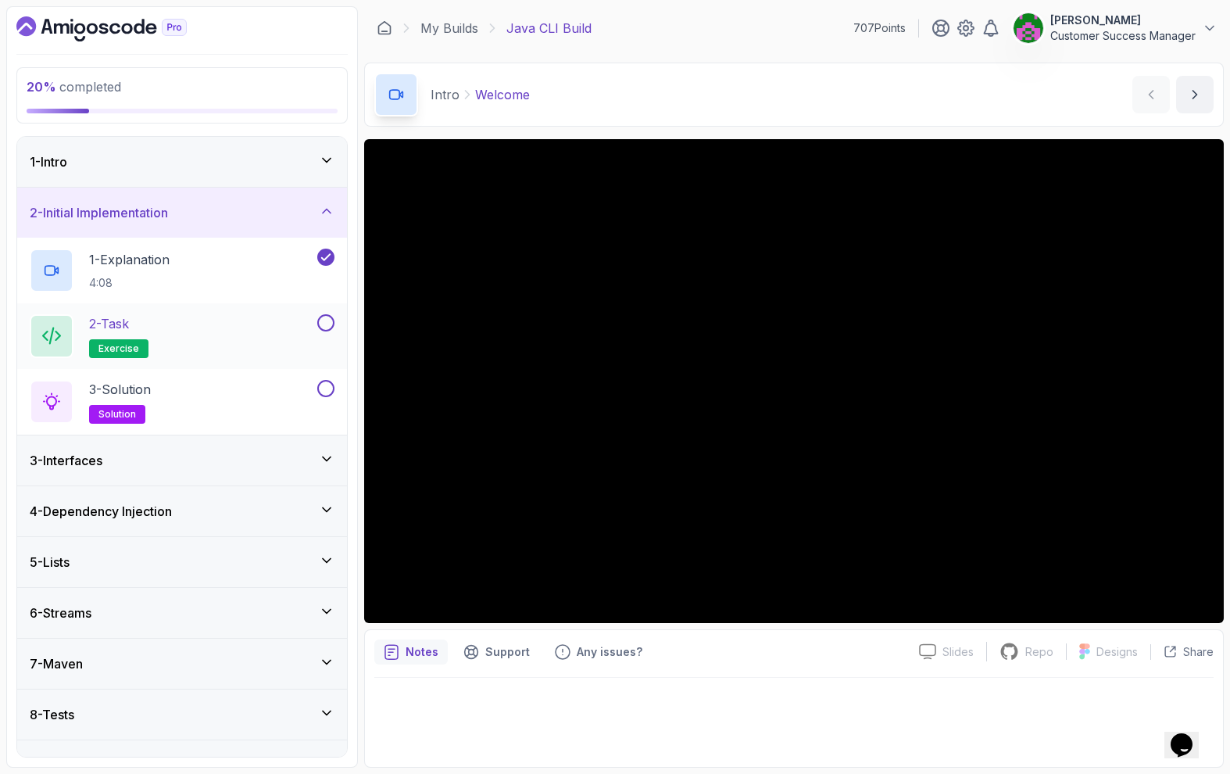
click at [183, 323] on div "2 - Task exercise" at bounding box center [172, 336] width 284 height 44
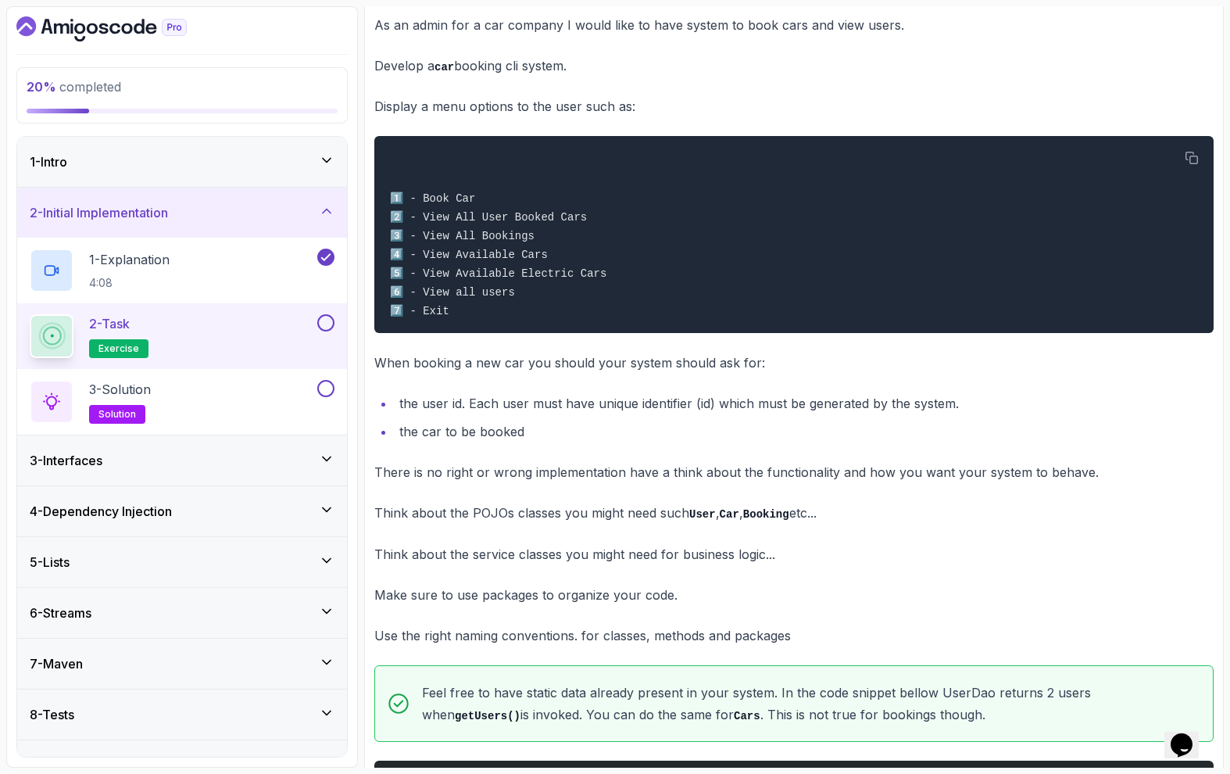
scroll to position [547, 0]
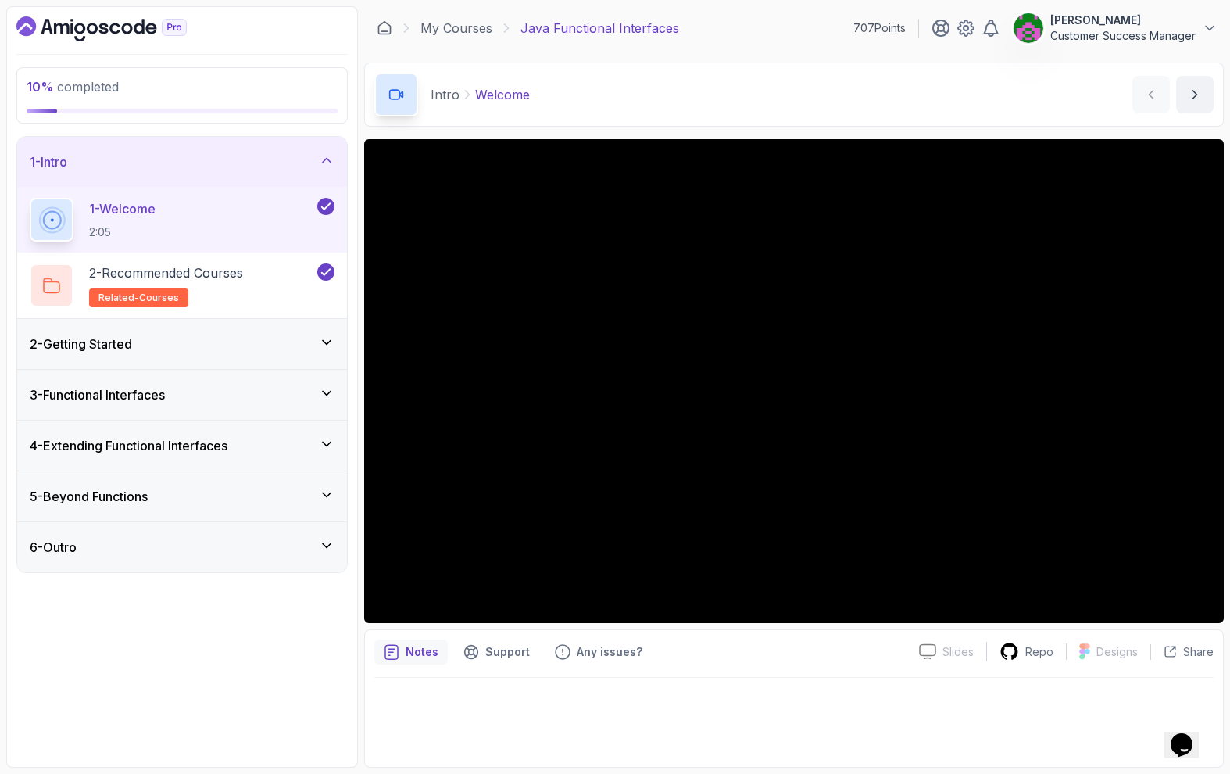
click at [158, 341] on div "2 - Getting Started" at bounding box center [182, 344] width 305 height 19
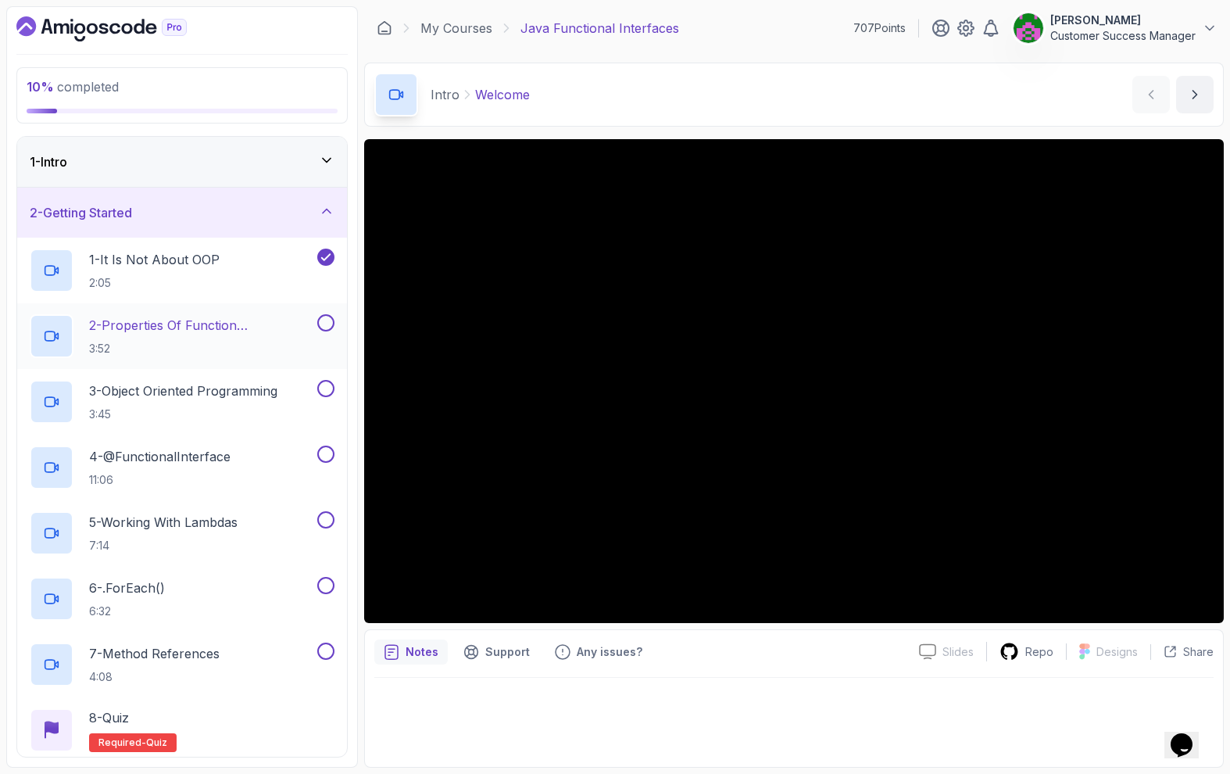
click at [172, 341] on p "3:52" at bounding box center [201, 349] width 225 height 16
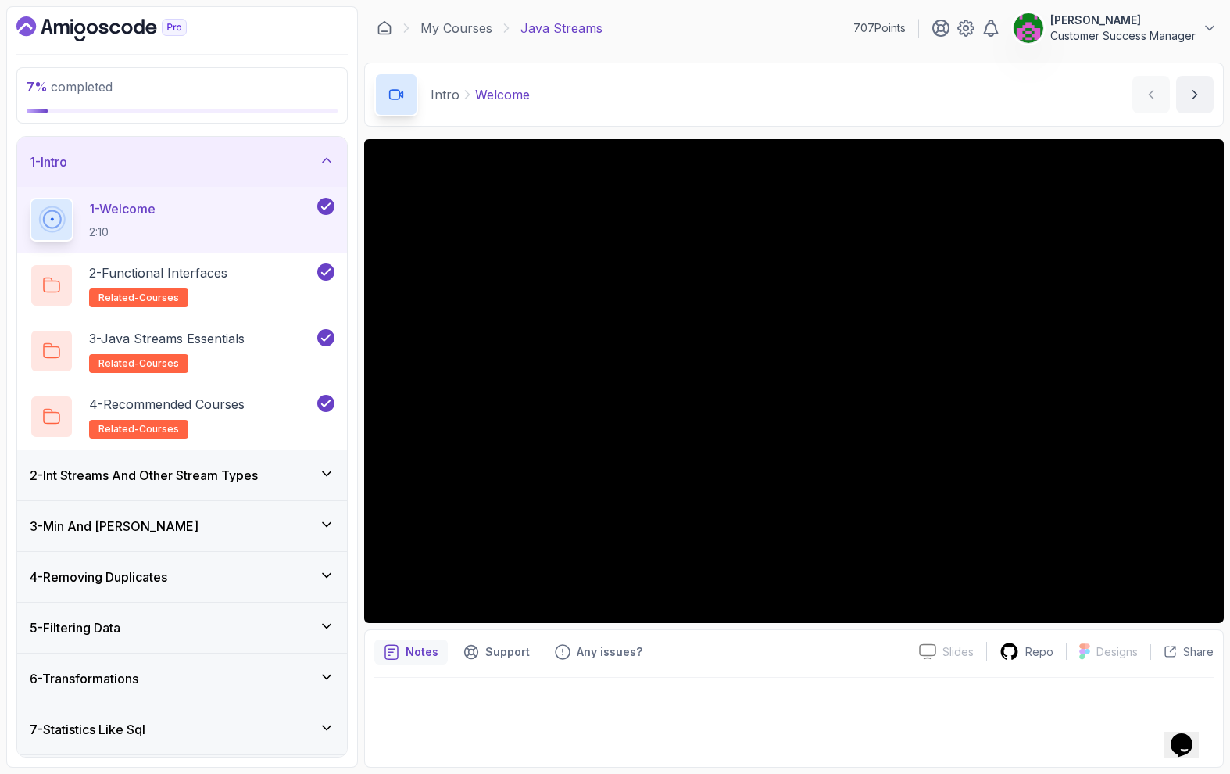
click at [206, 158] on div "1 - Intro" at bounding box center [182, 161] width 305 height 19
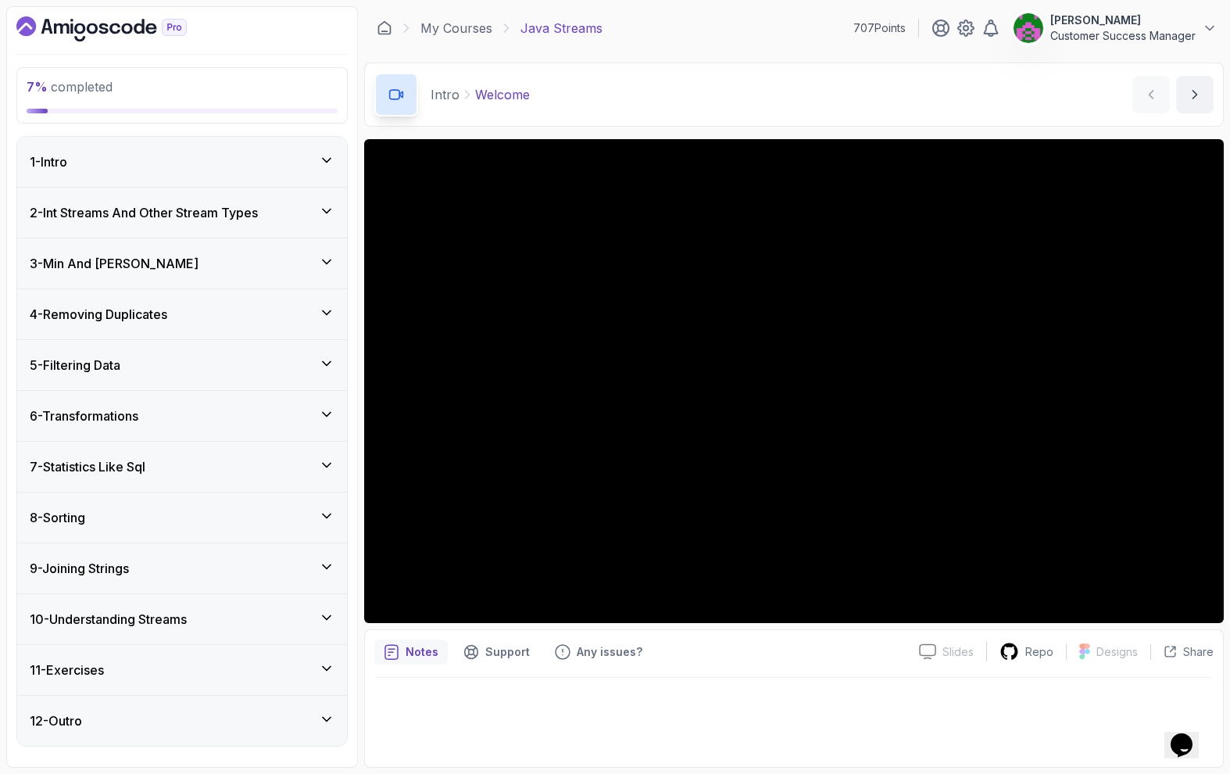
click at [174, 212] on h3 "2 - Int Streams And Other Stream Types" at bounding box center [144, 212] width 228 height 19
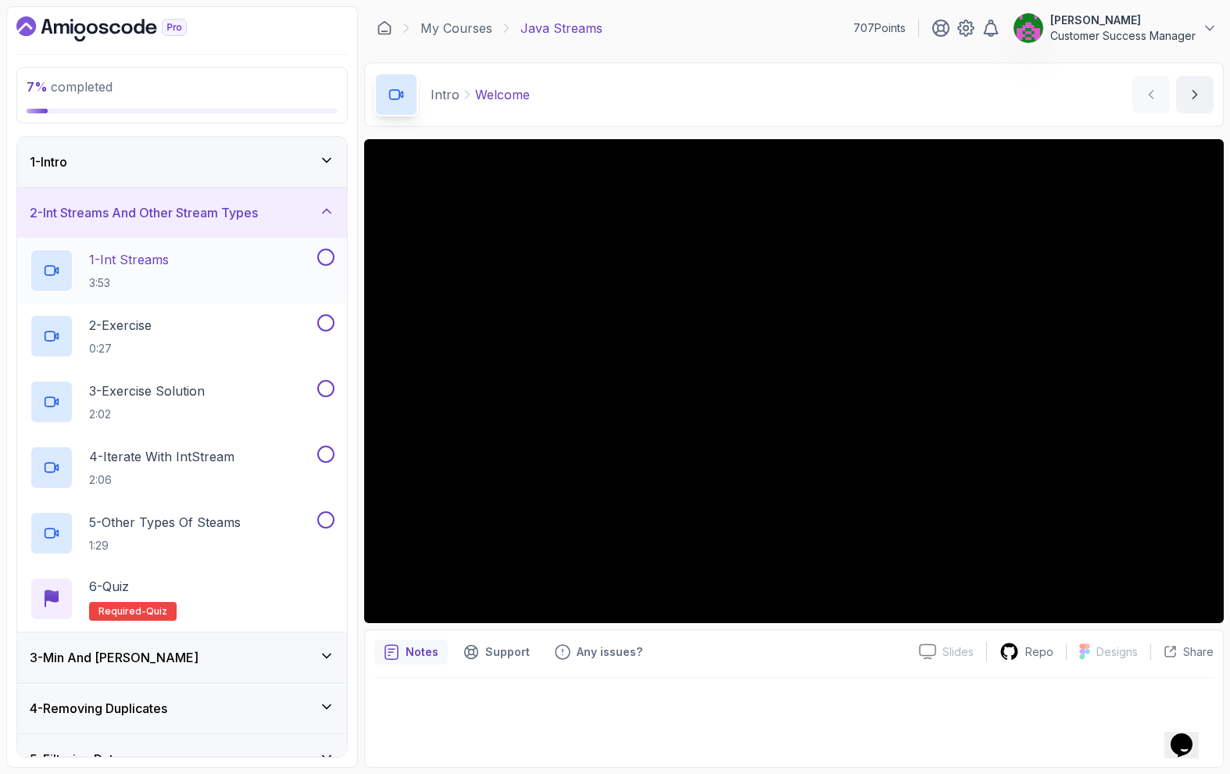
click at [188, 264] on div "1 - Int Streams 3:53" at bounding box center [172, 271] width 284 height 44
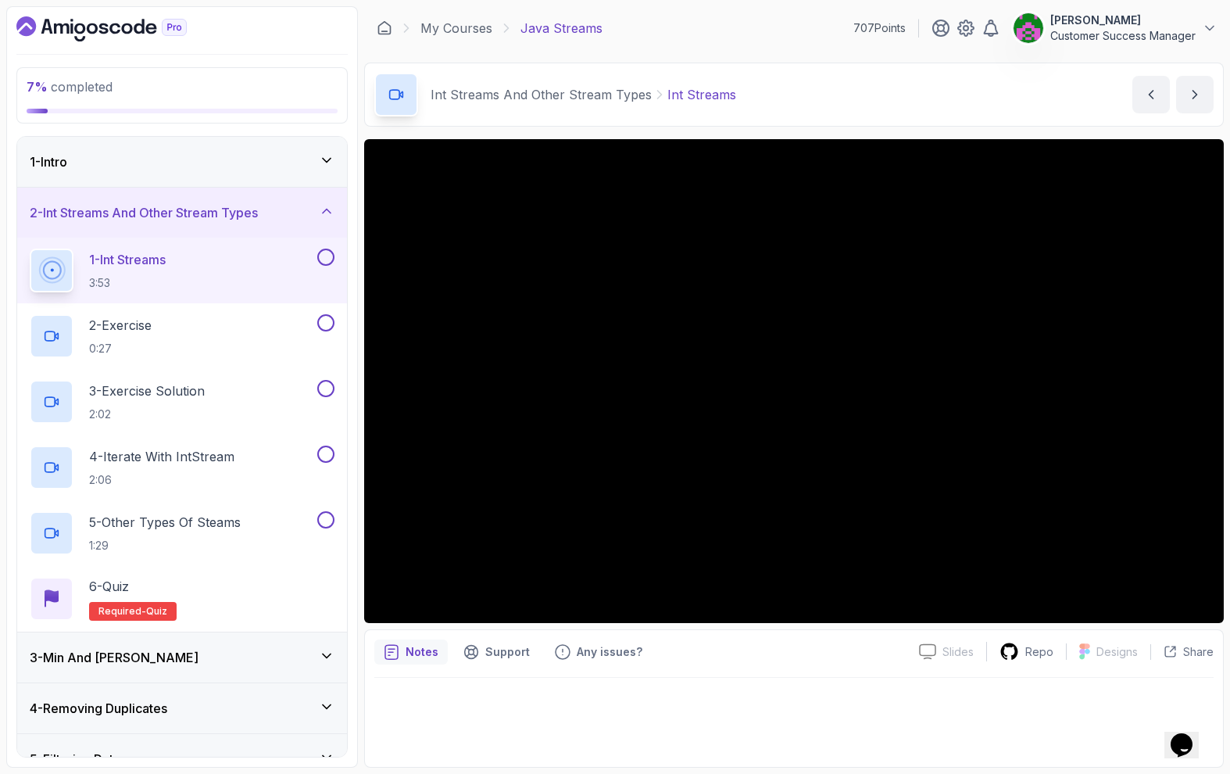
click at [284, 146] on div "1 - Intro" at bounding box center [182, 162] width 330 height 50
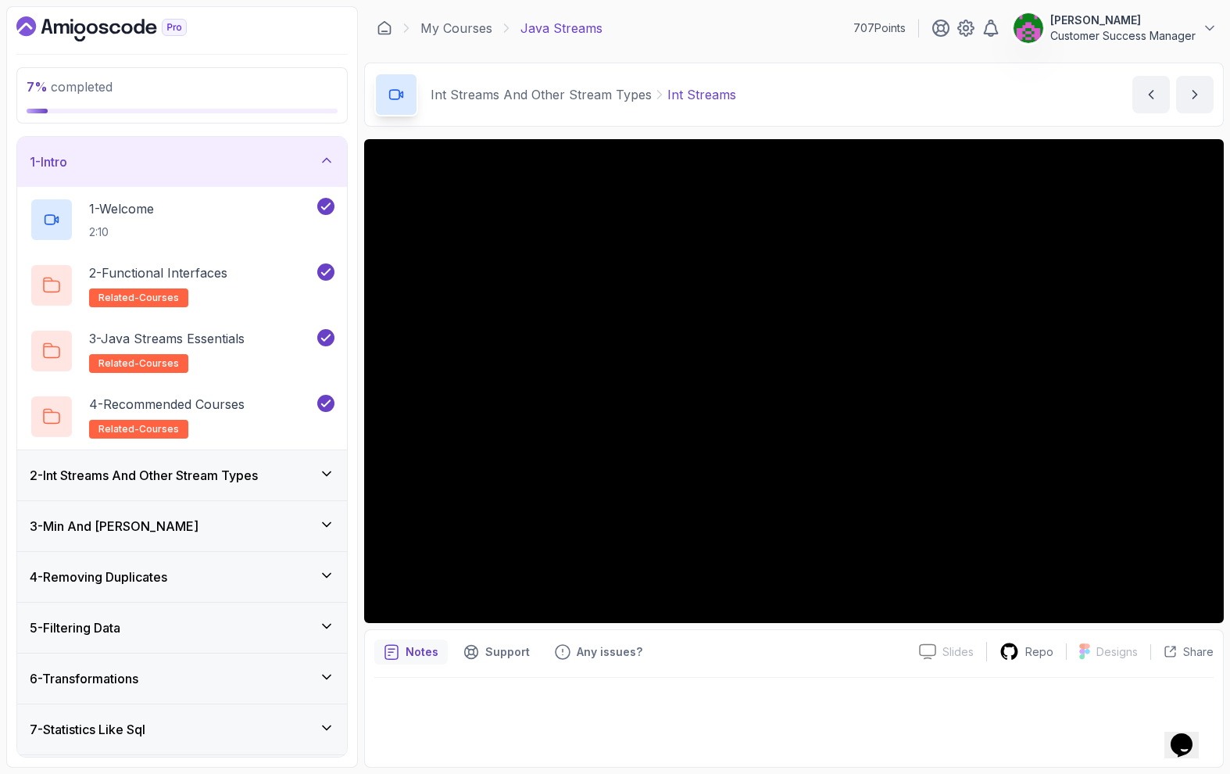
click at [284, 146] on div "1 - Intro" at bounding box center [182, 162] width 330 height 50
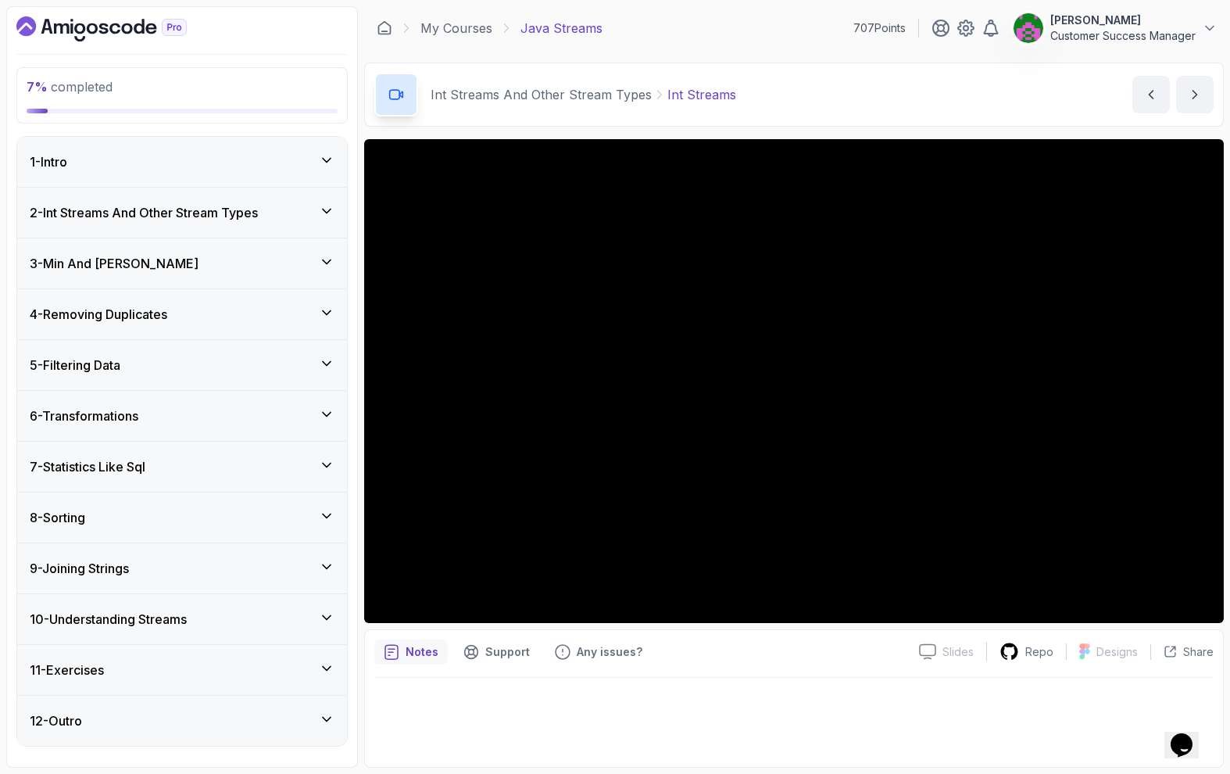
click at [258, 210] on h3 "2 - Int Streams And Other Stream Types" at bounding box center [144, 212] width 228 height 19
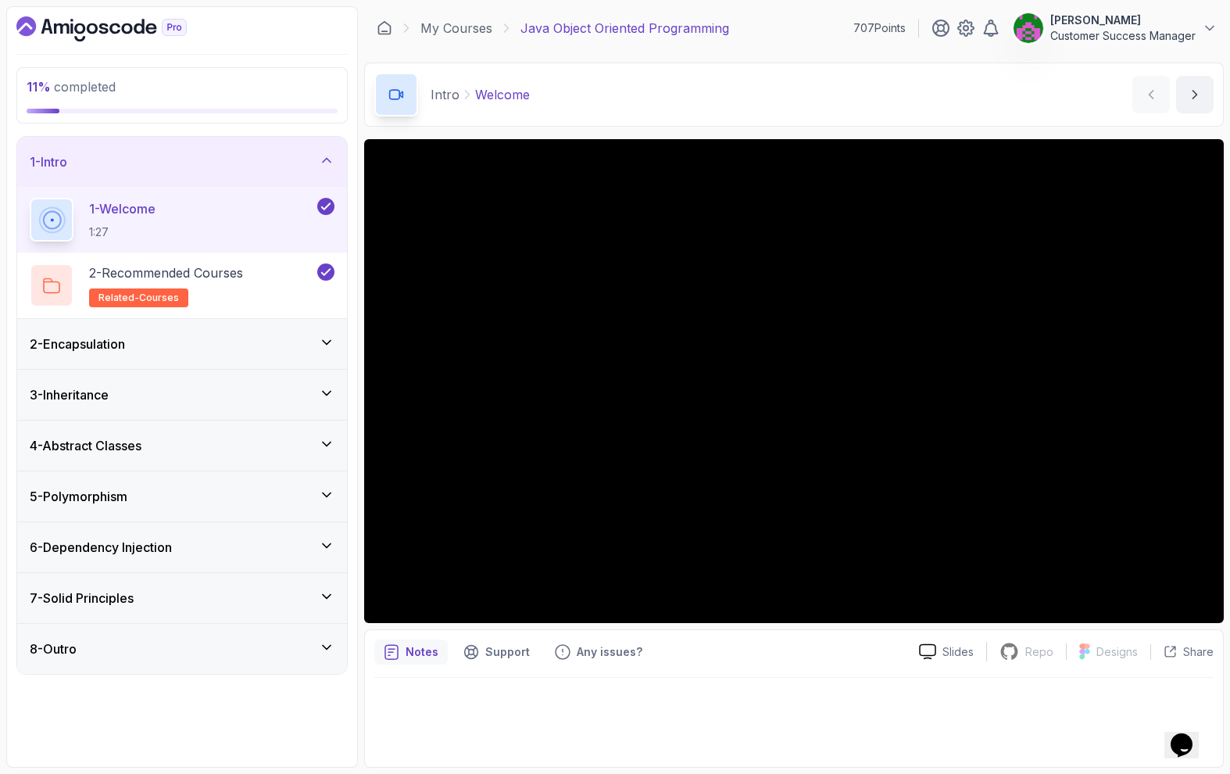
click at [168, 341] on div "2 - Encapsulation" at bounding box center [182, 344] width 305 height 19
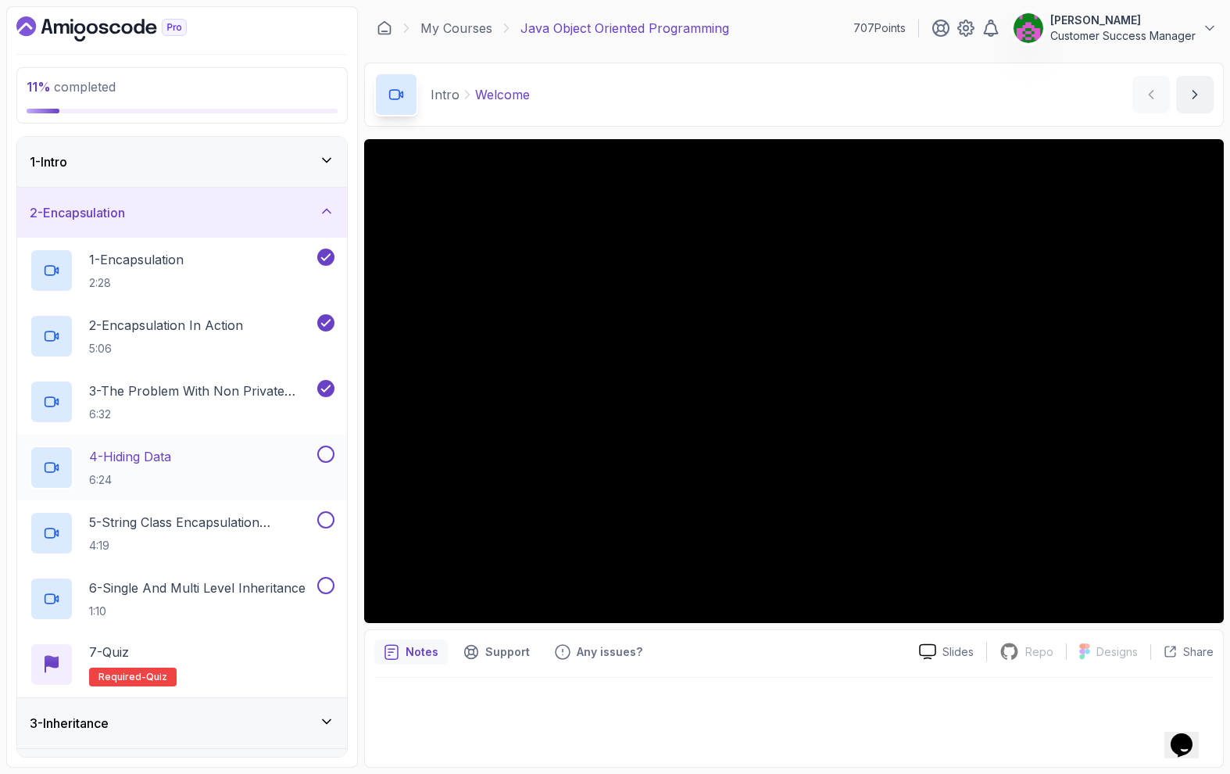
click at [164, 458] on p "4 - Hiding Data" at bounding box center [130, 456] width 82 height 19
